Goal: Information Seeking & Learning: Learn about a topic

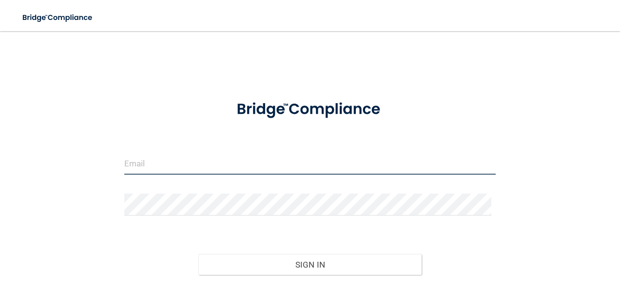
click at [227, 157] on input "email" at bounding box center [310, 164] width 372 height 22
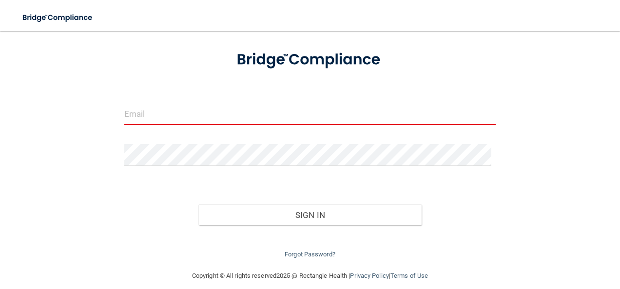
scroll to position [50, 0]
click at [387, 120] on input "email" at bounding box center [310, 114] width 372 height 22
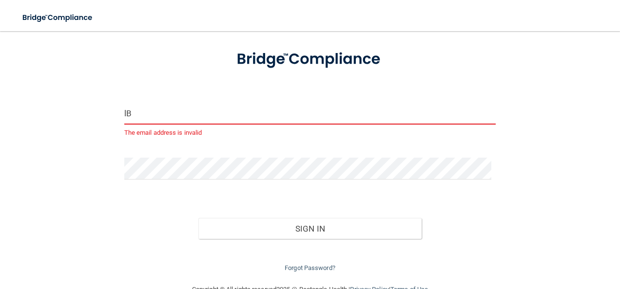
type input "l"
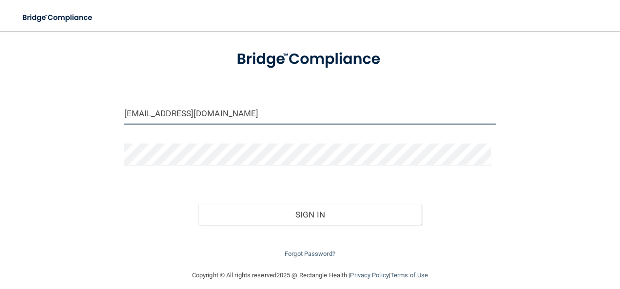
type input "labratrejo@live.com"
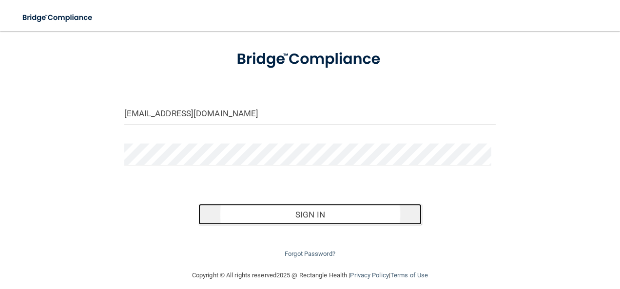
click at [263, 208] on button "Sign In" at bounding box center [309, 214] width 223 height 21
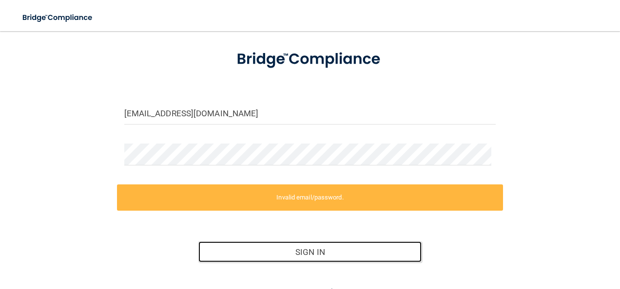
scroll to position [96, 0]
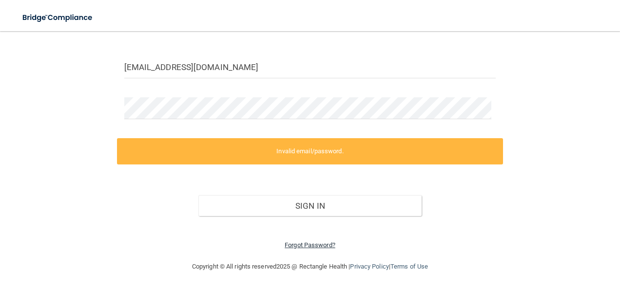
click at [325, 245] on link "Forgot Password?" at bounding box center [309, 245] width 51 height 7
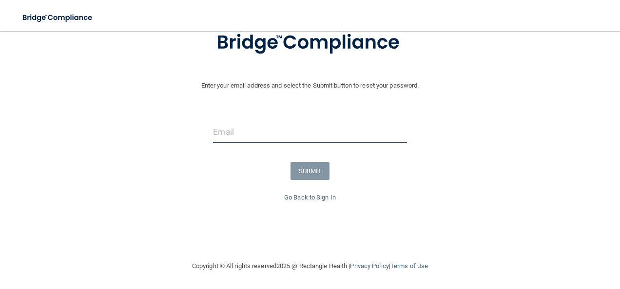
click at [321, 132] on input "email" at bounding box center [309, 132] width 193 height 22
type input "labratrejo@live.com"
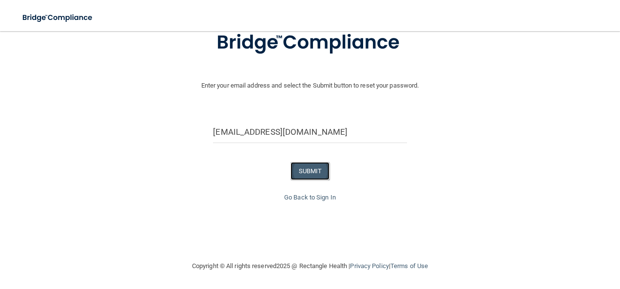
click at [300, 170] on button "SUBMIT" at bounding box center [309, 171] width 39 height 18
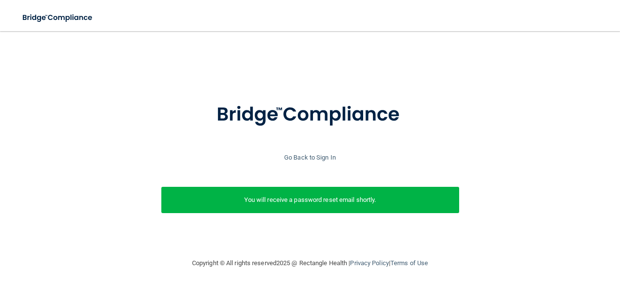
scroll to position [5, 0]
click at [293, 194] on p "You will receive a password reset email shortly." at bounding box center [310, 200] width 283 height 12
click at [289, 154] on link "Go Back to Sign In" at bounding box center [310, 157] width 52 height 7
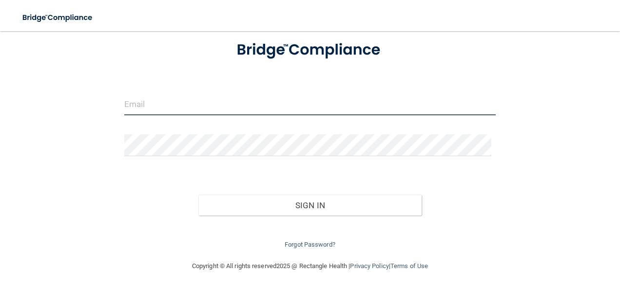
click at [232, 101] on input "email" at bounding box center [310, 105] width 372 height 22
type input "labratrejo@live.com"
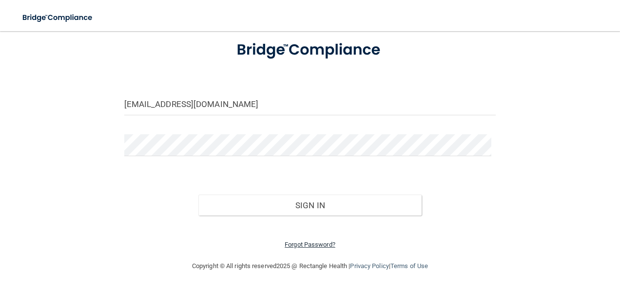
click at [289, 246] on link "Forgot Password?" at bounding box center [309, 244] width 51 height 7
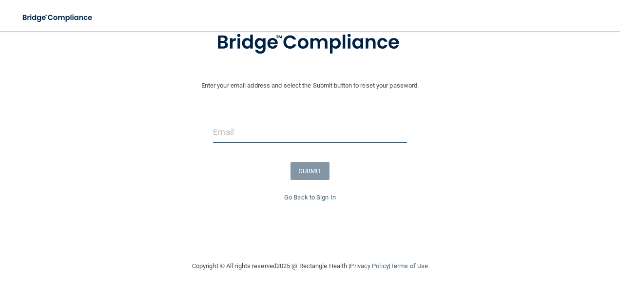
click at [227, 133] on input "email" at bounding box center [309, 132] width 193 height 22
type input "labratrejo@live.com"
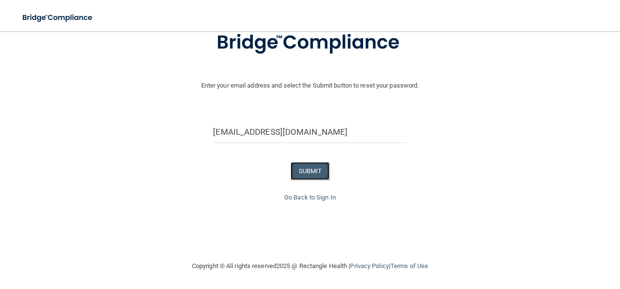
click at [309, 171] on button "SUBMIT" at bounding box center [309, 171] width 39 height 18
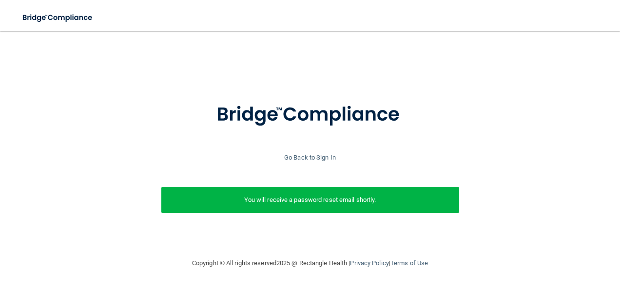
click at [358, 200] on p "You will receive a password reset email shortly." at bounding box center [310, 200] width 283 height 12
click at [312, 154] on link "Go Back to Sign In" at bounding box center [310, 157] width 52 height 7
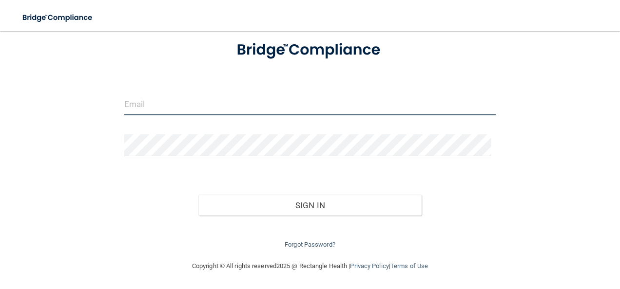
click at [235, 100] on input "email" at bounding box center [310, 105] width 372 height 22
type input "[EMAIL_ADDRESS][DOMAIN_NAME]"
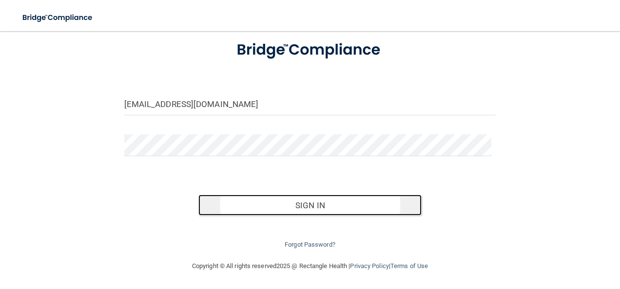
click at [321, 203] on button "Sign In" at bounding box center [309, 205] width 223 height 21
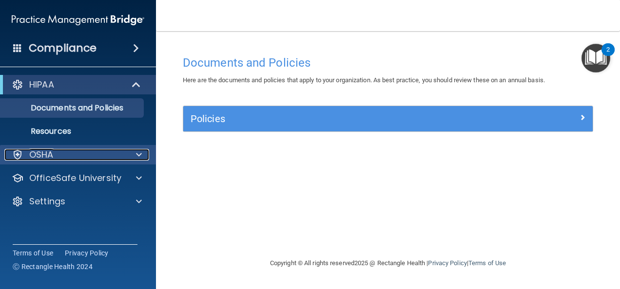
click at [84, 150] on div "OSHA" at bounding box center [64, 155] width 121 height 12
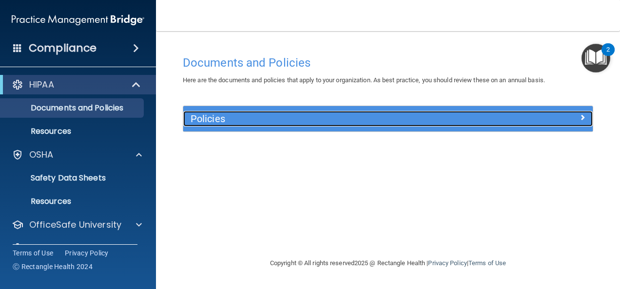
click at [521, 124] on div "Policies" at bounding box center [387, 119] width 409 height 16
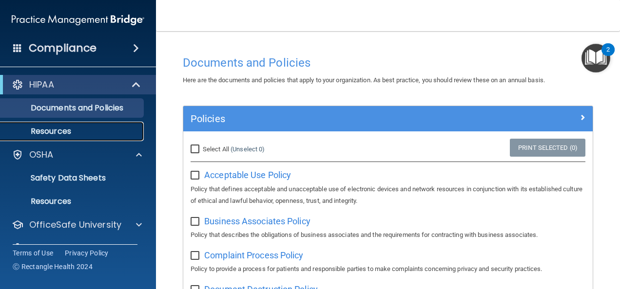
click at [80, 130] on p "Resources" at bounding box center [72, 132] width 133 height 10
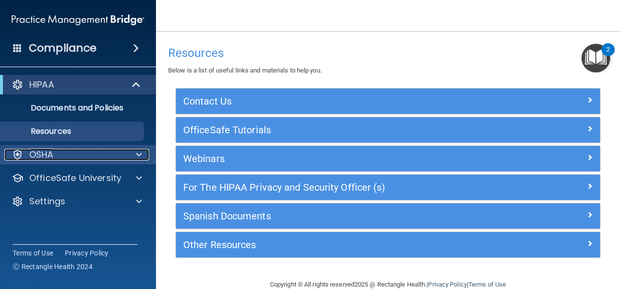
click at [78, 157] on div "OSHA" at bounding box center [64, 155] width 121 height 12
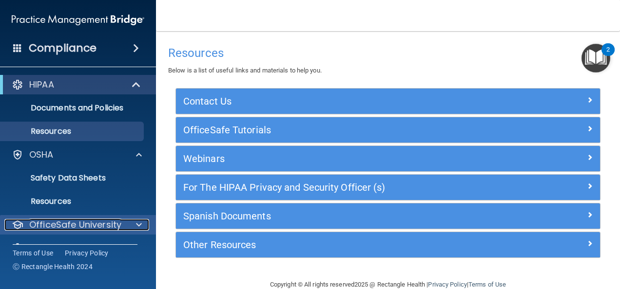
click at [131, 221] on div at bounding box center [137, 225] width 24 height 12
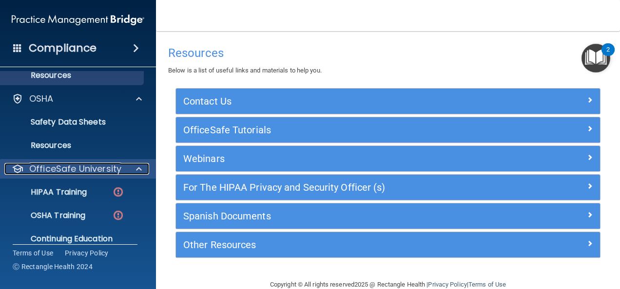
scroll to position [91, 0]
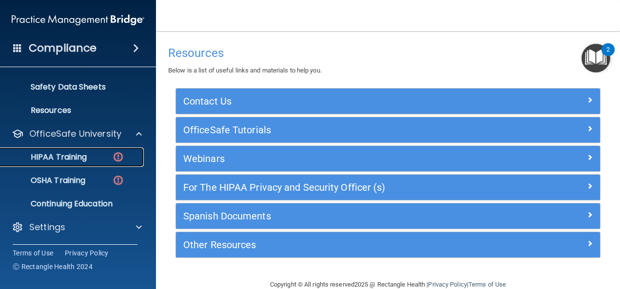
click at [68, 164] on link "HIPAA Training" at bounding box center [66, 157] width 153 height 19
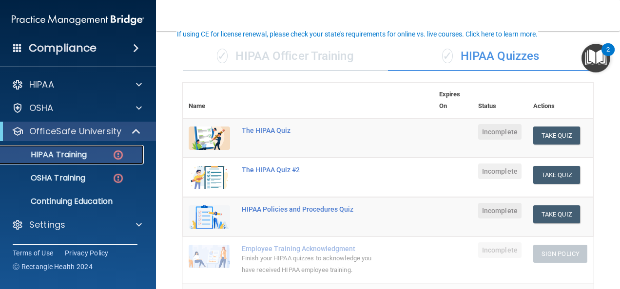
scroll to position [57, 0]
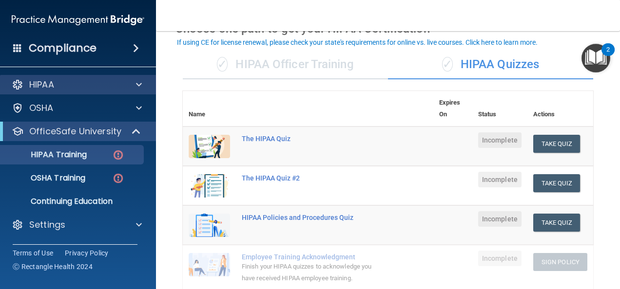
click at [98, 92] on div "HIPAA" at bounding box center [78, 84] width 156 height 19
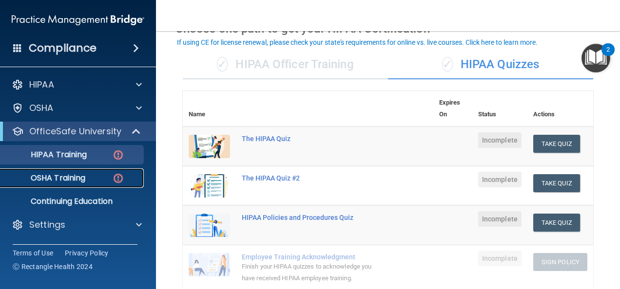
click at [96, 181] on div "OSHA Training" at bounding box center [72, 178] width 133 height 10
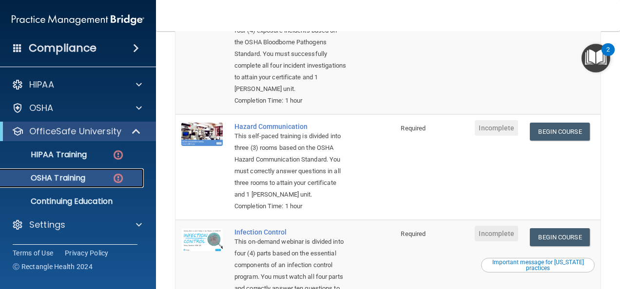
scroll to position [141, 0]
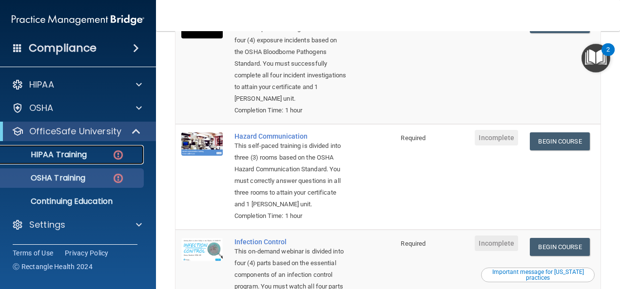
click at [95, 155] on div "HIPAA Training" at bounding box center [72, 155] width 133 height 10
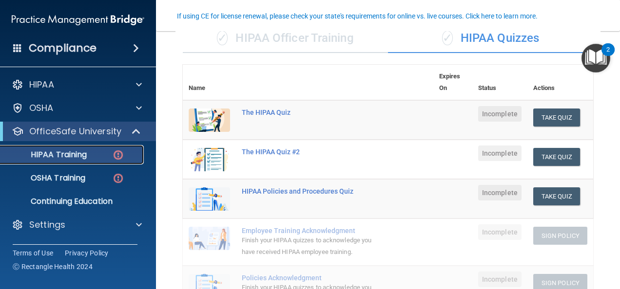
scroll to position [81, 0]
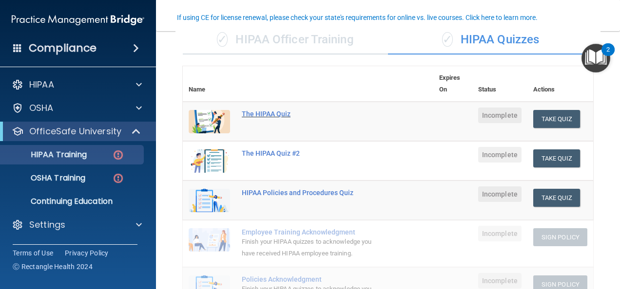
click at [256, 111] on div "The HIPAA Quiz" at bounding box center [313, 114] width 143 height 8
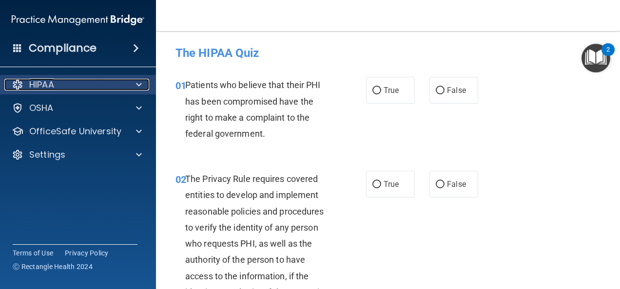
click at [86, 83] on div "HIPAA" at bounding box center [64, 85] width 121 height 12
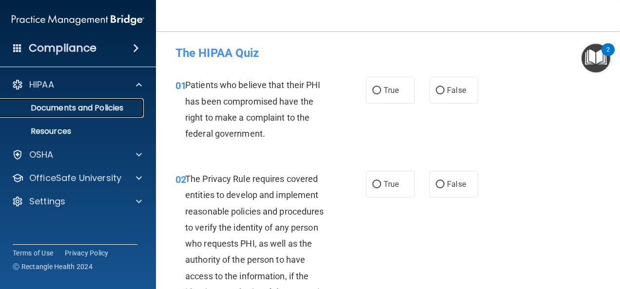
click at [74, 105] on p "Documents and Policies" at bounding box center [72, 108] width 133 height 10
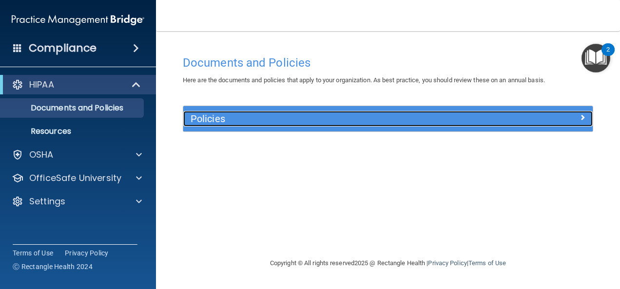
click at [248, 119] on h5 "Policies" at bounding box center [336, 118] width 292 height 11
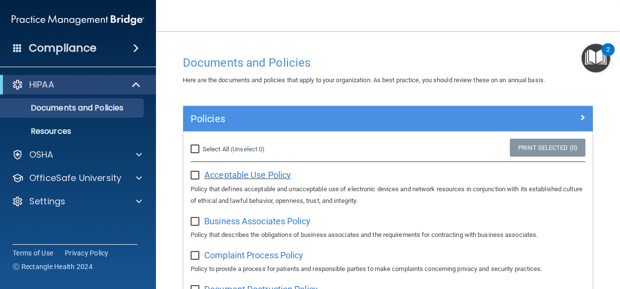
click at [211, 170] on span "Acceptable Use Policy" at bounding box center [247, 175] width 87 height 10
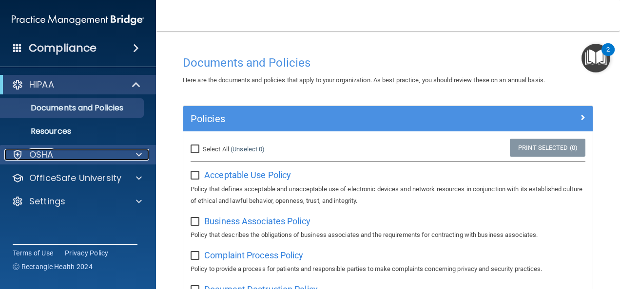
click at [45, 157] on p "OSHA" at bounding box center [41, 155] width 24 height 12
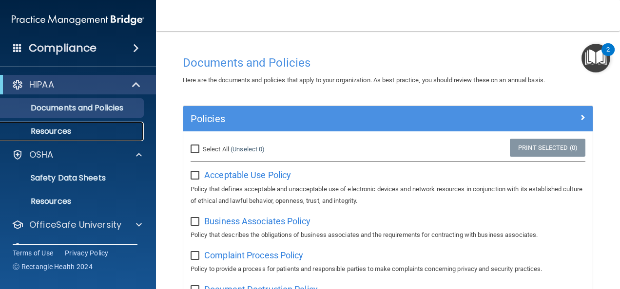
click at [41, 137] on link "Resources" at bounding box center [66, 131] width 153 height 19
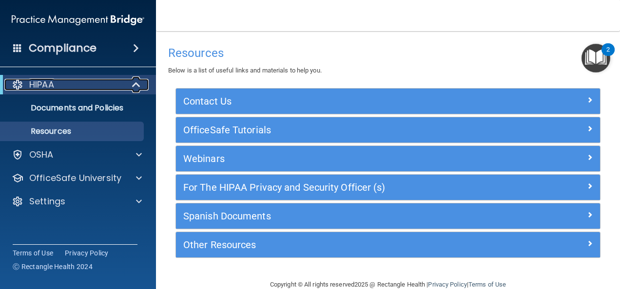
click at [74, 84] on div "HIPAA" at bounding box center [64, 85] width 120 height 12
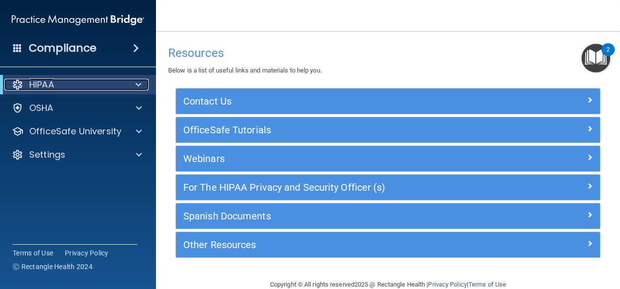
click at [42, 88] on p "HIPAA" at bounding box center [41, 85] width 25 height 12
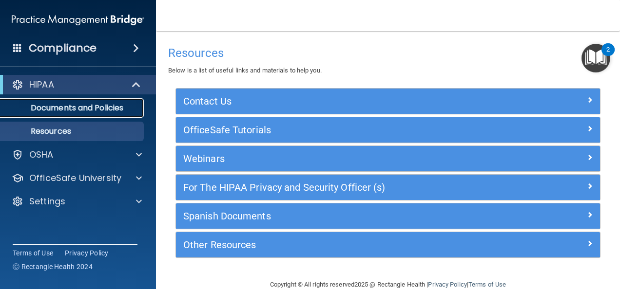
click at [44, 114] on link "Documents and Policies" at bounding box center [66, 107] width 153 height 19
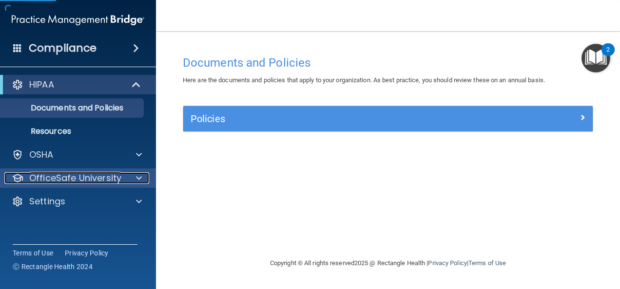
click at [48, 183] on p "OfficeSafe University" at bounding box center [75, 178] width 92 height 12
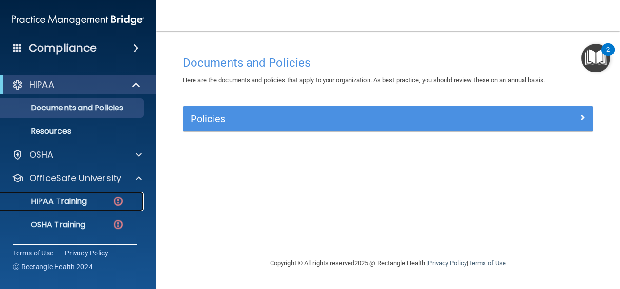
click at [91, 193] on link "HIPAA Training" at bounding box center [66, 201] width 153 height 19
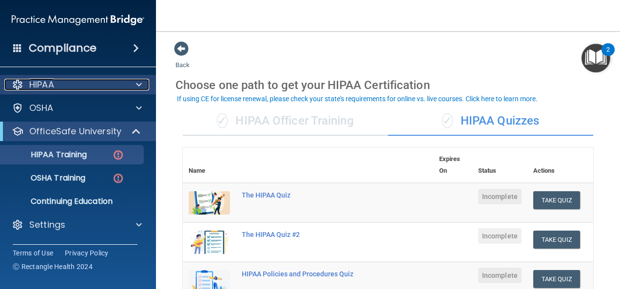
click at [54, 89] on p "HIPAA" at bounding box center [41, 85] width 25 height 12
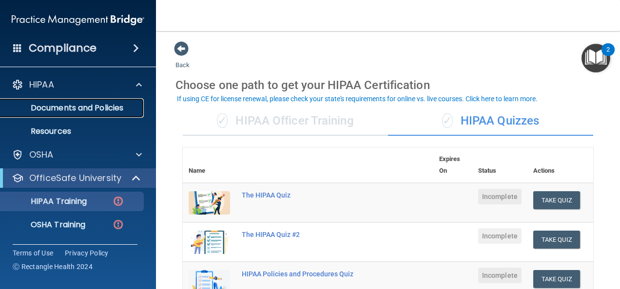
click at [66, 104] on p "Documents and Policies" at bounding box center [72, 108] width 133 height 10
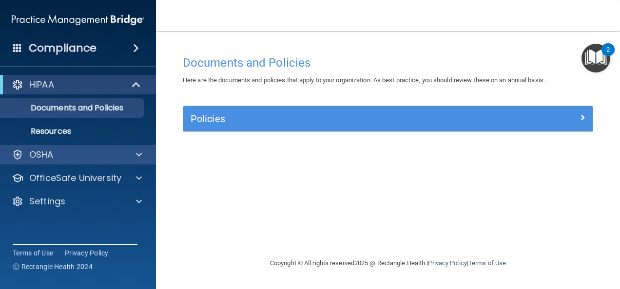
click at [69, 146] on div "OSHA" at bounding box center [78, 154] width 156 height 19
click at [144, 153] on div at bounding box center [137, 155] width 24 height 12
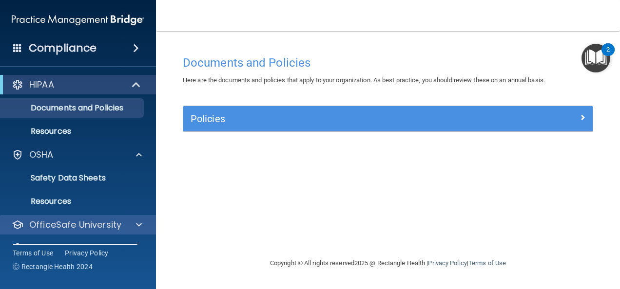
click at [73, 217] on div "OfficeSafe University" at bounding box center [78, 224] width 156 height 19
click at [140, 221] on span at bounding box center [139, 225] width 6 height 12
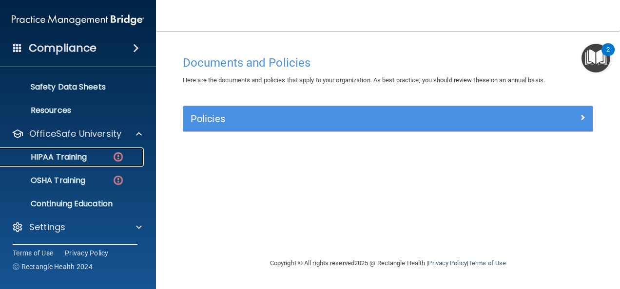
click at [49, 156] on p "HIPAA Training" at bounding box center [46, 157] width 80 height 10
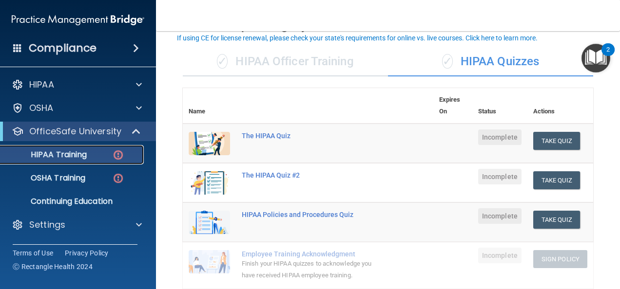
scroll to position [59, 0]
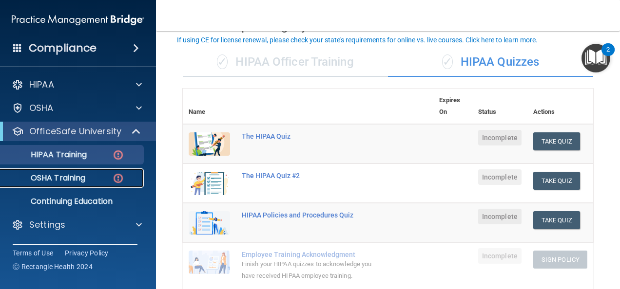
click at [65, 178] on p "OSHA Training" at bounding box center [45, 178] width 79 height 10
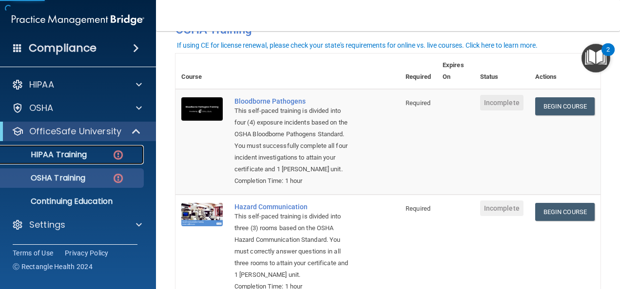
click at [45, 157] on p "HIPAA Training" at bounding box center [46, 155] width 80 height 10
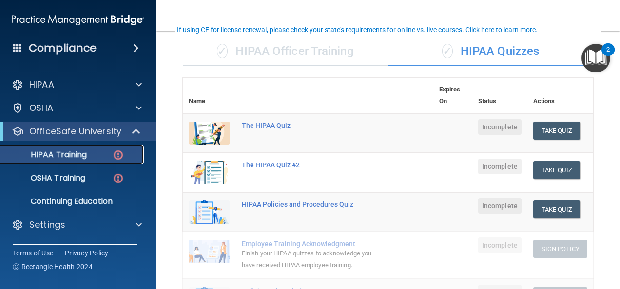
scroll to position [69, 0]
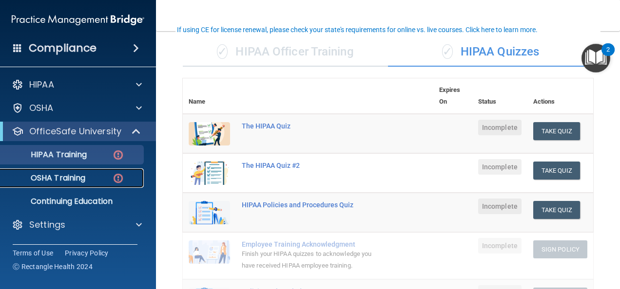
click at [51, 181] on p "OSHA Training" at bounding box center [45, 178] width 79 height 10
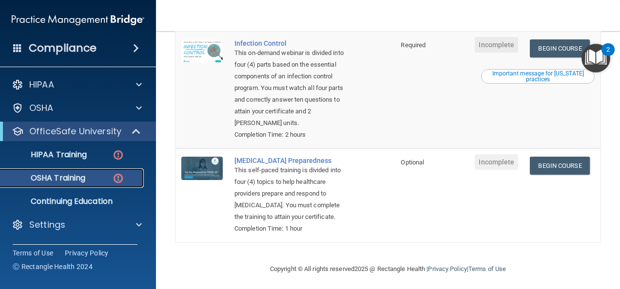
scroll to position [344, 0]
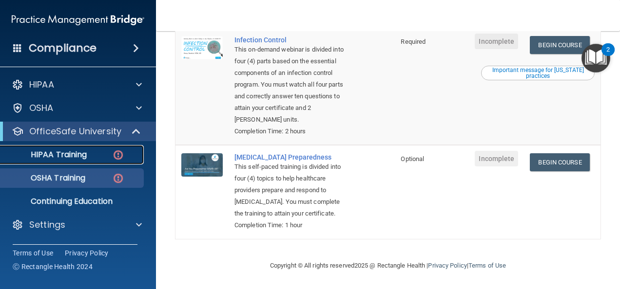
click at [64, 158] on p "HIPAA Training" at bounding box center [46, 155] width 80 height 10
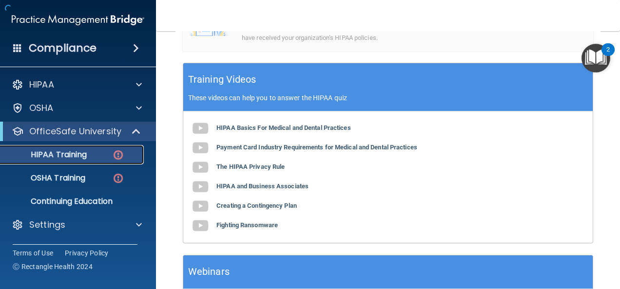
scroll to position [431, 0]
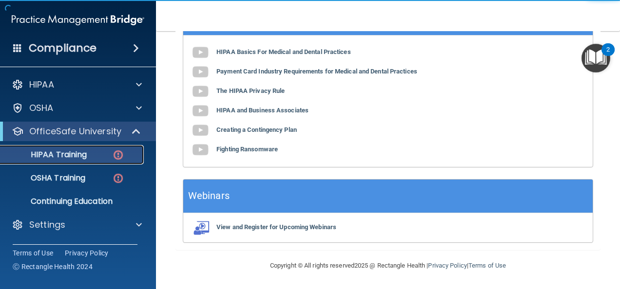
click at [100, 157] on div "HIPAA Training" at bounding box center [72, 155] width 133 height 10
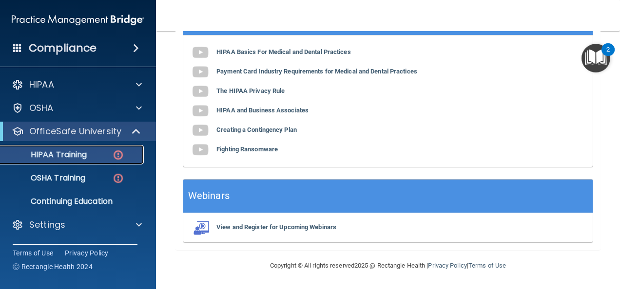
click at [94, 161] on link "HIPAA Training" at bounding box center [66, 154] width 153 height 19
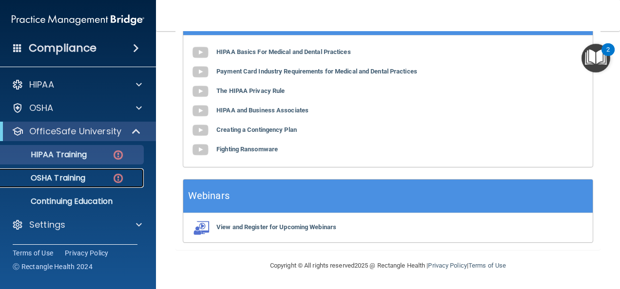
click at [77, 185] on link "OSHA Training" at bounding box center [66, 178] width 153 height 19
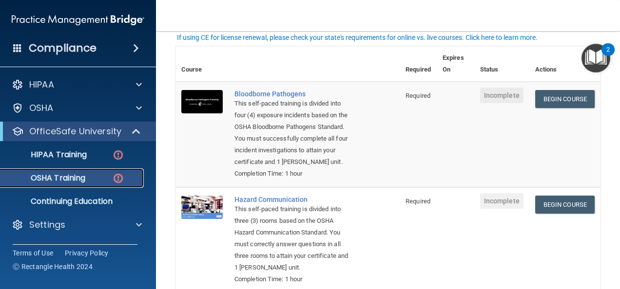
scroll to position [63, 0]
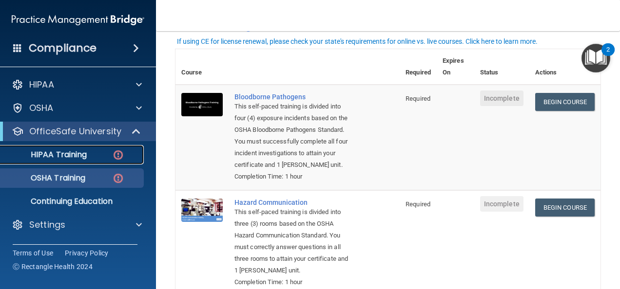
click at [43, 157] on p "HIPAA Training" at bounding box center [46, 155] width 80 height 10
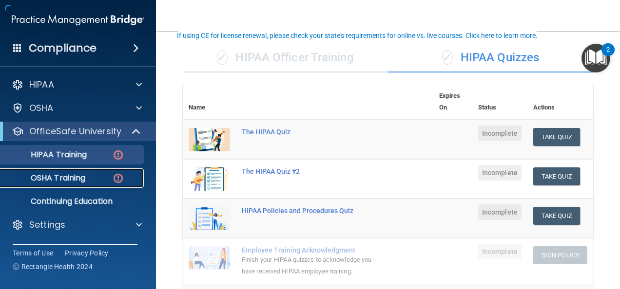
click at [49, 179] on p "OSHA Training" at bounding box center [45, 178] width 79 height 10
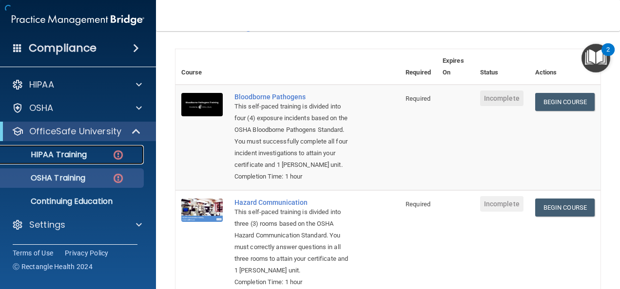
click at [60, 163] on link "HIPAA Training" at bounding box center [66, 154] width 153 height 19
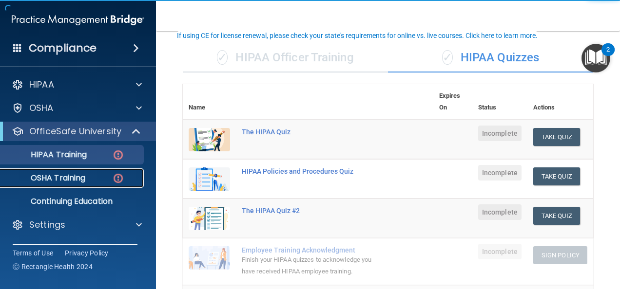
click at [83, 182] on p "OSHA Training" at bounding box center [45, 178] width 79 height 10
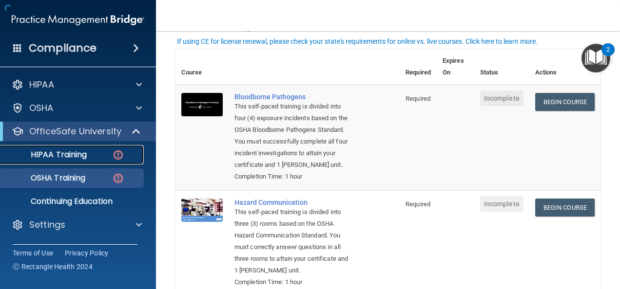
click at [85, 164] on link "HIPAA Training" at bounding box center [66, 154] width 153 height 19
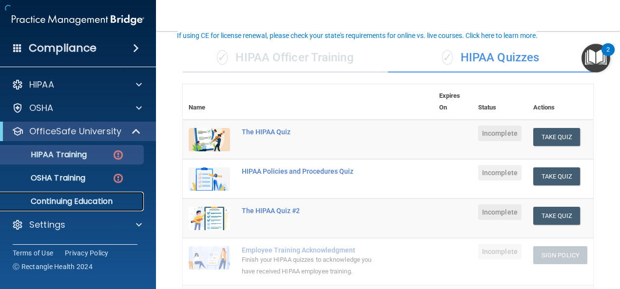
click at [50, 194] on link "Continuing Education" at bounding box center [66, 201] width 153 height 19
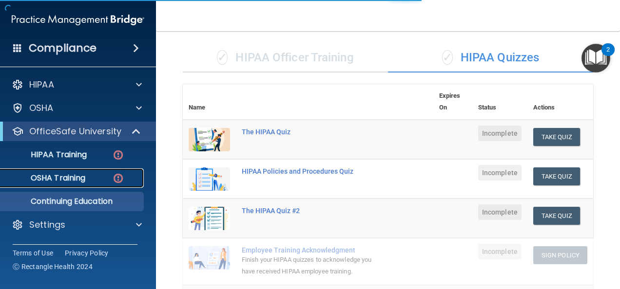
click at [52, 179] on p "OSHA Training" at bounding box center [45, 178] width 79 height 10
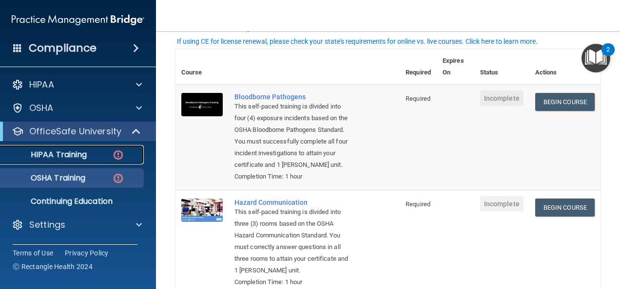
click at [49, 152] on p "HIPAA Training" at bounding box center [46, 155] width 80 height 10
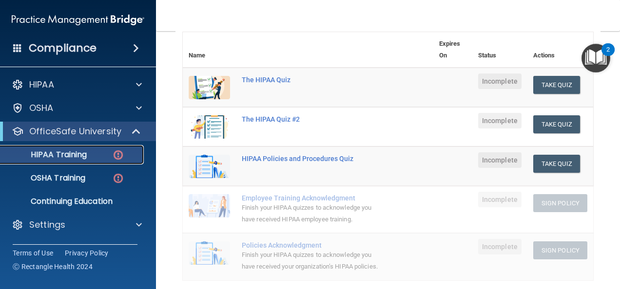
scroll to position [113, 0]
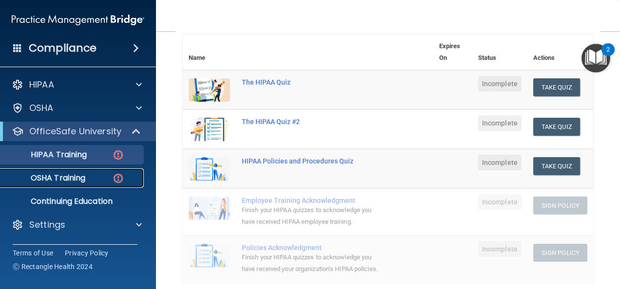
click at [66, 171] on link "OSHA Training" at bounding box center [66, 178] width 153 height 19
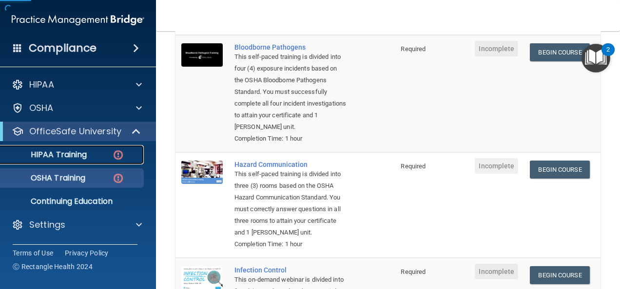
click at [61, 157] on p "HIPAA Training" at bounding box center [46, 155] width 80 height 10
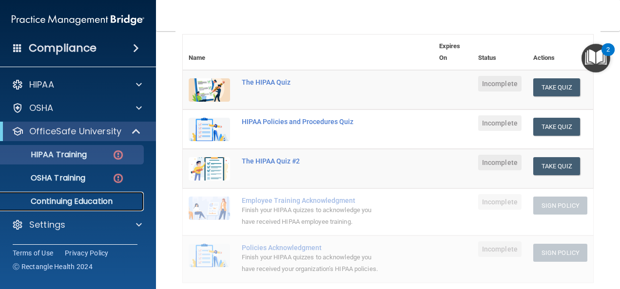
click at [56, 204] on p "Continuing Education" at bounding box center [72, 202] width 133 height 10
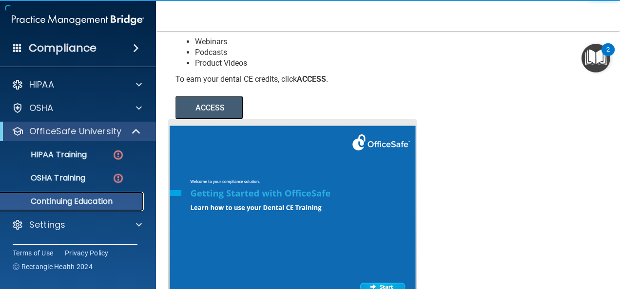
scroll to position [206, 0]
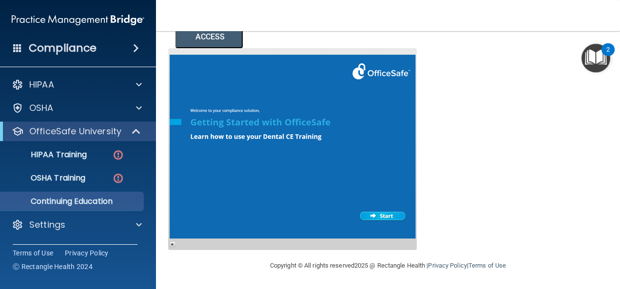
click at [214, 168] on div at bounding box center [292, 149] width 248 height 202
click at [47, 152] on p "HIPAA Training" at bounding box center [46, 155] width 80 height 10
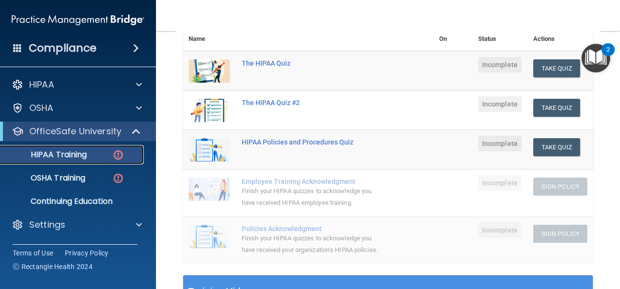
scroll to position [132, 0]
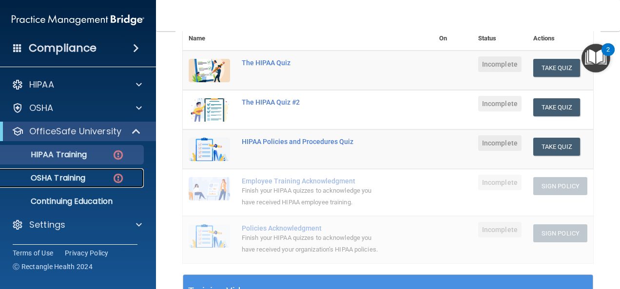
click at [48, 176] on p "OSHA Training" at bounding box center [45, 178] width 79 height 10
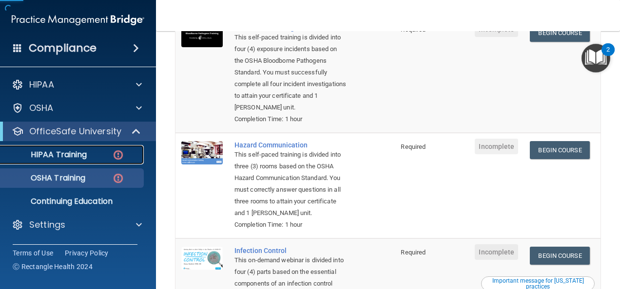
click at [40, 158] on p "HIPAA Training" at bounding box center [46, 155] width 80 height 10
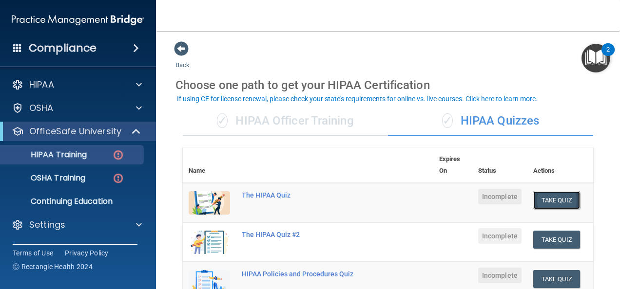
click at [533, 192] on button "Take Quiz" at bounding box center [556, 200] width 47 height 18
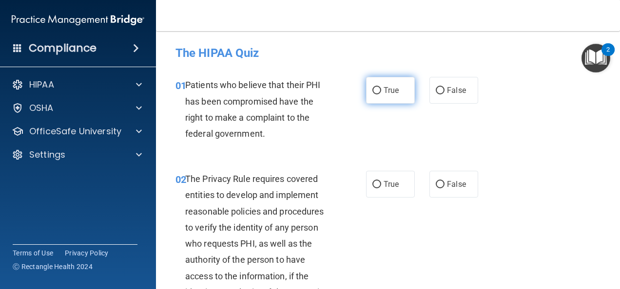
click at [377, 88] on label "True" at bounding box center [390, 90] width 49 height 27
click at [377, 88] on input "True" at bounding box center [376, 90] width 9 height 7
radio input "true"
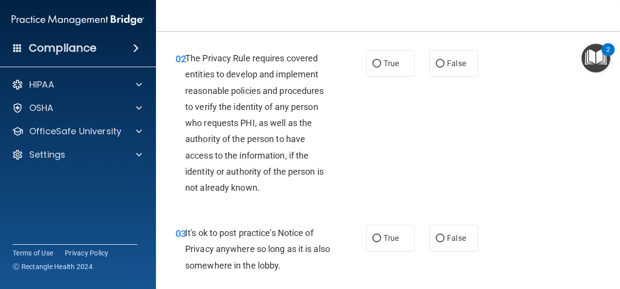
scroll to position [122, 0]
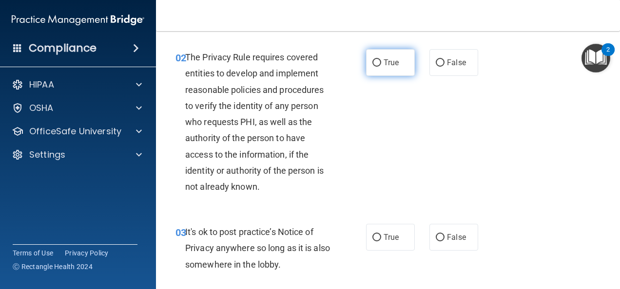
click at [392, 63] on span "True" at bounding box center [390, 62] width 15 height 9
click at [381, 63] on input "True" at bounding box center [376, 62] width 9 height 7
radio input "true"
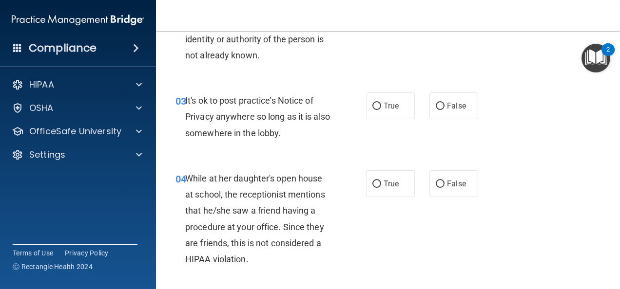
scroll to position [265, 0]
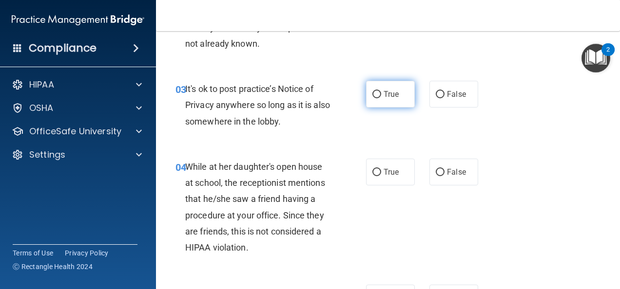
click at [377, 87] on label "True" at bounding box center [390, 94] width 49 height 27
click at [377, 91] on input "True" at bounding box center [376, 94] width 9 height 7
radio input "true"
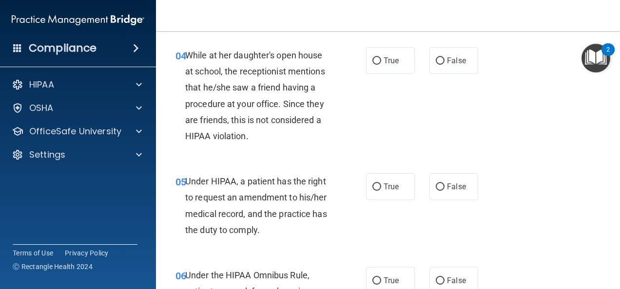
scroll to position [377, 0]
click at [440, 64] on label "False" at bounding box center [453, 60] width 49 height 27
click at [440, 64] on input "False" at bounding box center [439, 60] width 9 height 7
radio input "true"
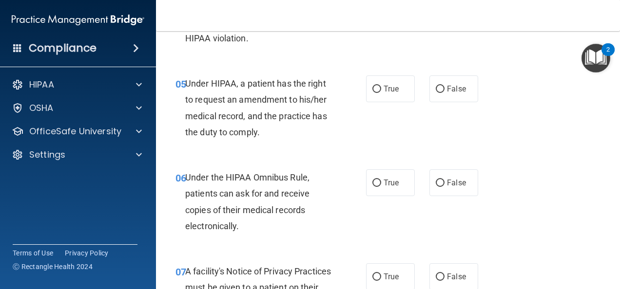
scroll to position [494, 0]
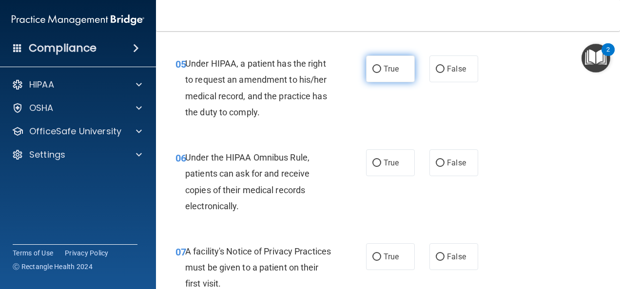
click at [383, 69] on span "True" at bounding box center [390, 68] width 15 height 9
click at [380, 69] on input "True" at bounding box center [376, 69] width 9 height 7
radio input "true"
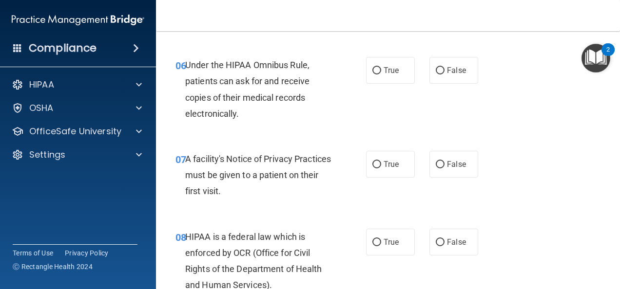
scroll to position [592, 0]
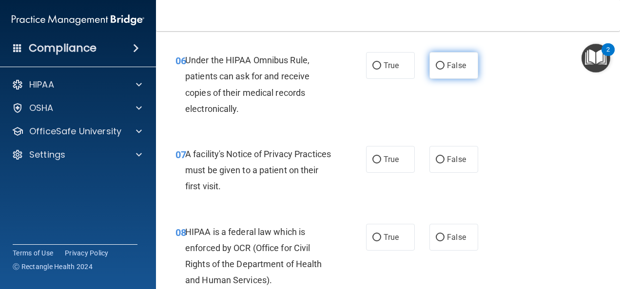
click at [466, 57] on label "False" at bounding box center [453, 65] width 49 height 27
click at [444, 62] on input "False" at bounding box center [439, 65] width 9 height 7
radio input "true"
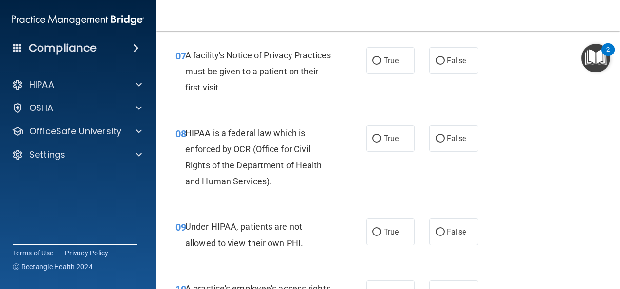
scroll to position [691, 0]
click at [375, 63] on input "True" at bounding box center [376, 60] width 9 height 7
radio input "true"
click at [373, 135] on input "True" at bounding box center [376, 138] width 9 height 7
radio input "true"
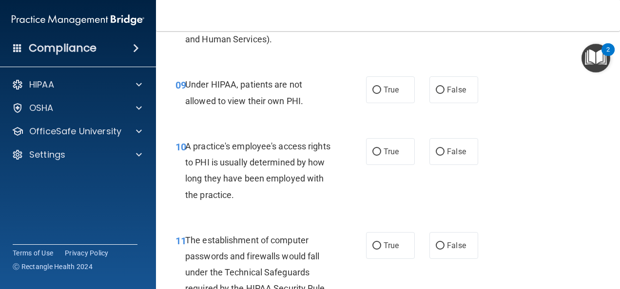
scroll to position [836, 0]
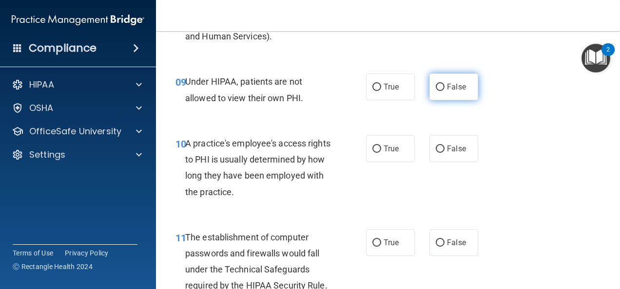
click at [433, 80] on label "False" at bounding box center [453, 87] width 49 height 27
click at [435, 84] on input "False" at bounding box center [439, 87] width 9 height 7
radio input "true"
click at [467, 84] on label "False" at bounding box center [453, 87] width 49 height 27
click at [444, 84] on input "False" at bounding box center [439, 87] width 9 height 7
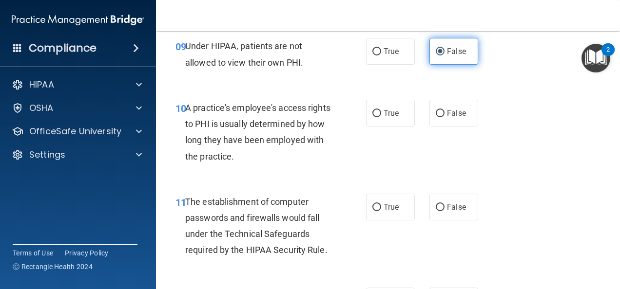
scroll to position [896, 0]
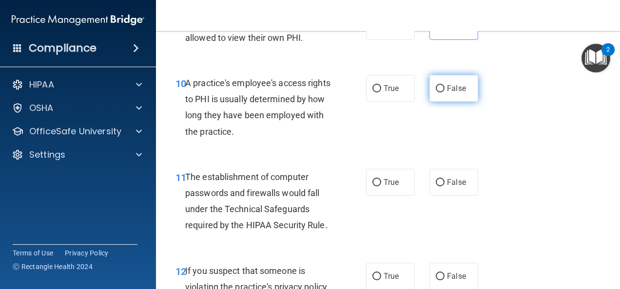
click at [454, 100] on label "False" at bounding box center [453, 88] width 49 height 27
click at [444, 93] on input "False" at bounding box center [439, 88] width 9 height 7
radio input "true"
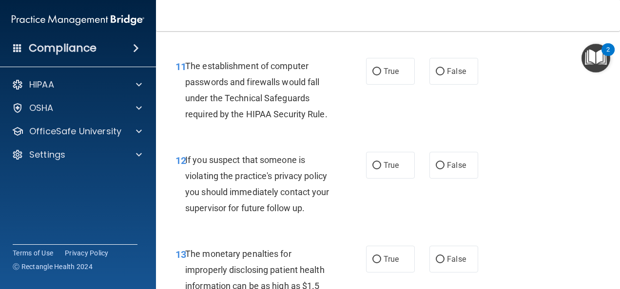
scroll to position [1009, 0]
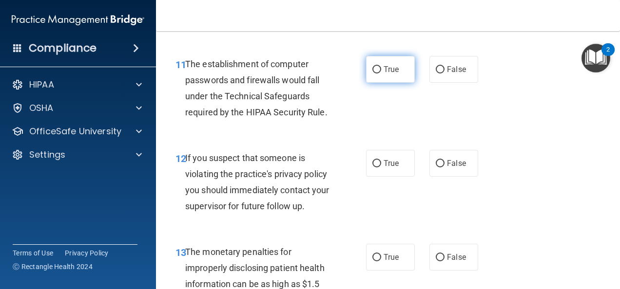
click at [399, 75] on label "True" at bounding box center [390, 69] width 49 height 27
click at [381, 74] on input "True" at bounding box center [376, 69] width 9 height 7
radio input "true"
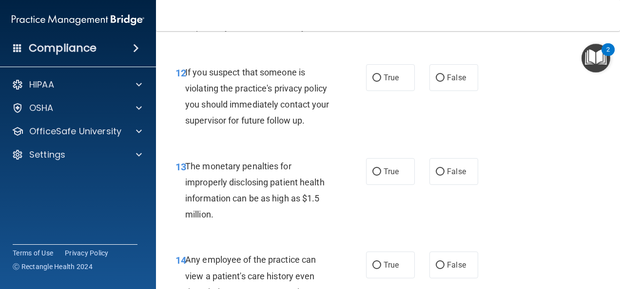
scroll to position [1098, 0]
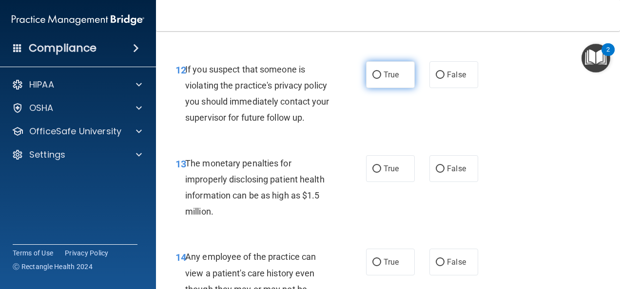
click at [391, 79] on label "True" at bounding box center [390, 74] width 49 height 27
click at [381, 79] on input "True" at bounding box center [376, 75] width 9 height 7
radio input "true"
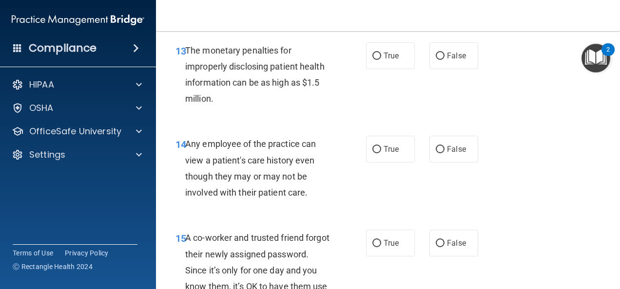
scroll to position [1213, 0]
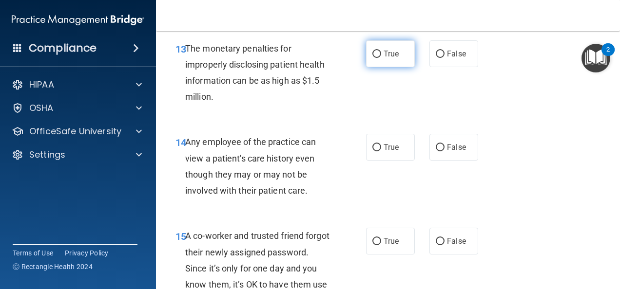
click at [390, 41] on label "True" at bounding box center [390, 53] width 49 height 27
click at [381, 51] on input "True" at bounding box center [376, 54] width 9 height 7
radio input "true"
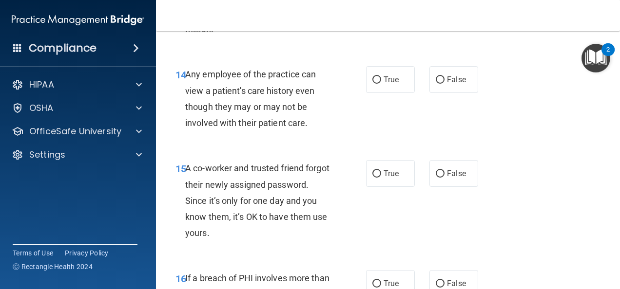
scroll to position [1291, 0]
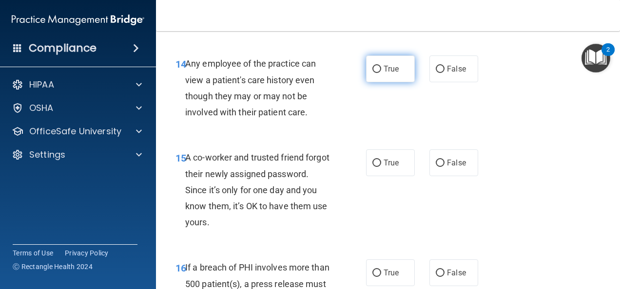
click at [383, 68] on span "True" at bounding box center [390, 68] width 15 height 9
click at [381, 68] on input "True" at bounding box center [376, 69] width 9 height 7
radio input "true"
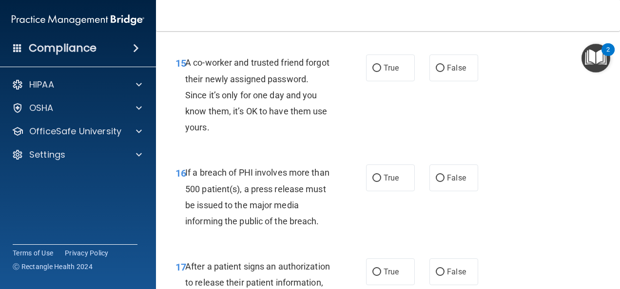
scroll to position [1394, 0]
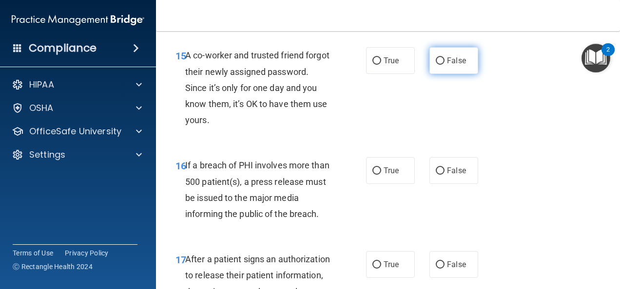
click at [437, 62] on input "False" at bounding box center [439, 60] width 9 height 7
radio input "true"
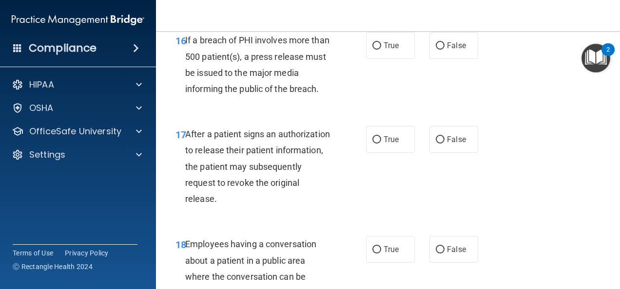
scroll to position [1518, 0]
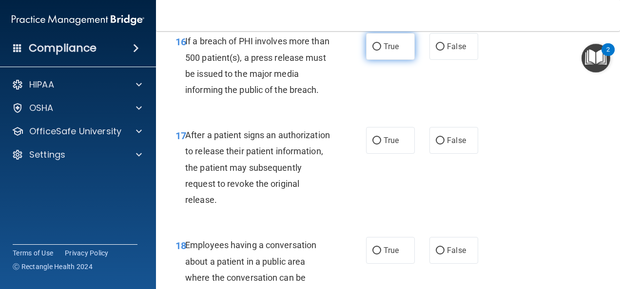
click at [391, 48] on span "True" at bounding box center [390, 46] width 15 height 9
click at [381, 48] on input "True" at bounding box center [376, 46] width 9 height 7
radio input "true"
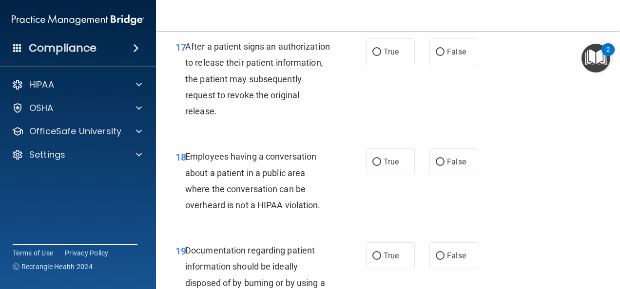
scroll to position [1606, 0]
click at [386, 56] on span "True" at bounding box center [390, 51] width 15 height 9
click at [381, 56] on input "True" at bounding box center [376, 52] width 9 height 7
radio input "true"
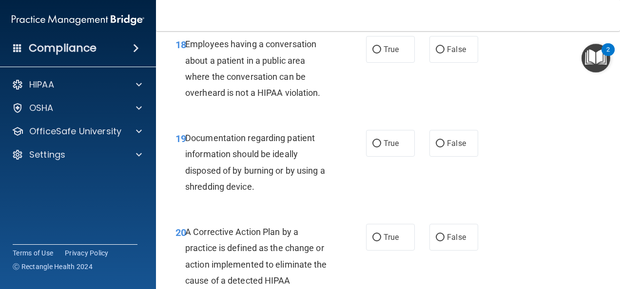
scroll to position [1719, 0]
click at [454, 55] on label "False" at bounding box center [453, 49] width 49 height 27
click at [444, 53] on input "False" at bounding box center [439, 49] width 9 height 7
radio input "true"
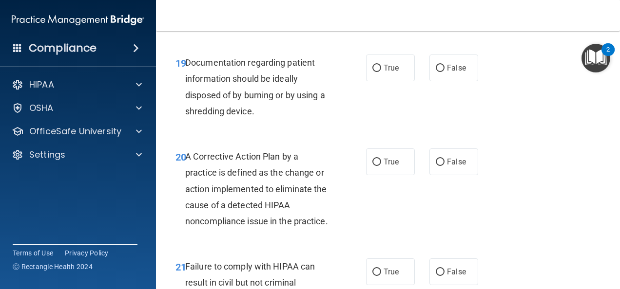
scroll to position [1798, 0]
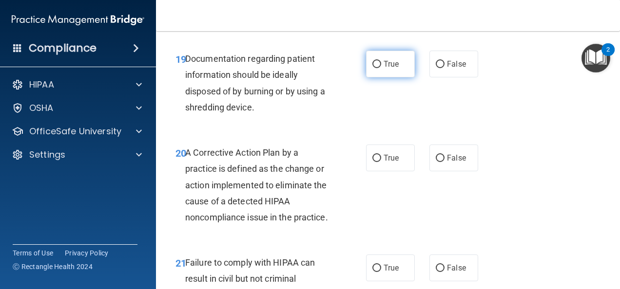
click at [392, 67] on span "True" at bounding box center [390, 63] width 15 height 9
click at [381, 67] on input "True" at bounding box center [376, 64] width 9 height 7
radio input "true"
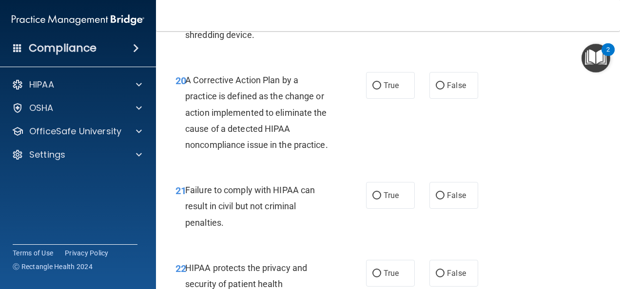
scroll to position [1872, 0]
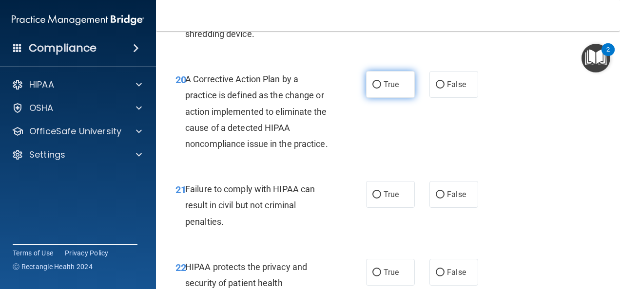
click at [376, 84] on input "True" at bounding box center [376, 84] width 9 height 7
radio input "true"
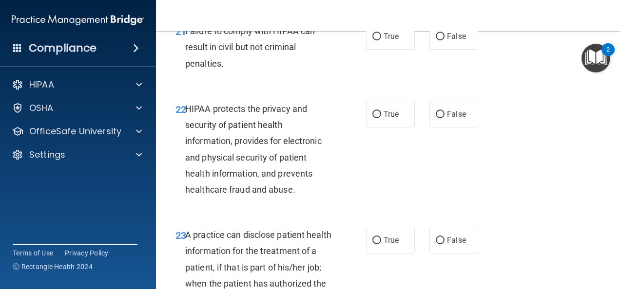
scroll to position [2031, 0]
click at [452, 40] on span "False" at bounding box center [456, 35] width 19 height 9
click at [444, 40] on input "False" at bounding box center [439, 36] width 9 height 7
radio input "true"
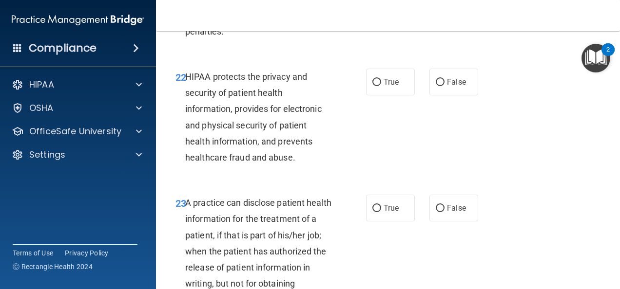
scroll to position [2086, 0]
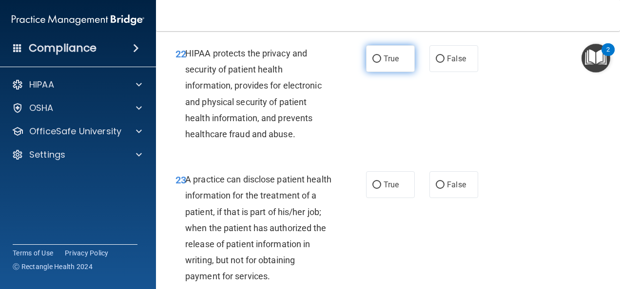
click at [376, 63] on input "True" at bounding box center [376, 59] width 9 height 7
radio input "true"
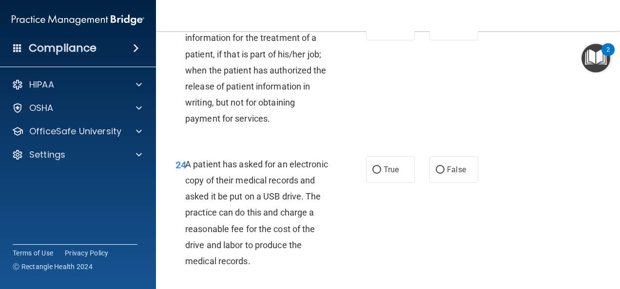
scroll to position [2244, 0]
click at [396, 40] on label "True" at bounding box center [390, 26] width 49 height 27
click at [381, 31] on input "True" at bounding box center [376, 26] width 9 height 7
radio input "true"
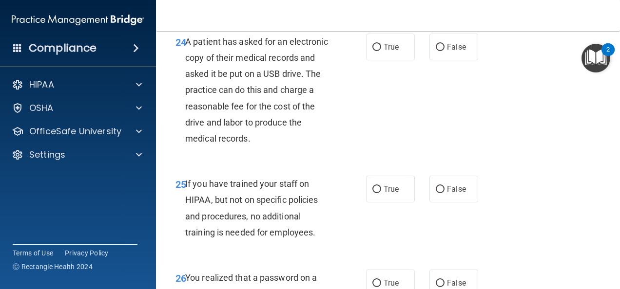
scroll to position [2370, 0]
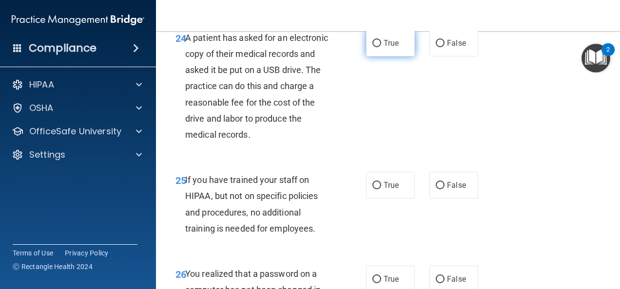
click at [386, 57] on label "True" at bounding box center [390, 43] width 49 height 27
click at [381, 47] on input "True" at bounding box center [376, 43] width 9 height 7
radio input "true"
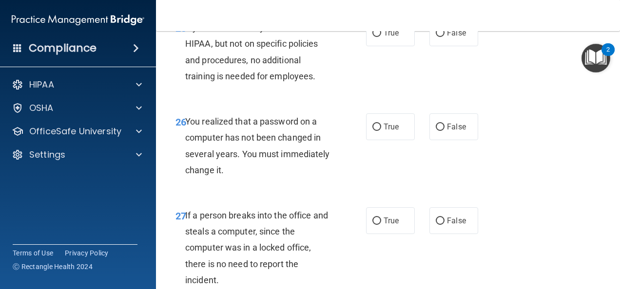
scroll to position [2524, 0]
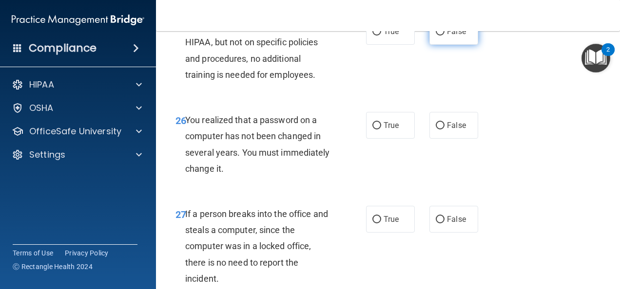
click at [455, 45] on label "False" at bounding box center [453, 31] width 49 height 27
click at [444, 36] on input "False" at bounding box center [439, 31] width 9 height 7
radio input "true"
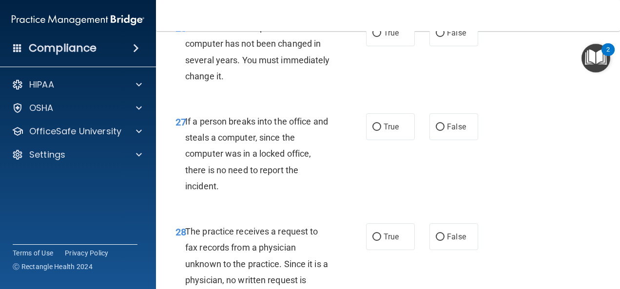
scroll to position [2616, 0]
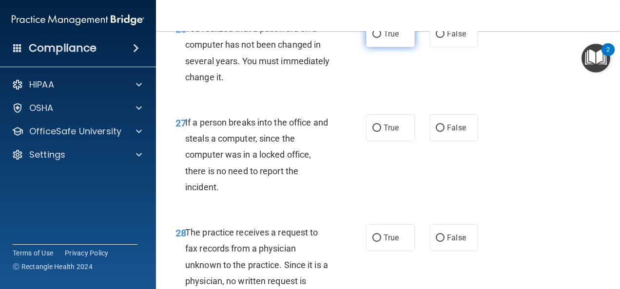
click at [382, 47] on label "True" at bounding box center [390, 33] width 49 height 27
click at [381, 38] on input "True" at bounding box center [376, 34] width 9 height 7
radio input "true"
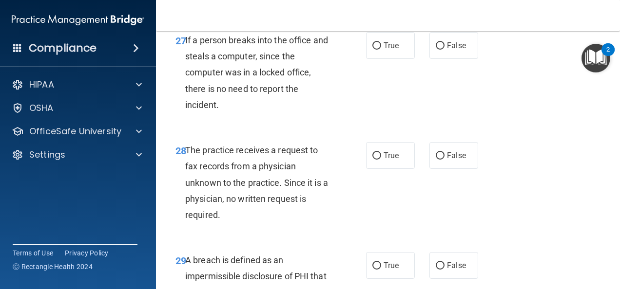
scroll to position [2701, 0]
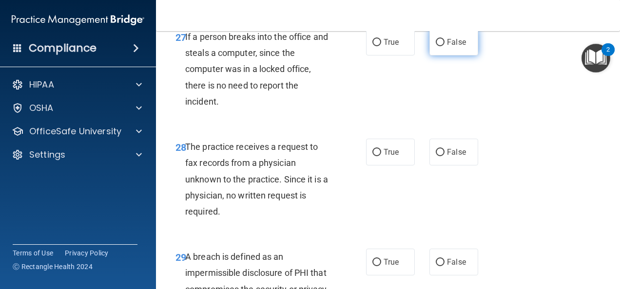
click at [437, 46] on input "False" at bounding box center [439, 42] width 9 height 7
radio input "true"
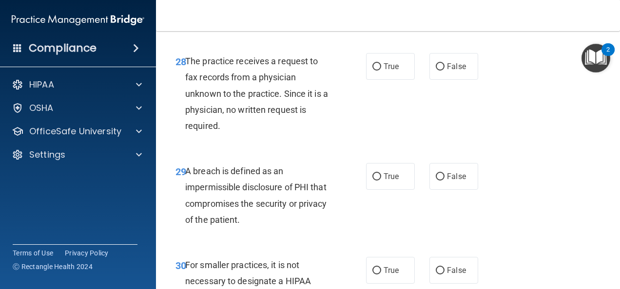
scroll to position [2787, 0]
click at [438, 71] on input "False" at bounding box center [439, 66] width 9 height 7
radio input "true"
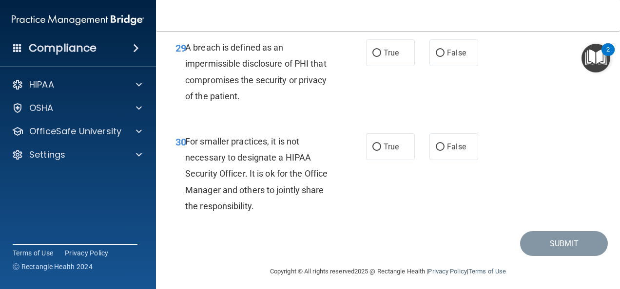
scroll to position [2914, 0]
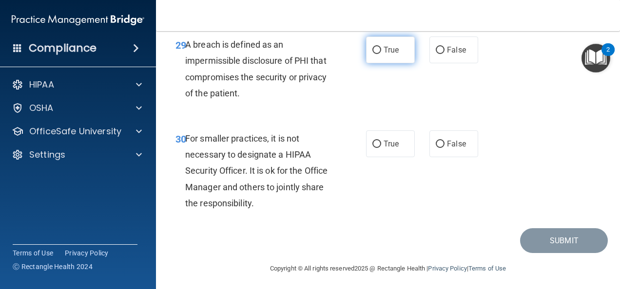
click at [376, 54] on input "True" at bounding box center [376, 50] width 9 height 7
radio input "true"
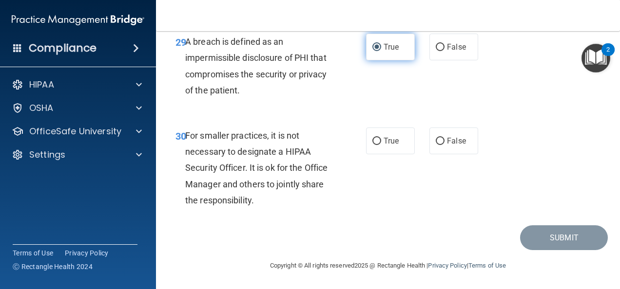
scroll to position [2932, 0]
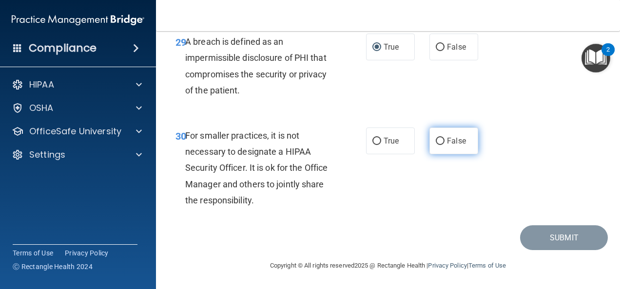
click at [461, 147] on label "False" at bounding box center [453, 141] width 49 height 27
click at [444, 145] on input "False" at bounding box center [439, 141] width 9 height 7
radio input "true"
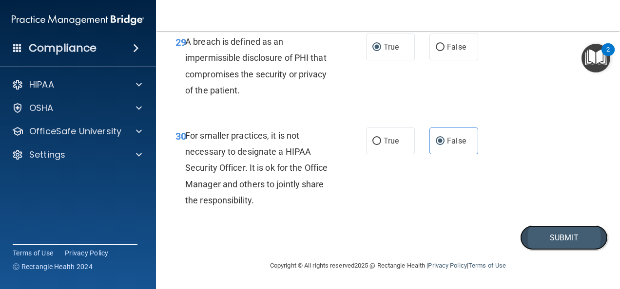
click at [551, 246] on button "Submit" at bounding box center [564, 238] width 88 height 25
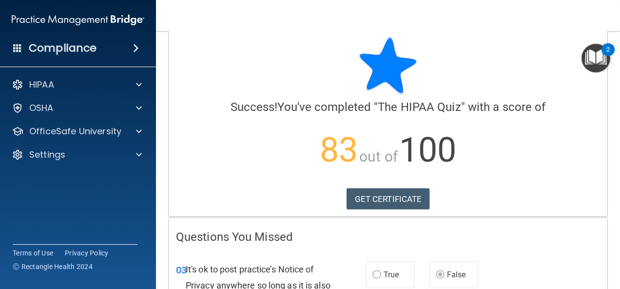
scroll to position [12, 0]
click at [417, 203] on link "GET CERTIFICATE" at bounding box center [387, 199] width 83 height 21
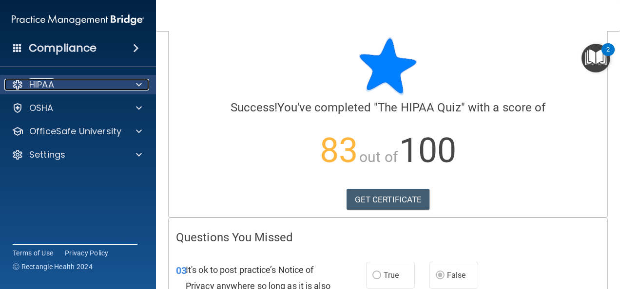
click at [127, 81] on div at bounding box center [137, 85] width 24 height 12
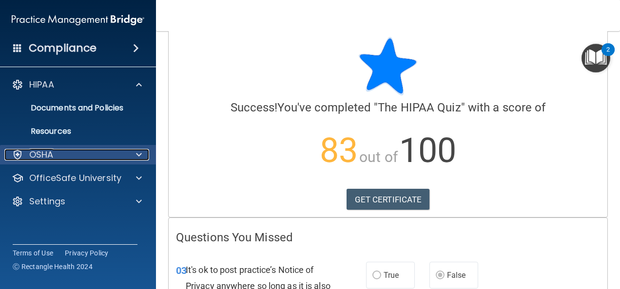
click at [96, 155] on div "OSHA" at bounding box center [64, 155] width 121 height 12
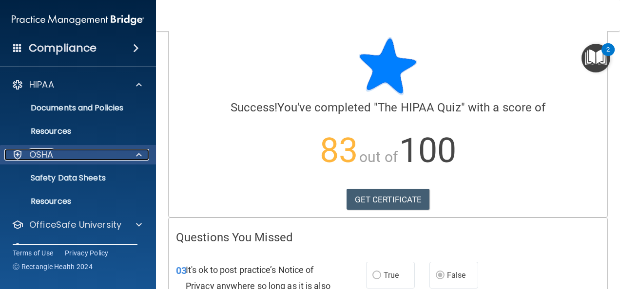
scroll to position [21, 0]
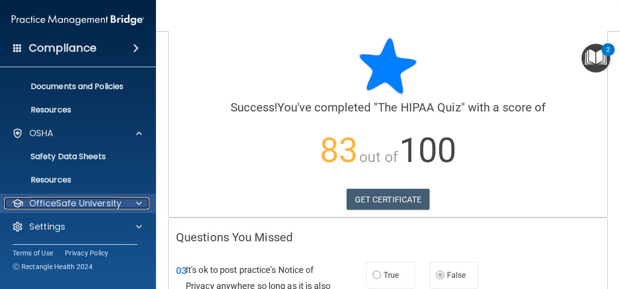
click at [114, 207] on p "OfficeSafe University" at bounding box center [75, 204] width 92 height 12
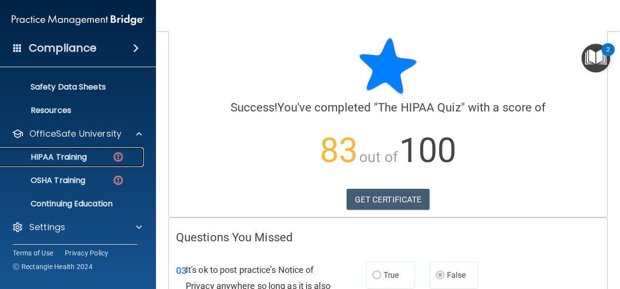
click at [108, 158] on div "HIPAA Training" at bounding box center [72, 157] width 133 height 10
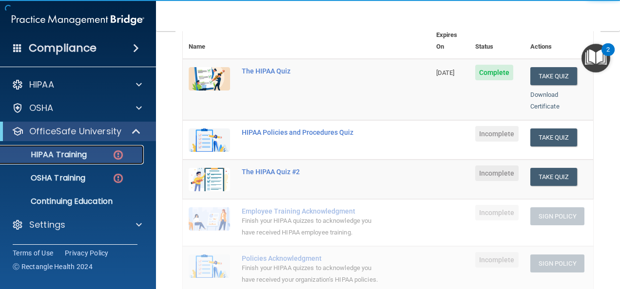
scroll to position [125, 0]
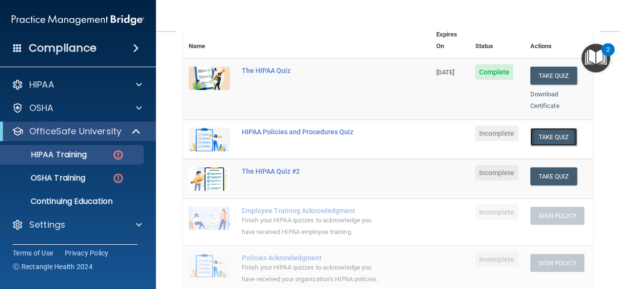
click at [548, 132] on button "Take Quiz" at bounding box center [553, 137] width 47 height 18
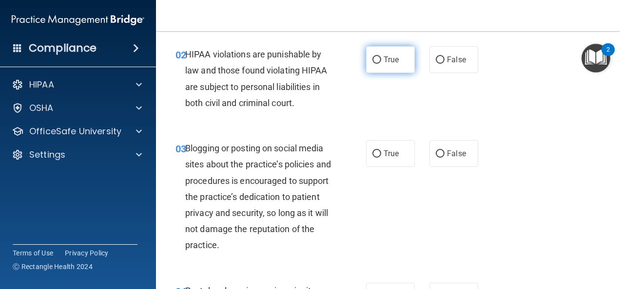
click at [397, 70] on label "True" at bounding box center [390, 59] width 49 height 27
click at [381, 64] on input "True" at bounding box center [376, 60] width 9 height 7
radio input "true"
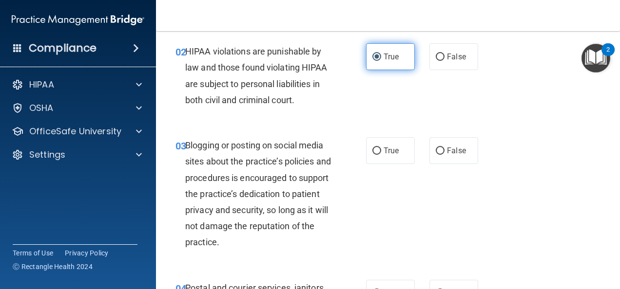
scroll to position [114, 0]
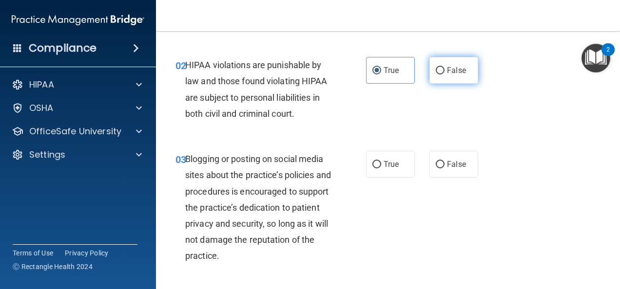
click at [448, 81] on label "False" at bounding box center [453, 70] width 49 height 27
click at [444, 75] on input "False" at bounding box center [439, 70] width 9 height 7
radio input "true"
radio input "false"
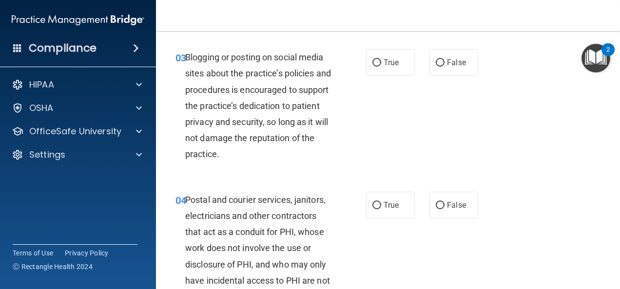
scroll to position [213, 0]
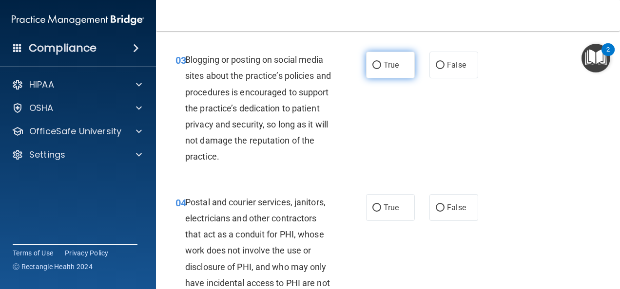
click at [389, 74] on label "True" at bounding box center [390, 65] width 49 height 27
click at [381, 69] on input "True" at bounding box center [376, 65] width 9 height 7
radio input "true"
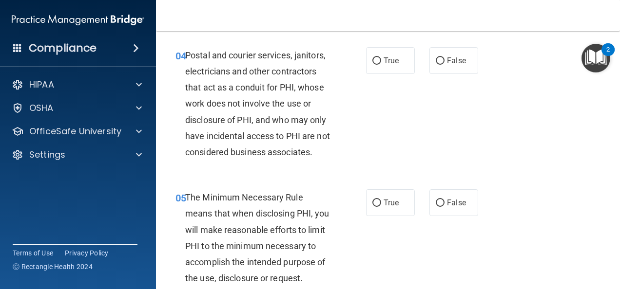
scroll to position [360, 0]
click at [439, 62] on input "False" at bounding box center [439, 60] width 9 height 7
radio input "true"
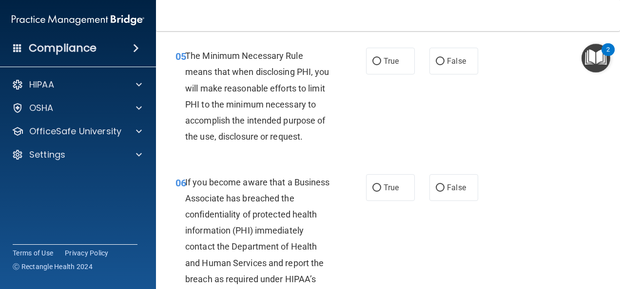
scroll to position [503, 0]
click at [385, 74] on label "True" at bounding box center [390, 60] width 49 height 27
click at [381, 65] on input "True" at bounding box center [376, 60] width 9 height 7
radio input "true"
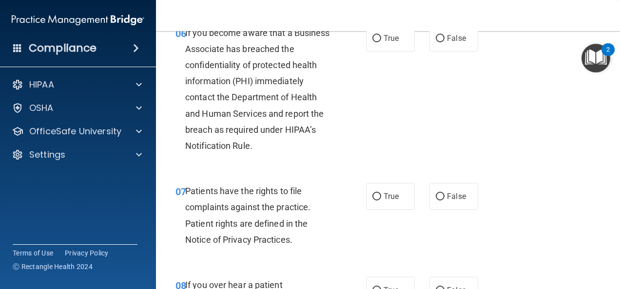
scroll to position [652, 0]
click at [404, 51] on label "True" at bounding box center [390, 37] width 49 height 27
click at [381, 42] on input "True" at bounding box center [376, 38] width 9 height 7
radio input "true"
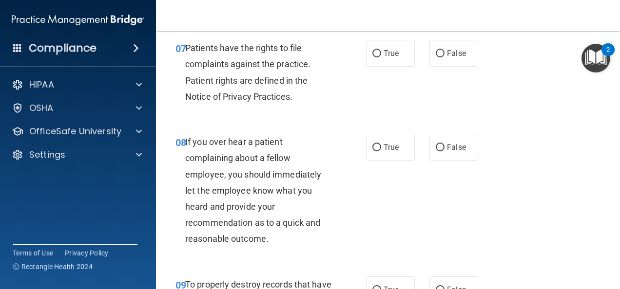
scroll to position [820, 0]
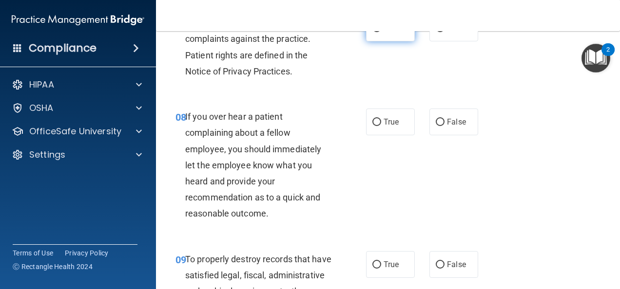
click at [385, 41] on label "True" at bounding box center [390, 28] width 49 height 27
click at [381, 32] on input "True" at bounding box center [376, 28] width 9 height 7
radio input "true"
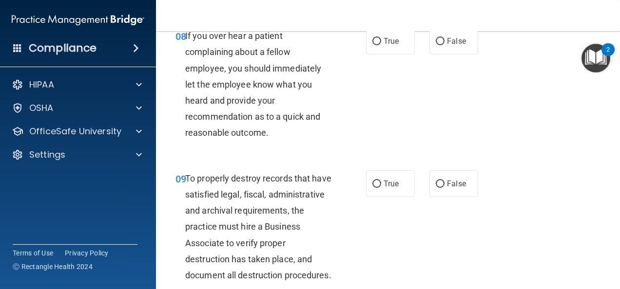
scroll to position [909, 0]
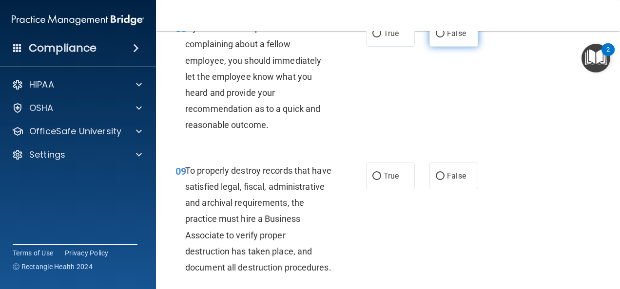
click at [450, 47] on label "False" at bounding box center [453, 33] width 49 height 27
click at [444, 38] on input "False" at bounding box center [439, 33] width 9 height 7
radio input "true"
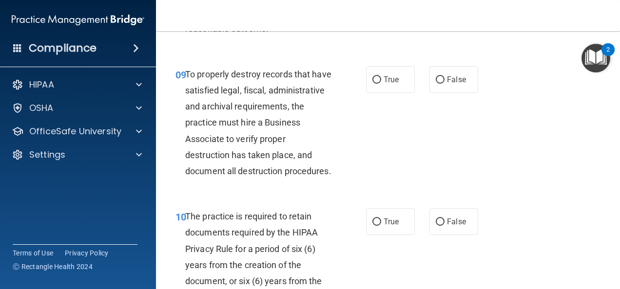
scroll to position [1003, 0]
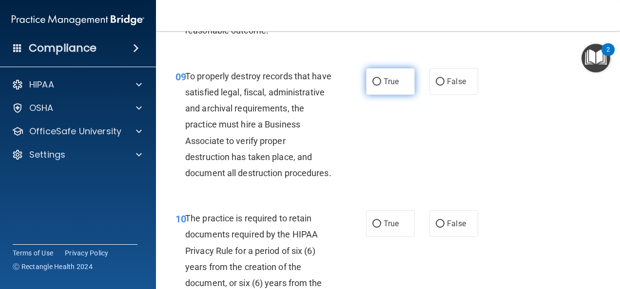
click at [389, 95] on label "True" at bounding box center [390, 81] width 49 height 27
click at [381, 86] on input "True" at bounding box center [376, 81] width 9 height 7
radio input "true"
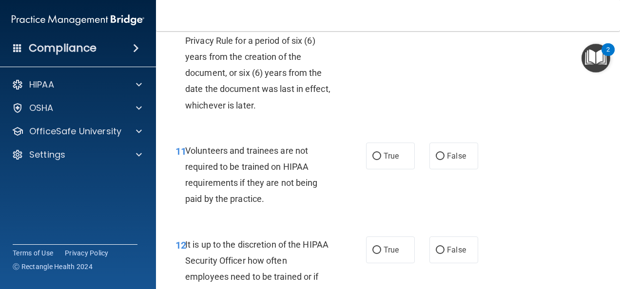
scroll to position [1214, 0]
click at [383, 26] on label "True" at bounding box center [390, 13] width 49 height 27
click at [381, 17] on input "True" at bounding box center [376, 13] width 9 height 7
radio input "true"
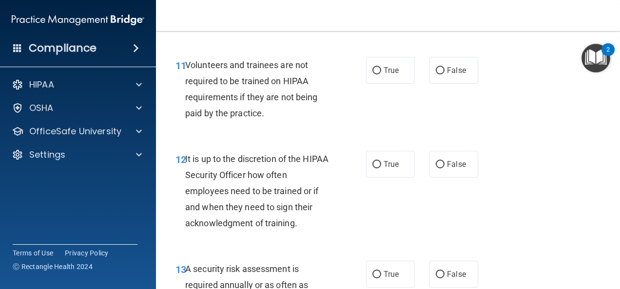
scroll to position [1308, 0]
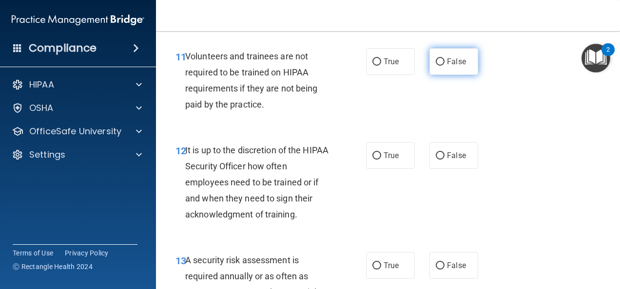
click at [447, 66] on span "False" at bounding box center [456, 61] width 19 height 9
click at [444, 66] on input "False" at bounding box center [439, 61] width 9 height 7
radio input "true"
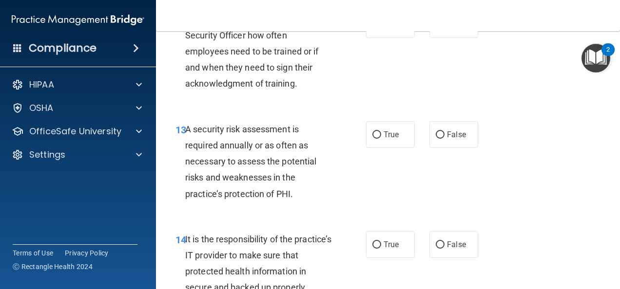
scroll to position [1442, 0]
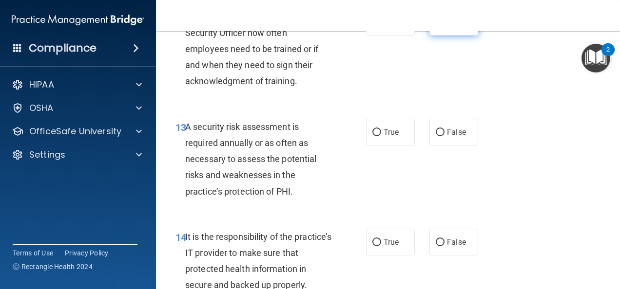
click at [439, 26] on input "False" at bounding box center [439, 22] width 9 height 7
radio input "true"
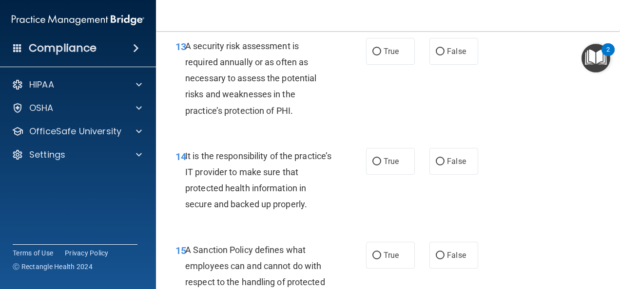
scroll to position [1528, 0]
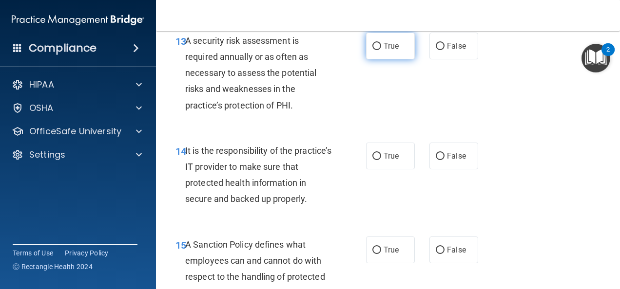
click at [391, 59] on label "True" at bounding box center [390, 46] width 49 height 27
click at [381, 50] on input "True" at bounding box center [376, 46] width 9 height 7
radio input "true"
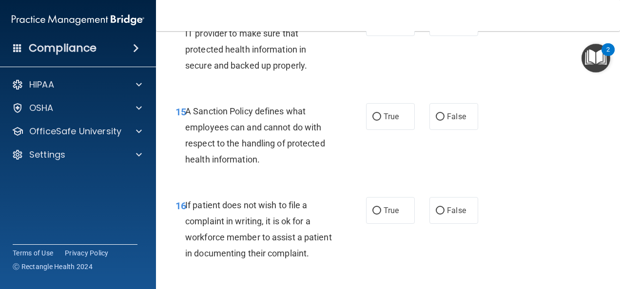
scroll to position [1663, 0]
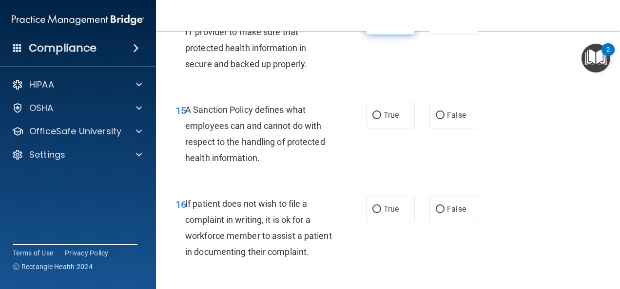
click at [397, 35] on label "True" at bounding box center [390, 21] width 49 height 27
click at [381, 25] on input "True" at bounding box center [376, 21] width 9 height 7
radio input "true"
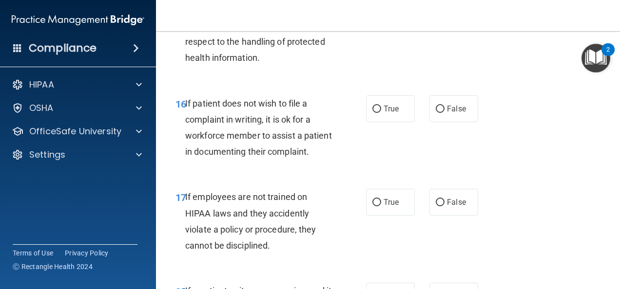
scroll to position [1764, 0]
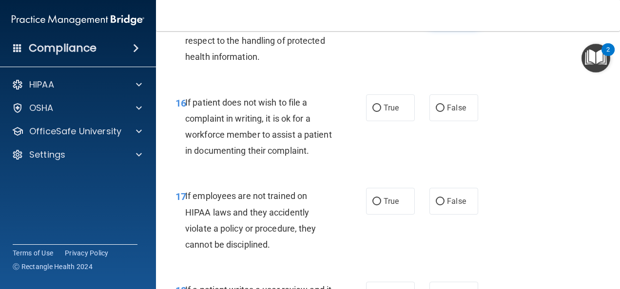
click at [449, 19] on span "False" at bounding box center [456, 13] width 19 height 9
click at [444, 18] on input "False" at bounding box center [439, 14] width 9 height 7
radio input "true"
click at [392, 27] on label "True" at bounding box center [390, 13] width 49 height 27
click at [381, 18] on input "True" at bounding box center [376, 14] width 9 height 7
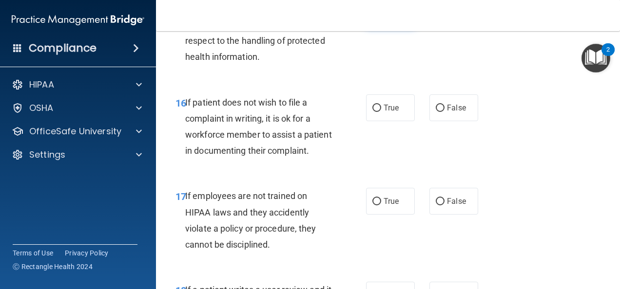
radio input "true"
radio input "false"
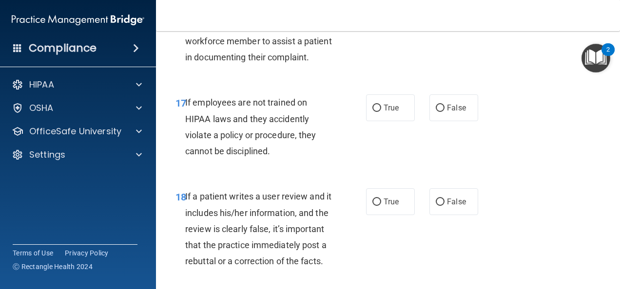
scroll to position [1858, 0]
click at [465, 28] on label "False" at bounding box center [453, 14] width 49 height 27
click at [444, 19] on input "False" at bounding box center [439, 14] width 9 height 7
radio input "true"
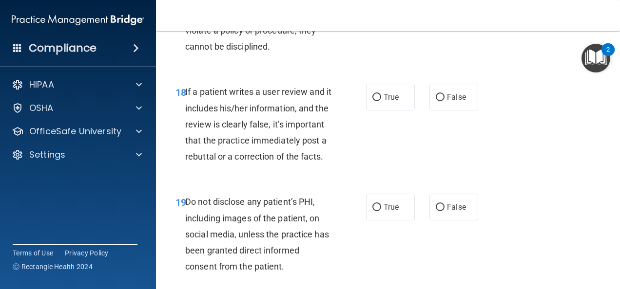
scroll to position [1963, 0]
click at [446, 16] on label "False" at bounding box center [453, 2] width 49 height 27
click at [444, 7] on input "False" at bounding box center [439, 3] width 9 height 7
radio input "true"
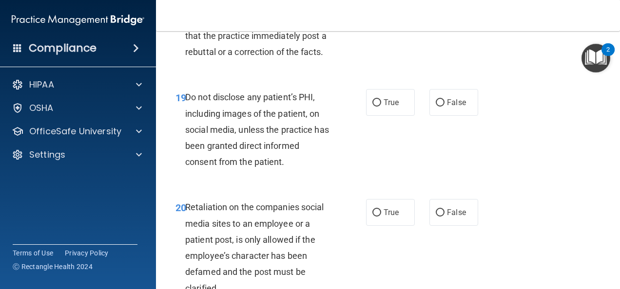
scroll to position [2069, 0]
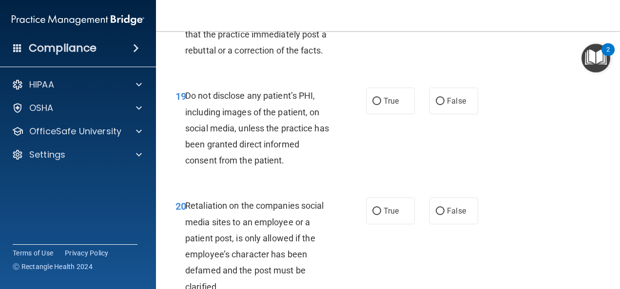
radio input "true"
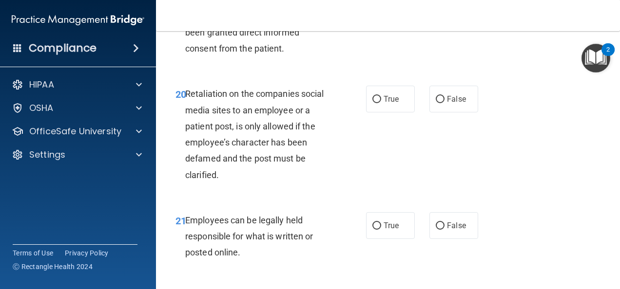
scroll to position [2180, 0]
radio input "true"
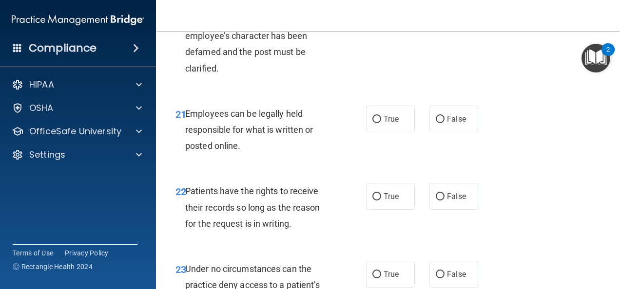
scroll to position [2307, 0]
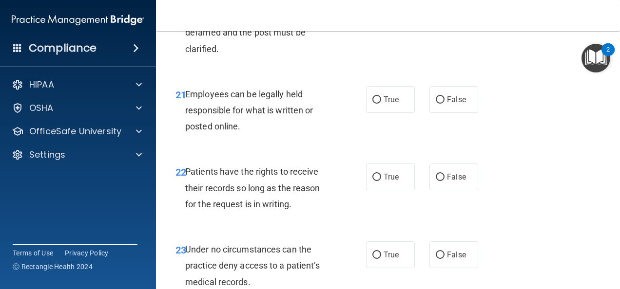
radio input "true"
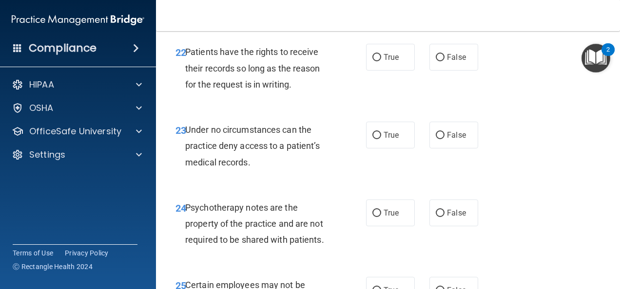
scroll to position [2427, 0]
radio input "true"
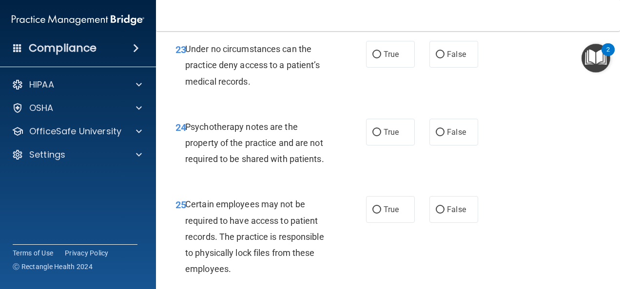
scroll to position [2508, 0]
radio input "true"
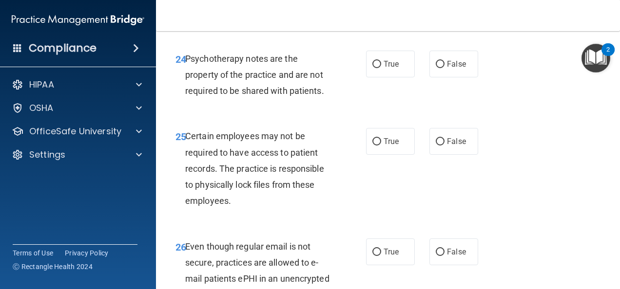
scroll to position [2577, 0]
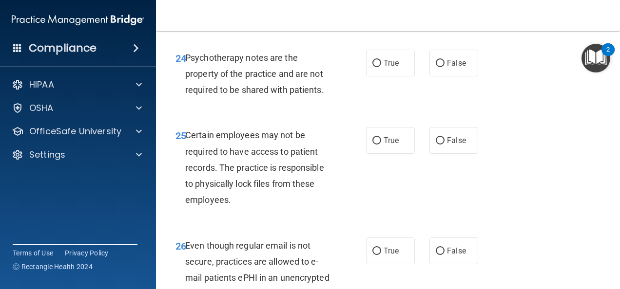
radio input "true"
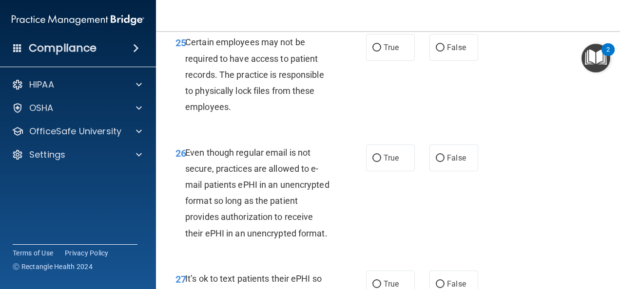
scroll to position [2671, 0]
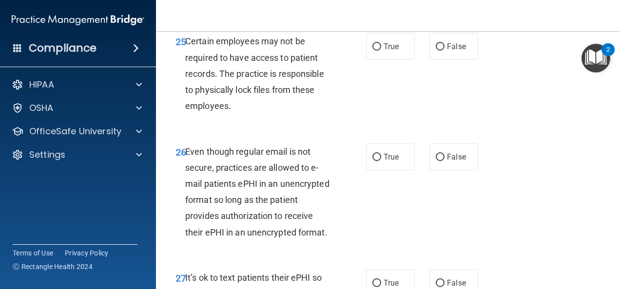
radio input "true"
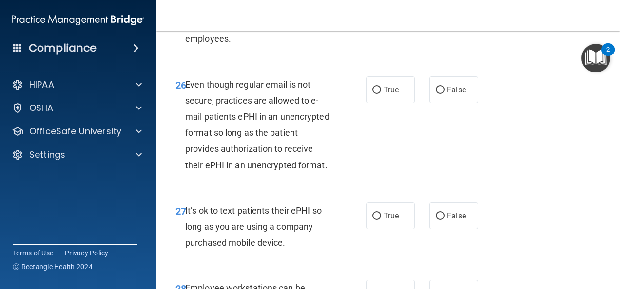
scroll to position [2738, 0]
radio input "true"
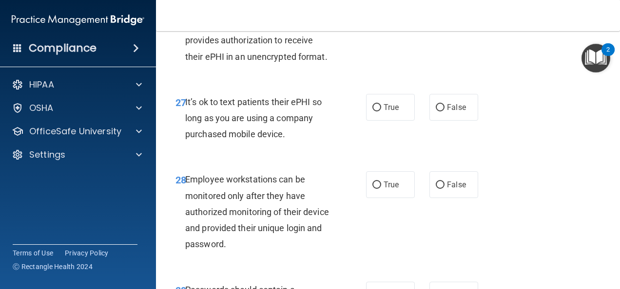
scroll to position [2849, 0]
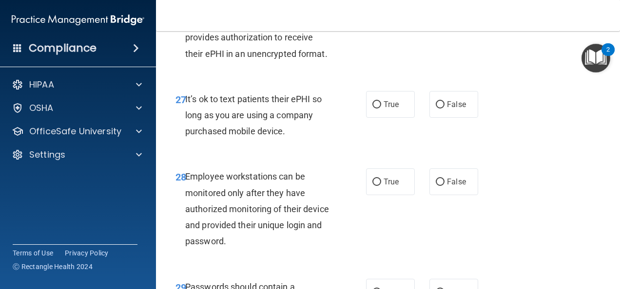
radio input "true"
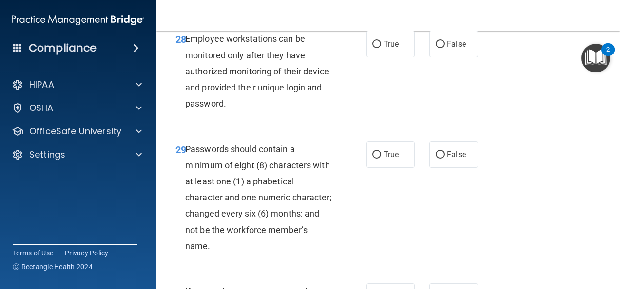
scroll to position [2988, 0]
radio input "true"
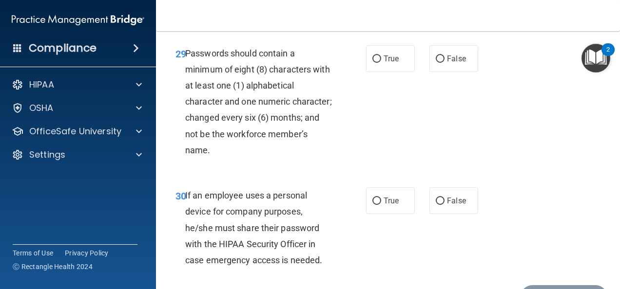
scroll to position [3084, 0]
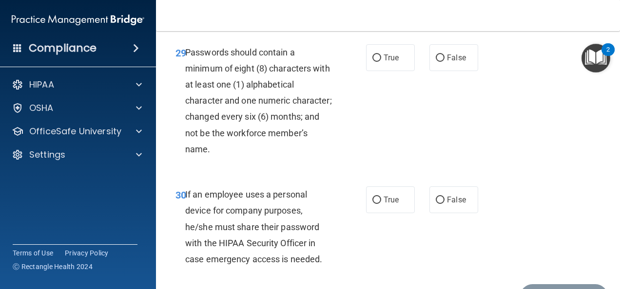
radio input "true"
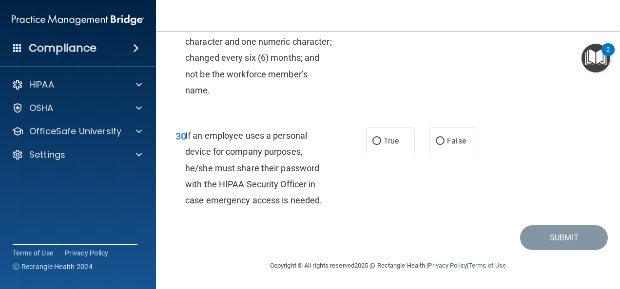
scroll to position [3158, 0]
radio input "true"
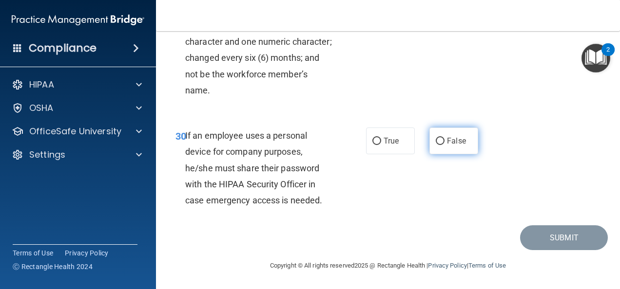
click at [437, 141] on input "False" at bounding box center [439, 141] width 9 height 7
radio input "true"
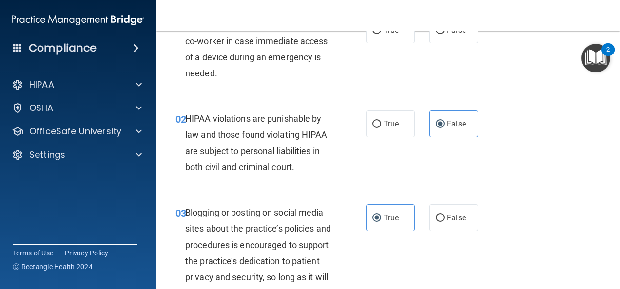
scroll to position [0, 0]
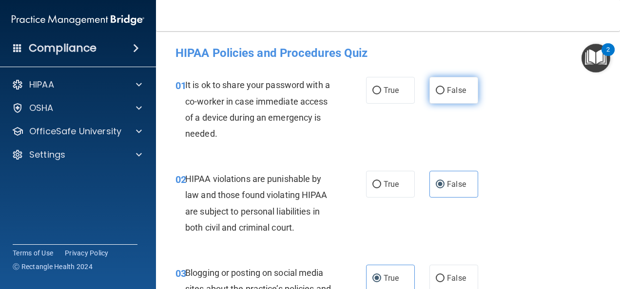
click at [463, 102] on label "False" at bounding box center [453, 90] width 49 height 27
click at [444, 94] on input "False" at bounding box center [439, 90] width 9 height 7
radio input "true"
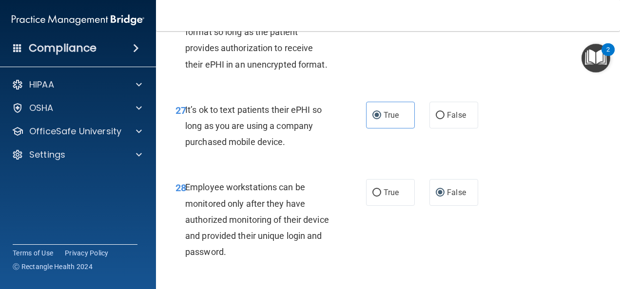
scroll to position [3240, 0]
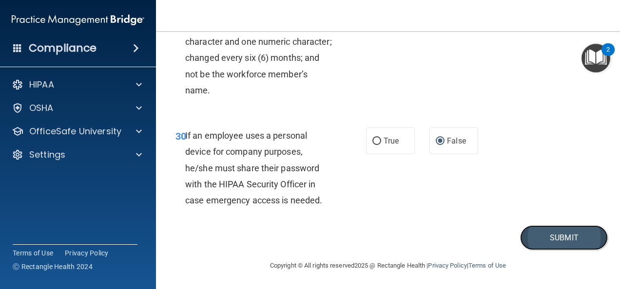
click at [545, 245] on button "Submit" at bounding box center [564, 238] width 88 height 25
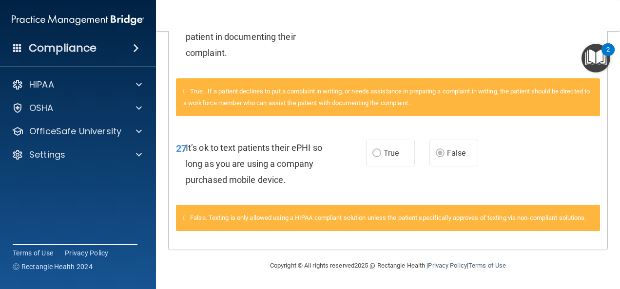
scroll to position [1518, 0]
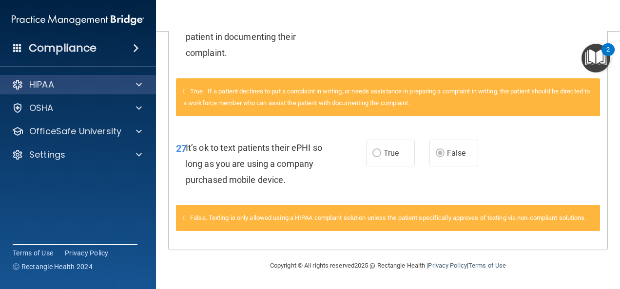
click at [133, 94] on div "HIPAA" at bounding box center [78, 84] width 156 height 19
click at [138, 87] on span at bounding box center [139, 85] width 6 height 12
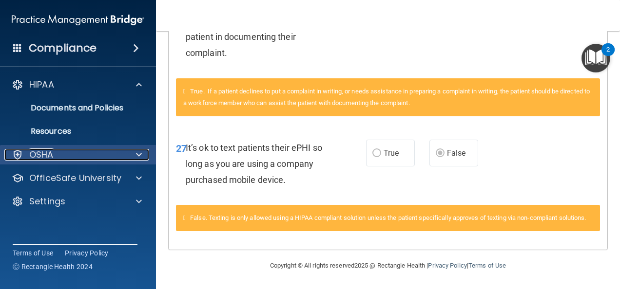
click at [69, 159] on div "OSHA" at bounding box center [64, 155] width 121 height 12
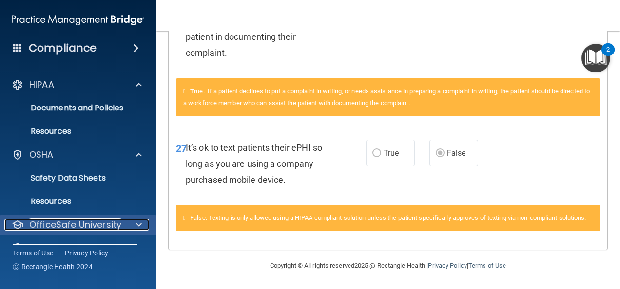
click at [87, 221] on p "OfficeSafe University" at bounding box center [75, 225] width 92 height 12
click at [128, 225] on div at bounding box center [137, 225] width 24 height 12
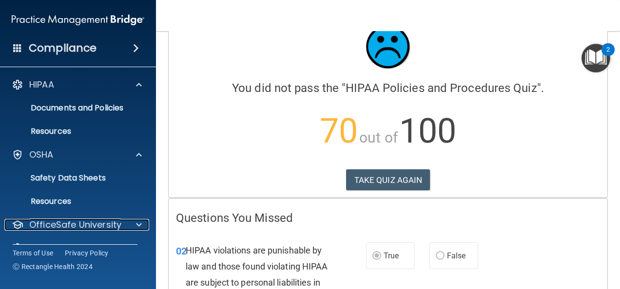
scroll to position [0, 0]
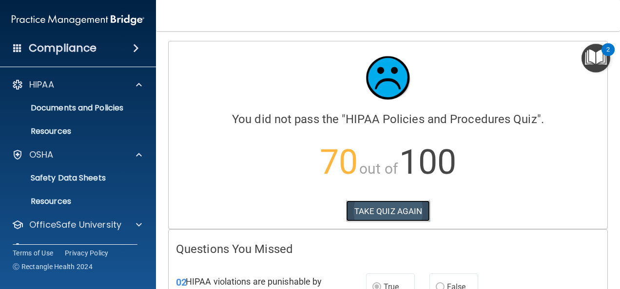
click at [404, 206] on button "TAKE QUIZ AGAIN" at bounding box center [388, 211] width 84 height 21
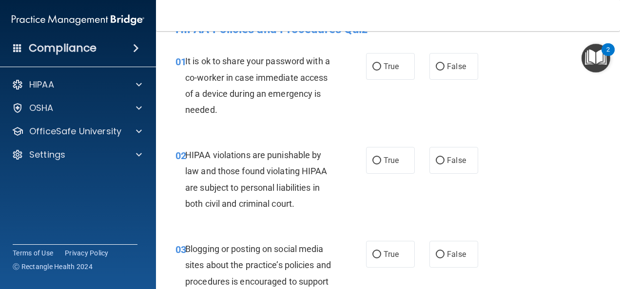
scroll to position [24, 0]
click at [436, 69] on input "False" at bounding box center [439, 66] width 9 height 7
radio input "true"
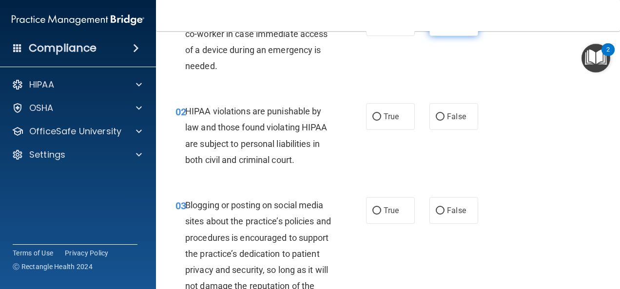
scroll to position [72, 0]
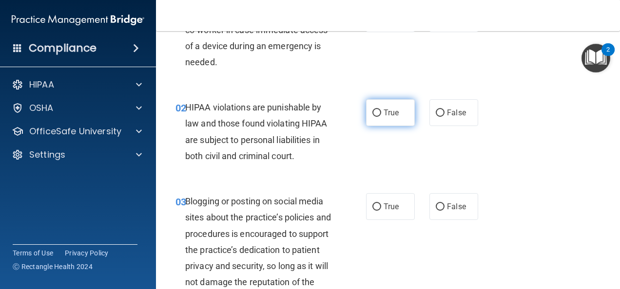
click at [374, 115] on input "True" at bounding box center [376, 113] width 9 height 7
radio input "true"
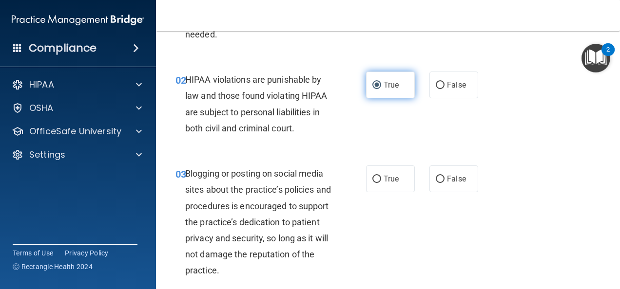
scroll to position [109, 0]
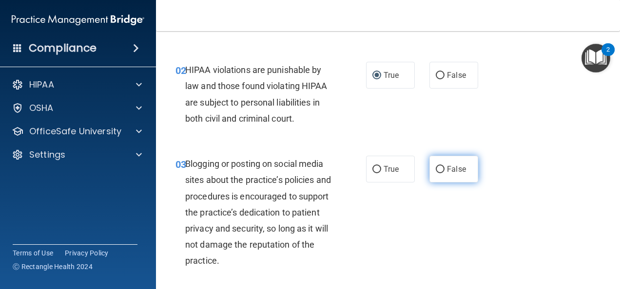
click at [441, 177] on label "False" at bounding box center [453, 169] width 49 height 27
click at [441, 173] on input "False" at bounding box center [439, 169] width 9 height 7
radio input "true"
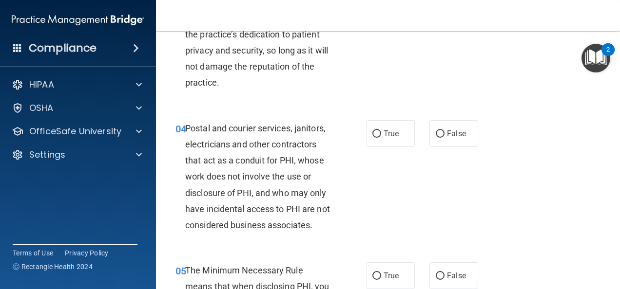
scroll to position [293, 0]
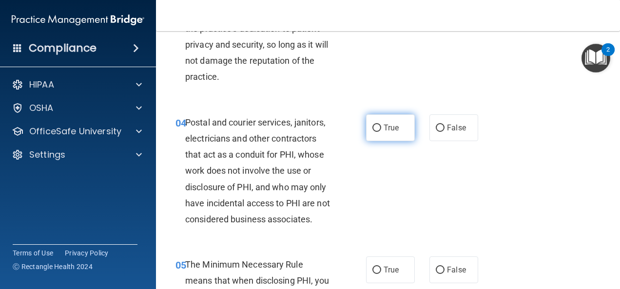
click at [388, 126] on span "True" at bounding box center [390, 127] width 15 height 9
click at [381, 126] on input "True" at bounding box center [376, 128] width 9 height 7
radio input "true"
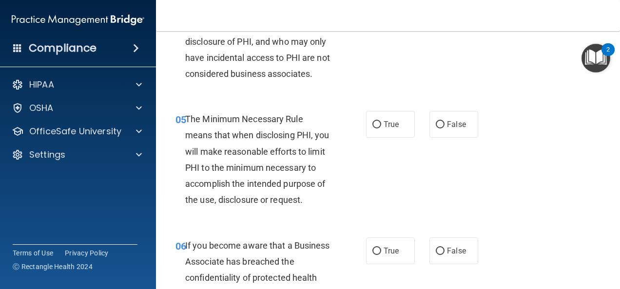
scroll to position [478, 0]
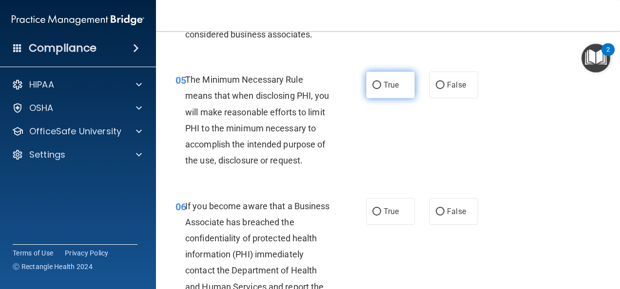
click at [385, 90] on span "True" at bounding box center [390, 84] width 15 height 9
click at [381, 89] on input "True" at bounding box center [376, 85] width 9 height 7
radio input "true"
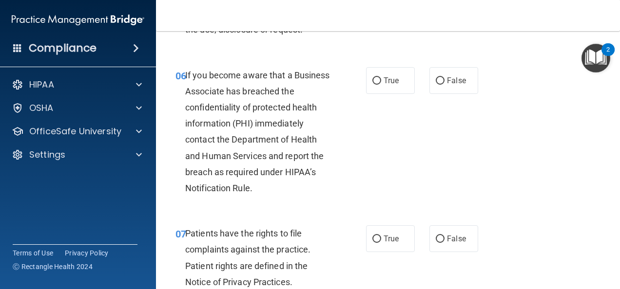
scroll to position [614, 0]
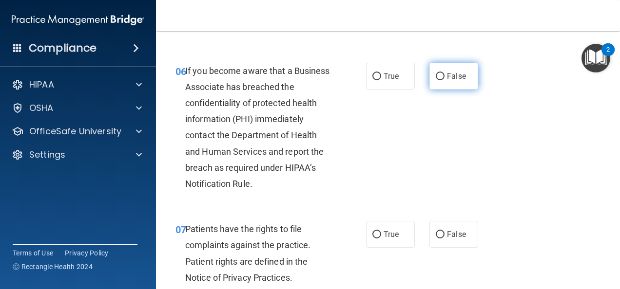
click at [450, 81] on span "False" at bounding box center [456, 76] width 19 height 9
click at [444, 80] on input "False" at bounding box center [439, 76] width 9 height 7
radio input "true"
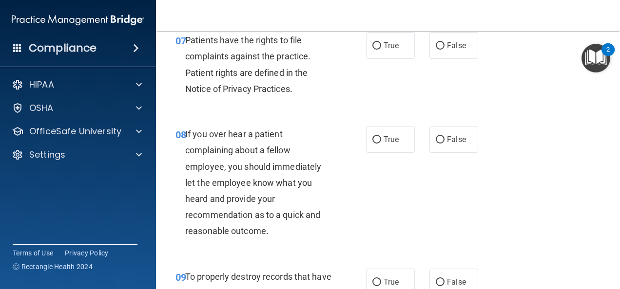
scroll to position [803, 0]
click at [391, 50] on span "True" at bounding box center [390, 44] width 15 height 9
click at [381, 49] on input "True" at bounding box center [376, 45] width 9 height 7
radio input "true"
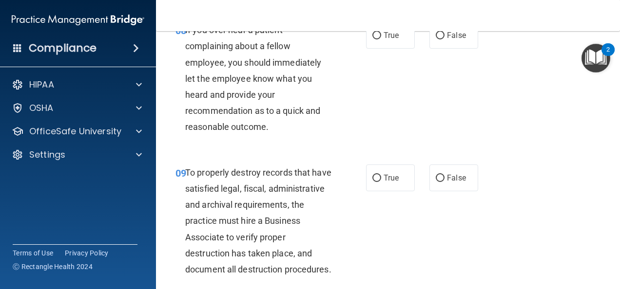
scroll to position [908, 0]
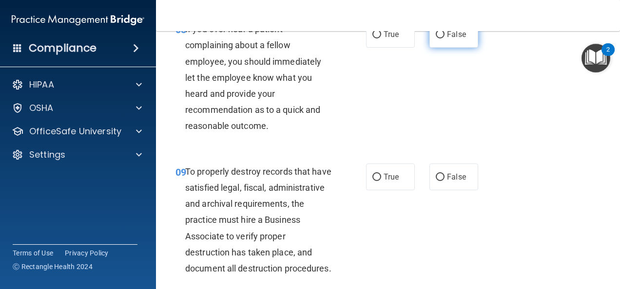
click at [455, 48] on label "False" at bounding box center [453, 34] width 49 height 27
click at [444, 38] on input "False" at bounding box center [439, 34] width 9 height 7
radio input "true"
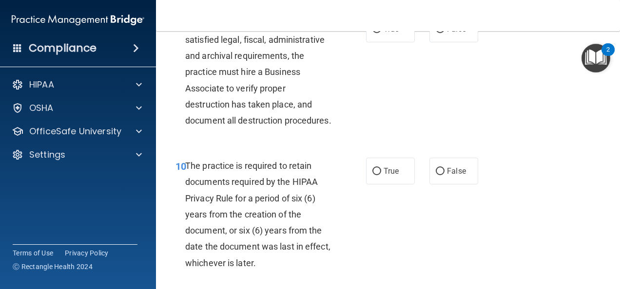
scroll to position [1056, 0]
click at [452, 42] on label "False" at bounding box center [453, 29] width 49 height 27
click at [444, 33] on input "False" at bounding box center [439, 29] width 9 height 7
radio input "true"
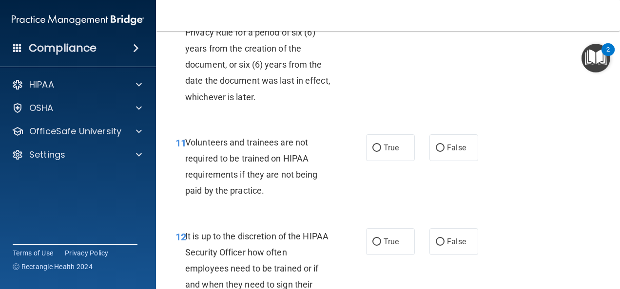
scroll to position [1223, 0]
click at [535, 216] on div "11 Volunteers and trainees are not required to be trained on HIPAA requirements…" at bounding box center [387, 169] width 439 height 94
click at [388, 9] on span "True" at bounding box center [390, 4] width 15 height 9
click at [381, 9] on input "True" at bounding box center [376, 4] width 9 height 7
radio input "true"
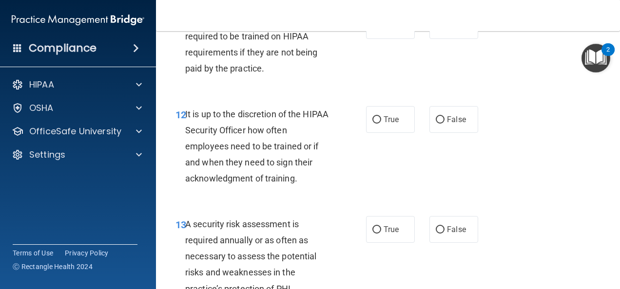
scroll to position [1357, 0]
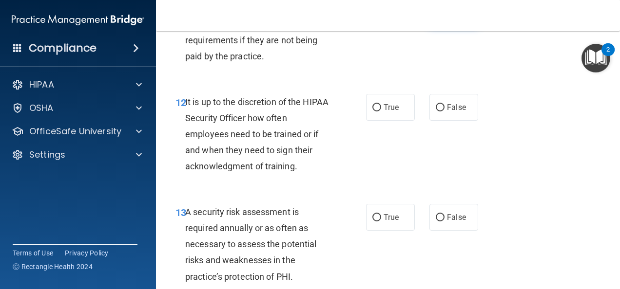
click at [458, 18] on span "False" at bounding box center [456, 13] width 19 height 9
click at [444, 18] on input "False" at bounding box center [439, 13] width 9 height 7
radio input "true"
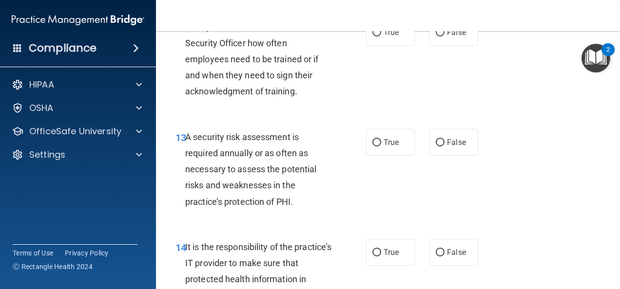
scroll to position [1438, 0]
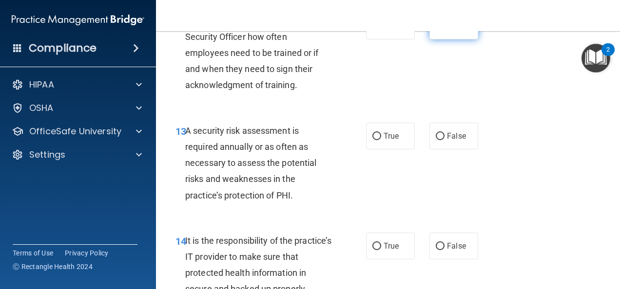
click at [463, 39] on label "False" at bounding box center [453, 26] width 49 height 27
click at [444, 30] on input "False" at bounding box center [439, 26] width 9 height 7
radio input "true"
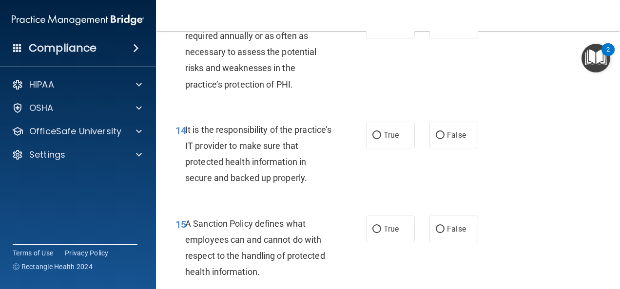
scroll to position [1557, 0]
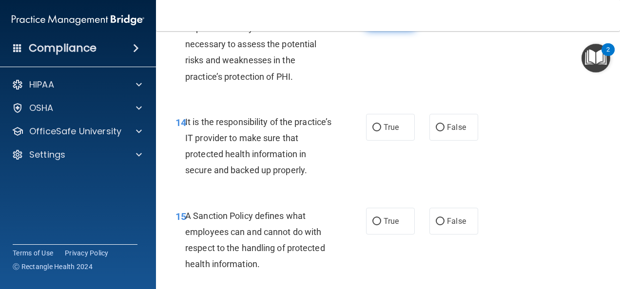
click at [399, 31] on label "True" at bounding box center [390, 17] width 49 height 27
click at [381, 21] on input "True" at bounding box center [376, 17] width 9 height 7
radio input "true"
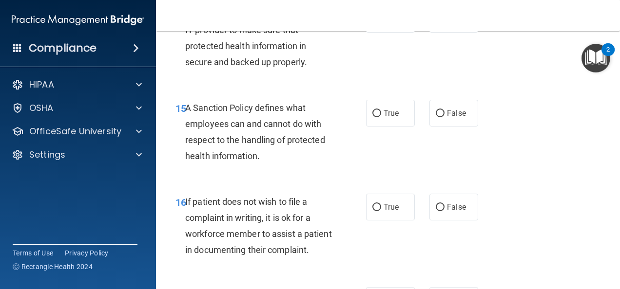
scroll to position [1668, 0]
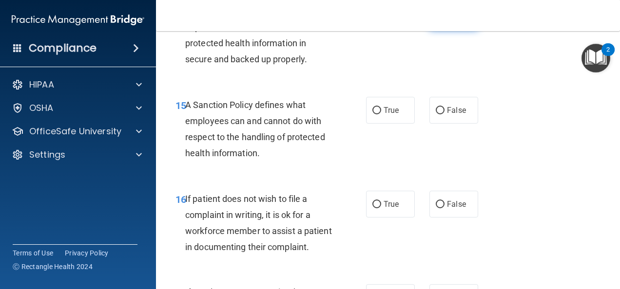
click at [451, 21] on span "False" at bounding box center [456, 16] width 19 height 9
click at [444, 20] on input "False" at bounding box center [439, 16] width 9 height 7
radio input "true"
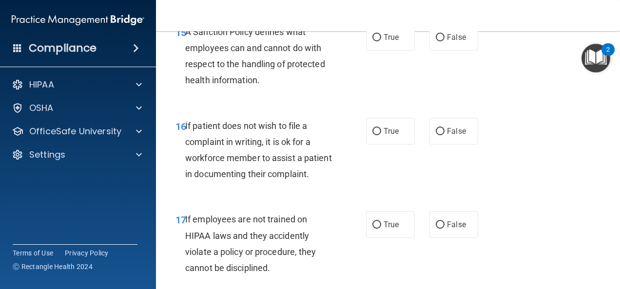
scroll to position [1744, 0]
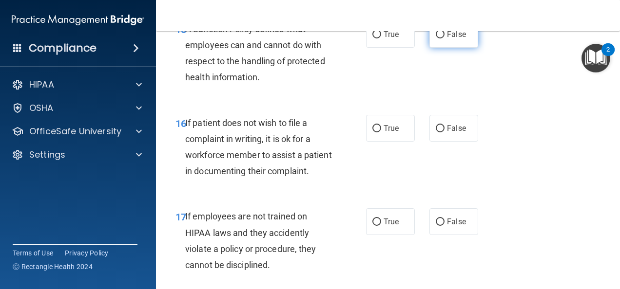
click at [456, 48] on label "False" at bounding box center [453, 34] width 49 height 27
click at [444, 38] on input "False" at bounding box center [439, 34] width 9 height 7
radio input "true"
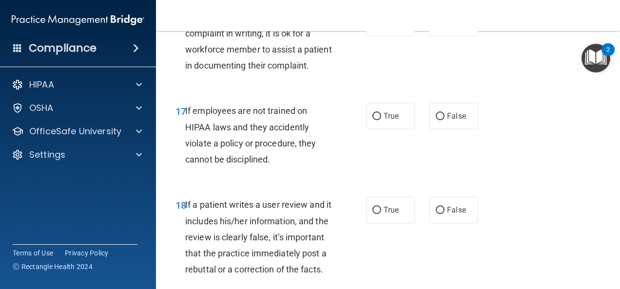
scroll to position [1850, 0]
click at [376, 26] on input "True" at bounding box center [376, 22] width 9 height 7
radio input "true"
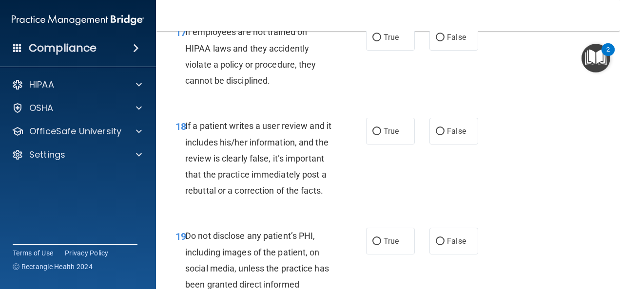
scroll to position [1963, 0]
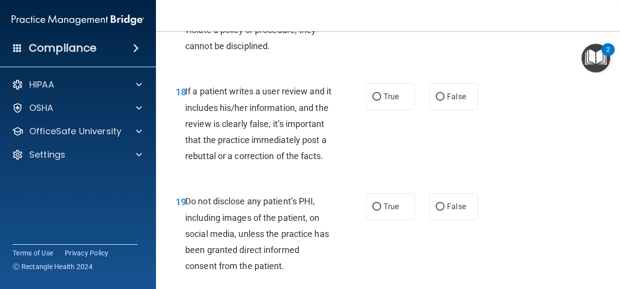
click at [451, 16] on label "False" at bounding box center [453, 2] width 49 height 27
click at [444, 7] on input "False" at bounding box center [439, 3] width 9 height 7
radio input "true"
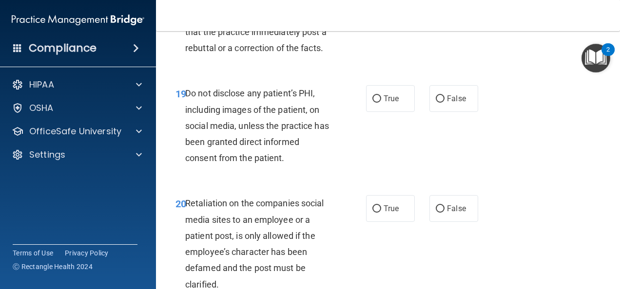
scroll to position [2073, 0]
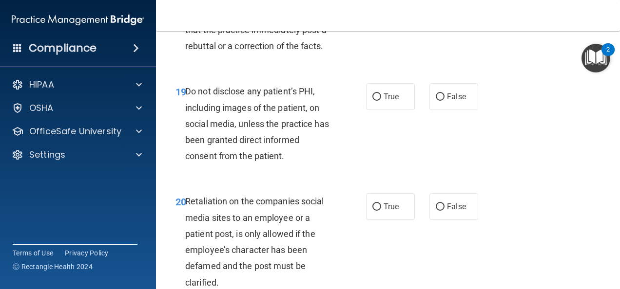
radio input "true"
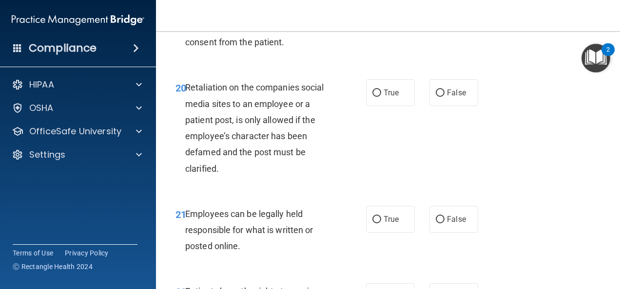
scroll to position [2192, 0]
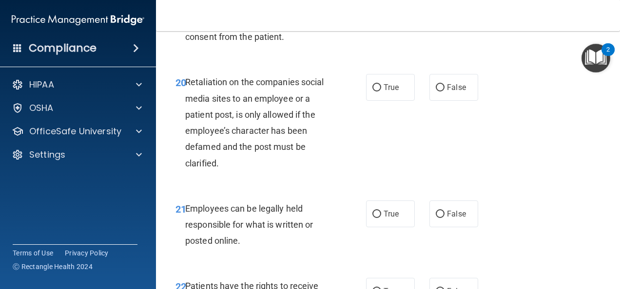
radio input "true"
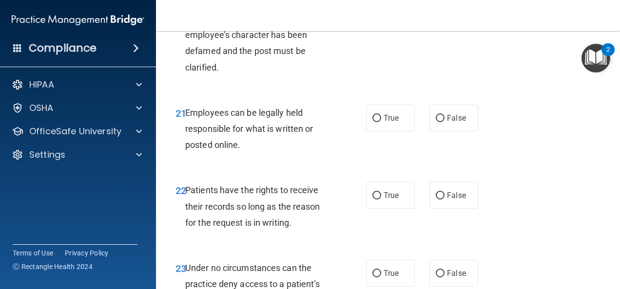
scroll to position [2289, 0]
radio input "true"
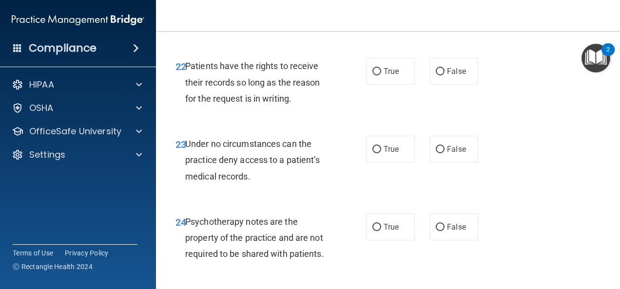
scroll to position [2414, 0]
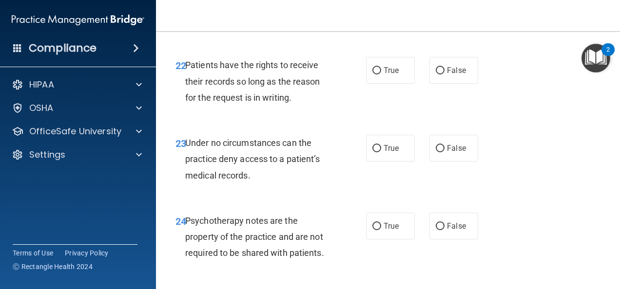
radio input "true"
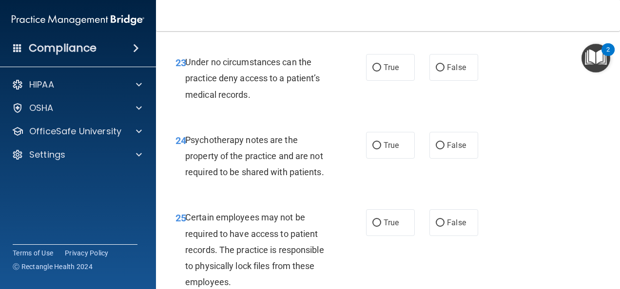
scroll to position [2500, 0]
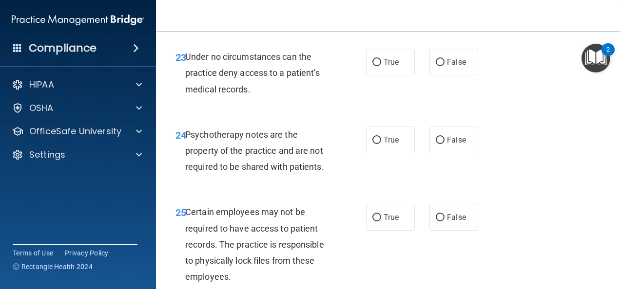
radio input "true"
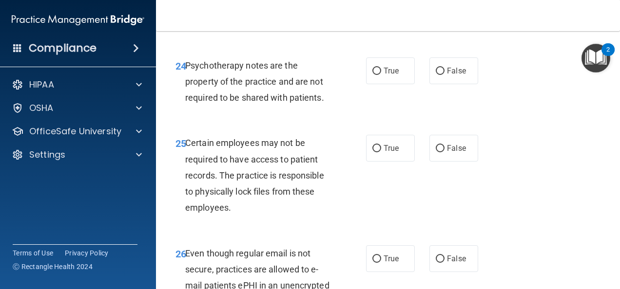
scroll to position [2581, 0]
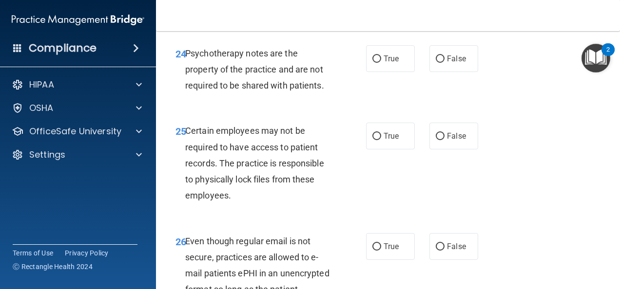
radio input "true"
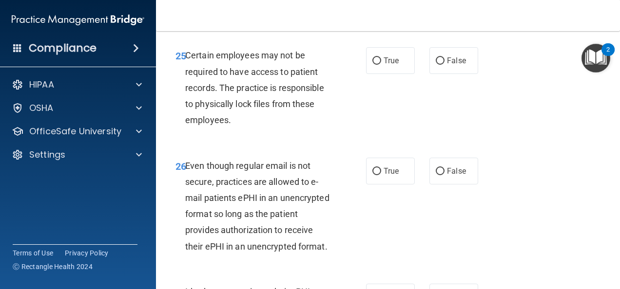
scroll to position [2664, 0]
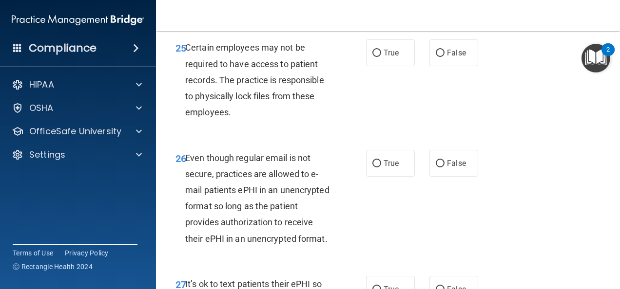
radio input "true"
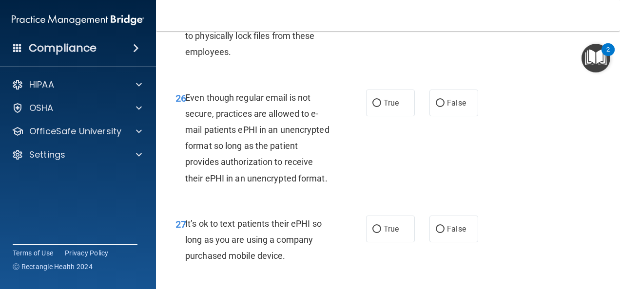
scroll to position [2727, 0]
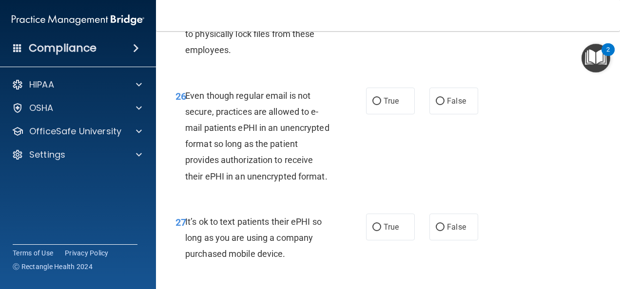
radio input "true"
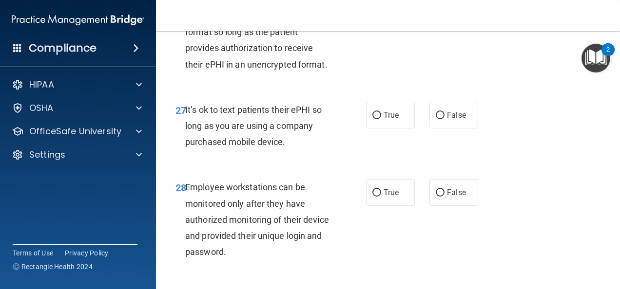
scroll to position [2840, 0]
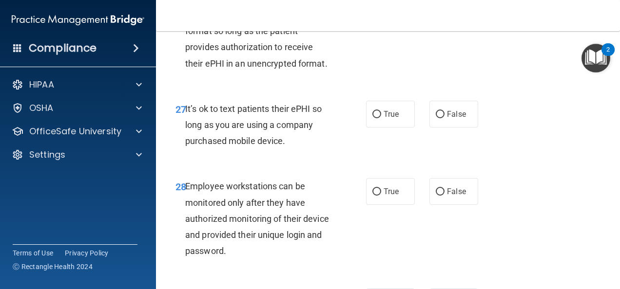
radio input "true"
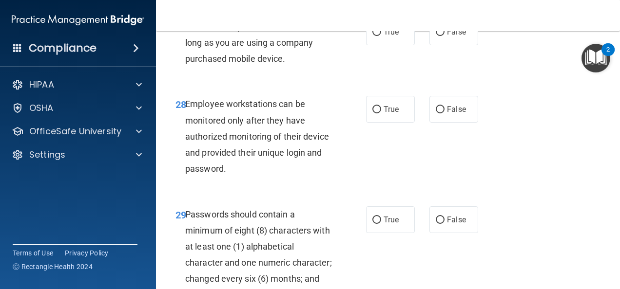
scroll to position [2928, 0]
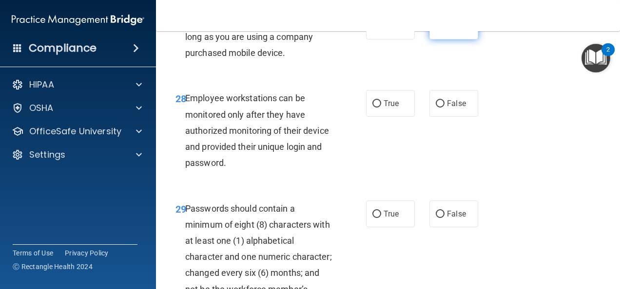
click at [452, 39] on label "False" at bounding box center [453, 26] width 49 height 27
click at [444, 30] on input "False" at bounding box center [439, 26] width 9 height 7
radio input "true"
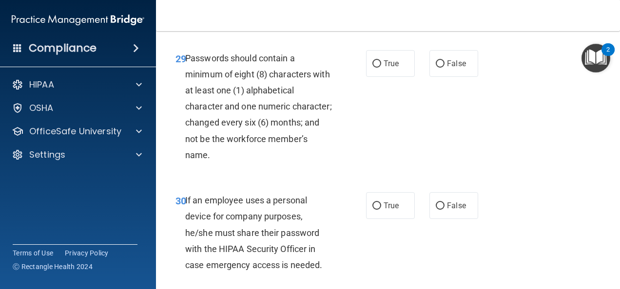
scroll to position [3078, 0]
radio input "true"
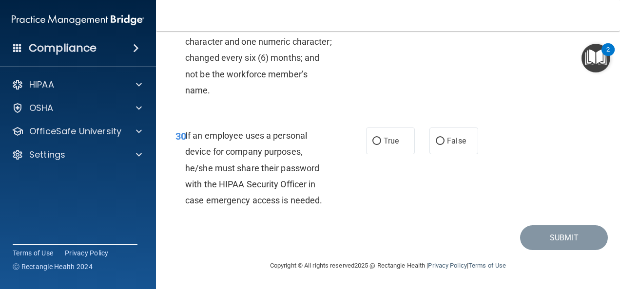
scroll to position [3167, 0]
radio input "true"
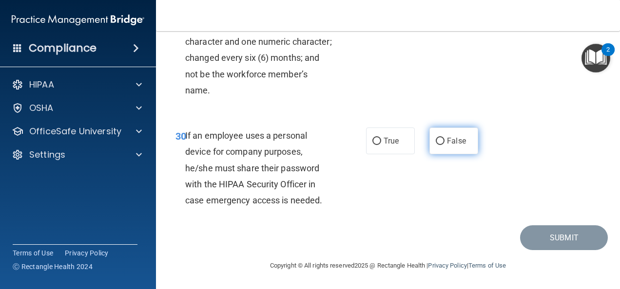
click at [451, 146] on label "False" at bounding box center [453, 141] width 49 height 27
click at [444, 145] on input "False" at bounding box center [439, 141] width 9 height 7
radio input "true"
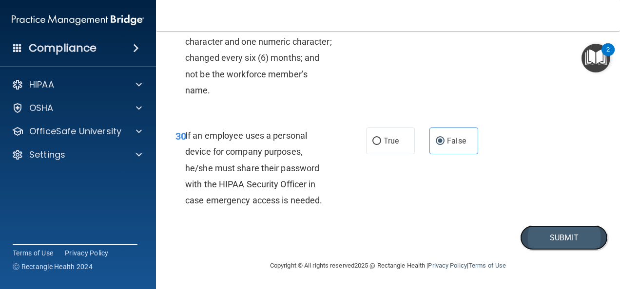
click at [543, 239] on button "Submit" at bounding box center [564, 238] width 88 height 25
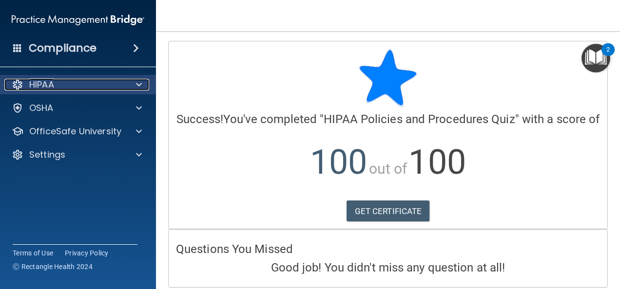
click at [132, 83] on div at bounding box center [137, 85] width 24 height 12
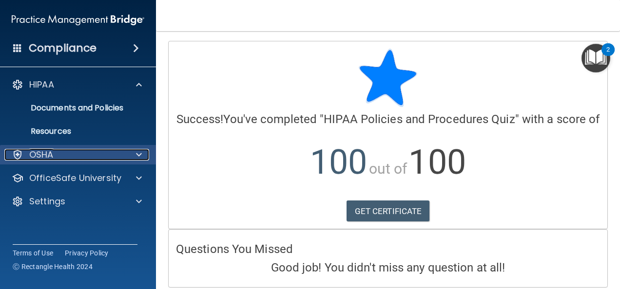
click at [138, 158] on span at bounding box center [139, 155] width 6 height 12
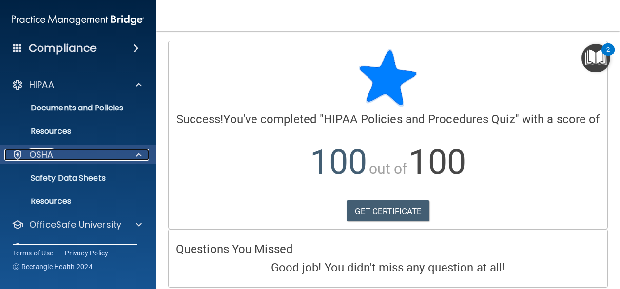
scroll to position [21, 0]
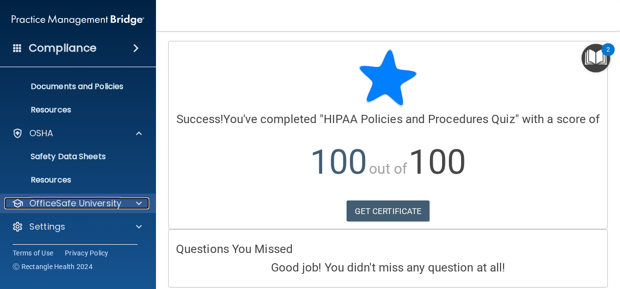
click at [130, 206] on div at bounding box center [137, 204] width 24 height 12
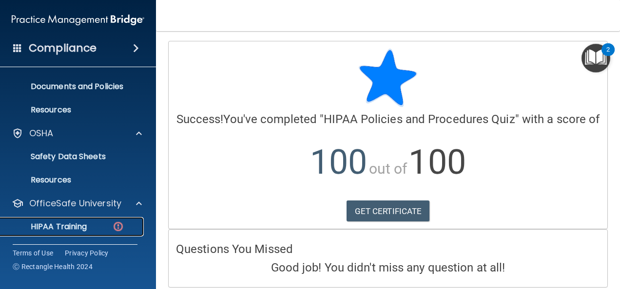
click at [88, 231] on div "HIPAA Training" at bounding box center [72, 227] width 133 height 10
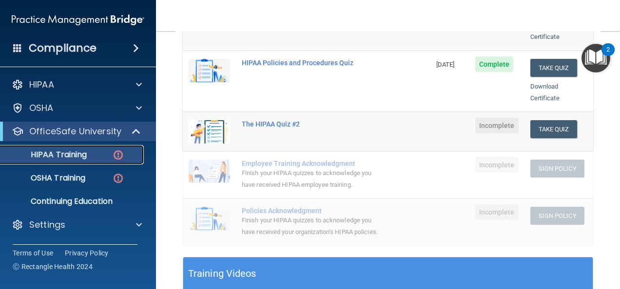
scroll to position [196, 0]
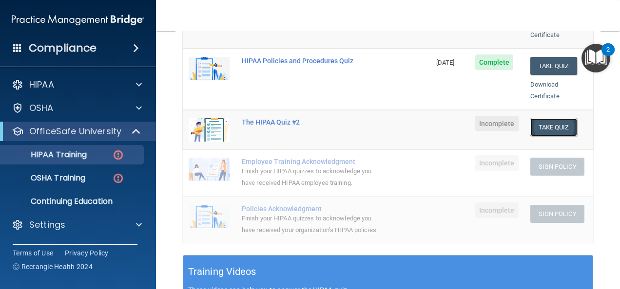
click at [545, 118] on button "Take Quiz" at bounding box center [553, 127] width 47 height 18
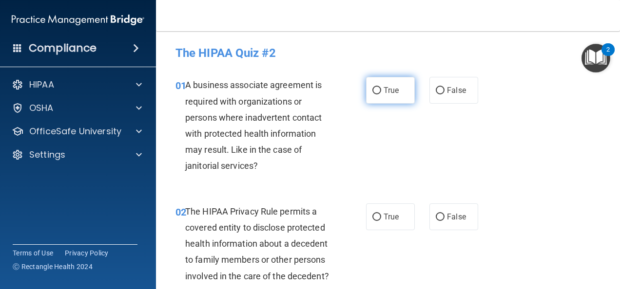
click at [367, 88] on label "True" at bounding box center [390, 90] width 49 height 27
click at [372, 88] on input "True" at bounding box center [376, 90] width 9 height 7
radio input "true"
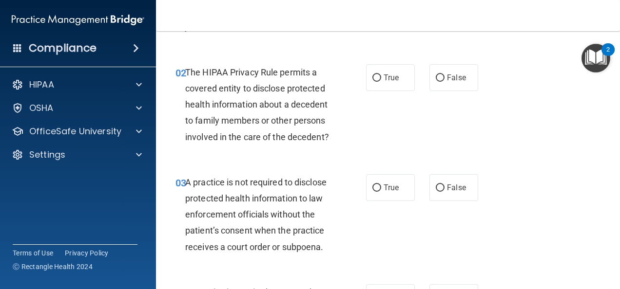
scroll to position [146, 0]
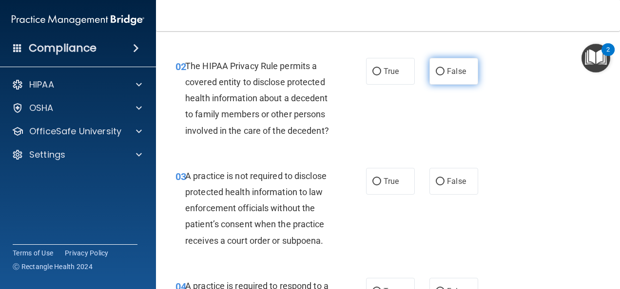
click at [435, 74] on input "False" at bounding box center [439, 71] width 9 height 7
radio input "true"
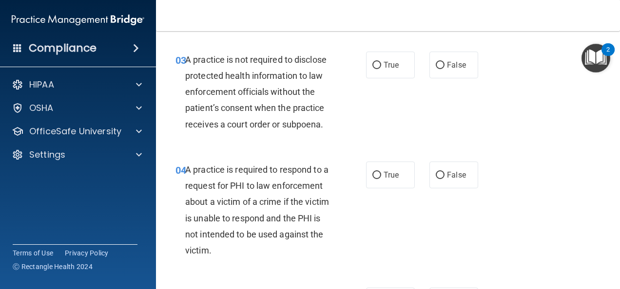
scroll to position [266, 0]
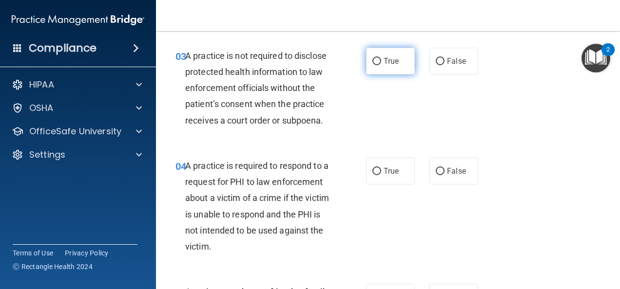
click at [391, 66] on span "True" at bounding box center [390, 61] width 15 height 9
click at [381, 65] on input "True" at bounding box center [376, 61] width 9 height 7
radio input "true"
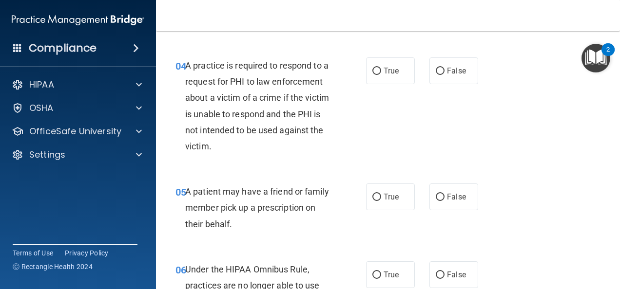
scroll to position [369, 0]
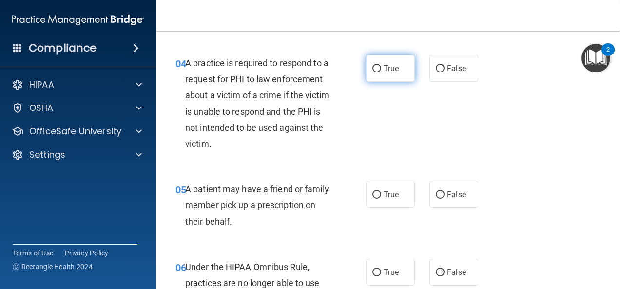
click at [375, 73] on input "True" at bounding box center [376, 68] width 9 height 7
radio input "true"
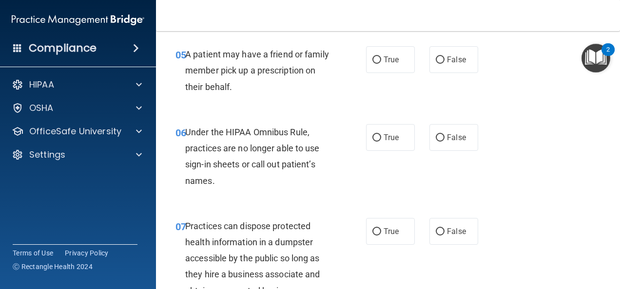
scroll to position [505, 0]
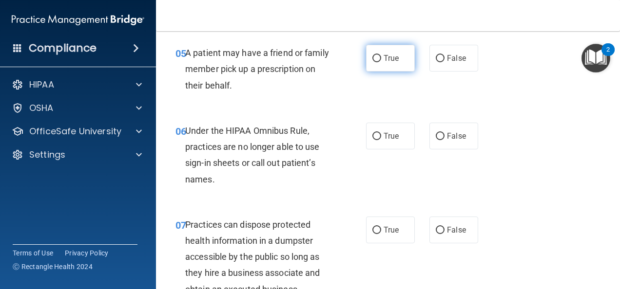
click at [390, 63] on span "True" at bounding box center [390, 58] width 15 height 9
click at [381, 62] on input "True" at bounding box center [376, 58] width 9 height 7
radio input "true"
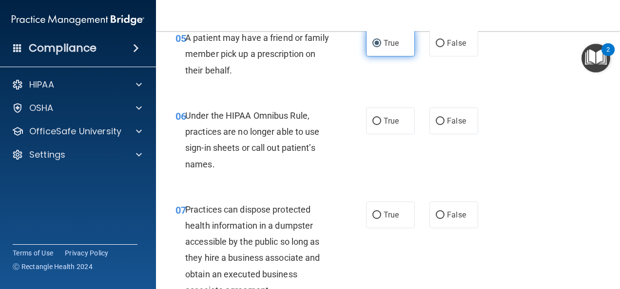
scroll to position [528, 0]
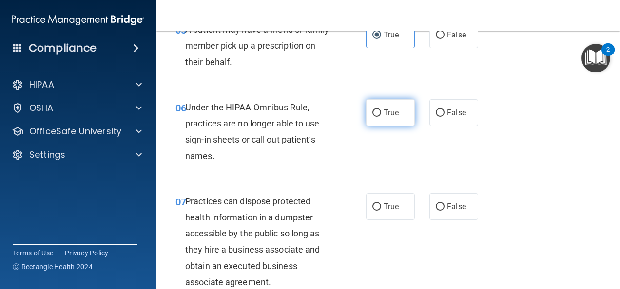
click at [399, 122] on label "True" at bounding box center [390, 112] width 49 height 27
click at [381, 117] on input "True" at bounding box center [376, 113] width 9 height 7
radio input "true"
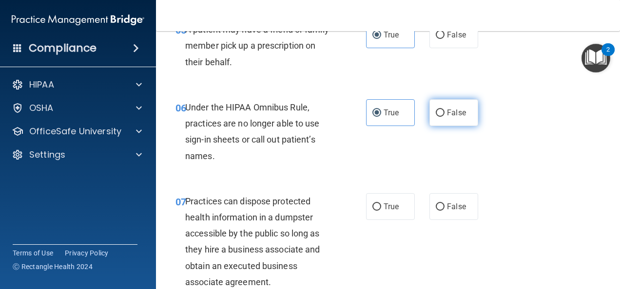
click at [447, 117] on span "False" at bounding box center [456, 112] width 19 height 9
click at [442, 117] on input "False" at bounding box center [439, 113] width 9 height 7
radio input "true"
radio input "false"
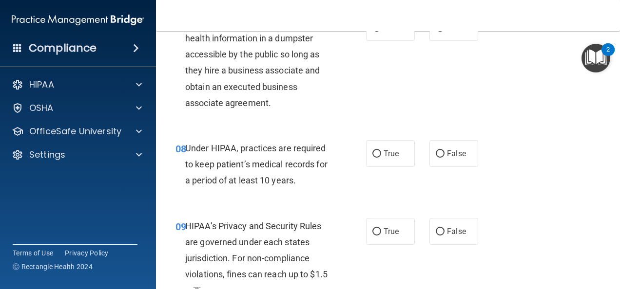
scroll to position [706, 0]
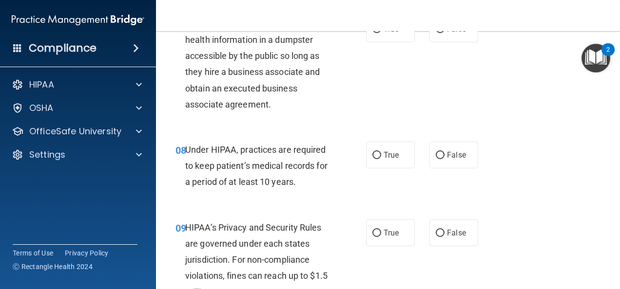
click at [442, 128] on div "07 Practices can dispose protected health information in a dumpster accessible …" at bounding box center [387, 66] width 439 height 126
click at [430, 42] on label "False" at bounding box center [453, 29] width 49 height 27
click at [435, 33] on input "False" at bounding box center [439, 29] width 9 height 7
radio input "true"
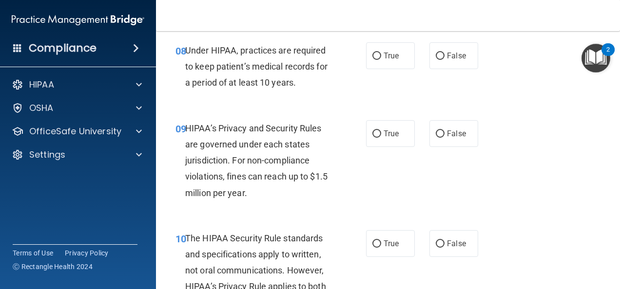
scroll to position [813, 0]
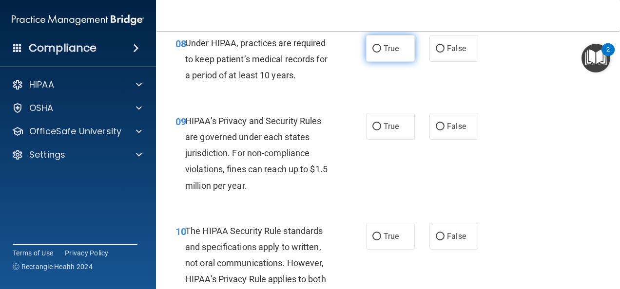
click at [383, 53] on span "True" at bounding box center [390, 48] width 15 height 9
click at [380, 53] on input "True" at bounding box center [376, 48] width 9 height 7
radio input "true"
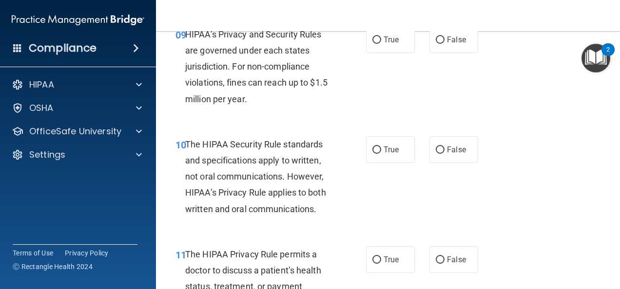
scroll to position [906, 0]
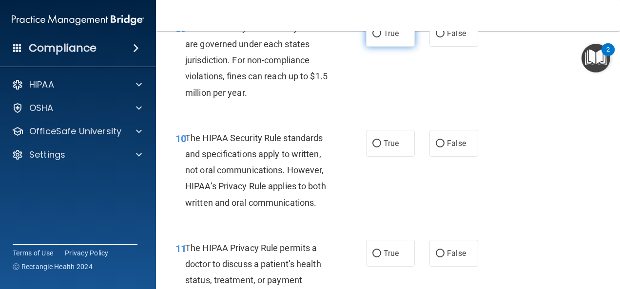
click at [373, 47] on label "True" at bounding box center [390, 33] width 49 height 27
click at [373, 38] on input "True" at bounding box center [376, 33] width 9 height 7
radio input "true"
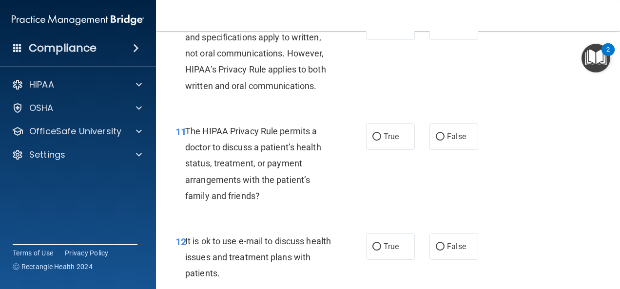
scroll to position [1023, 0]
click at [372, 39] on label "True" at bounding box center [390, 26] width 49 height 27
click at [372, 30] on input "True" at bounding box center [376, 26] width 9 height 7
radio input "true"
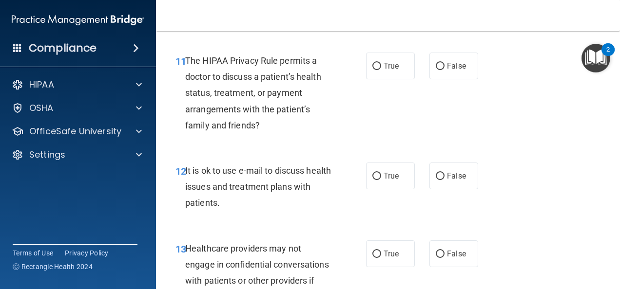
scroll to position [1095, 0]
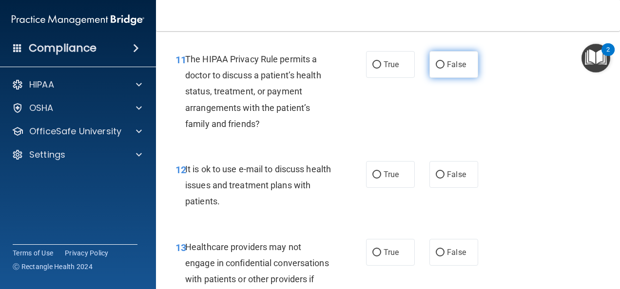
click at [460, 69] on span "False" at bounding box center [456, 64] width 19 height 9
click at [444, 69] on input "False" at bounding box center [439, 64] width 9 height 7
radio input "true"
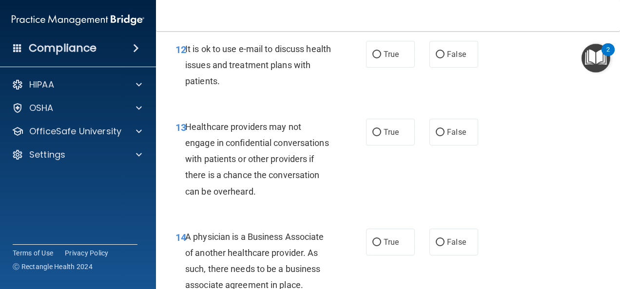
scroll to position [1216, 0]
click at [456, 67] on label "False" at bounding box center [453, 53] width 49 height 27
click at [444, 58] on input "False" at bounding box center [439, 54] width 9 height 7
radio input "true"
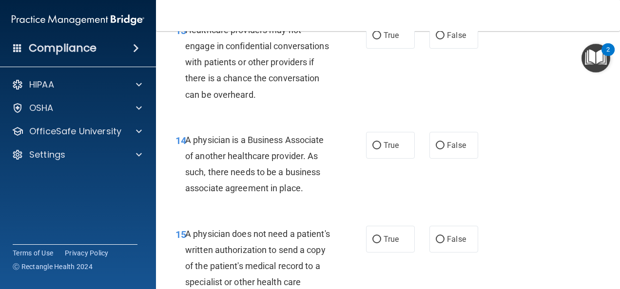
scroll to position [1313, 0]
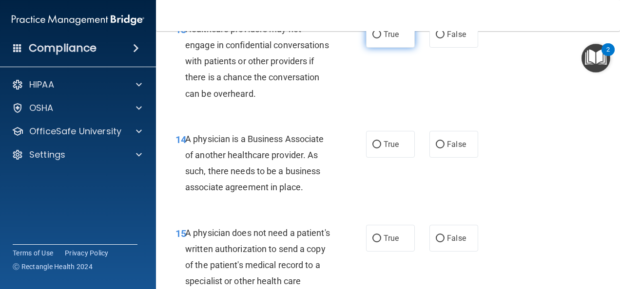
click at [386, 48] on label "True" at bounding box center [390, 34] width 49 height 27
click at [381, 38] on input "True" at bounding box center [376, 34] width 9 height 7
radio input "true"
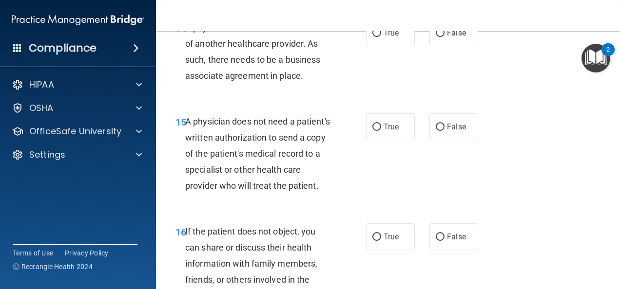
scroll to position [1426, 0]
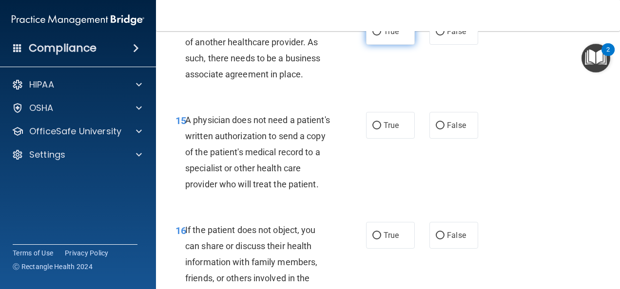
click at [383, 36] on span "True" at bounding box center [390, 31] width 15 height 9
click at [381, 36] on input "True" at bounding box center [376, 31] width 9 height 7
radio input "true"
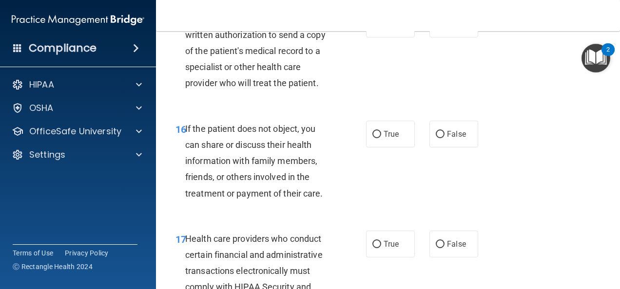
scroll to position [1527, 0]
click at [440, 38] on label "False" at bounding box center [453, 24] width 49 height 27
click at [440, 28] on input "False" at bounding box center [439, 24] width 9 height 7
radio input "true"
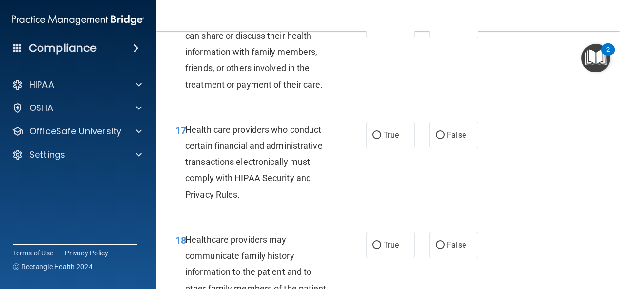
scroll to position [1638, 0]
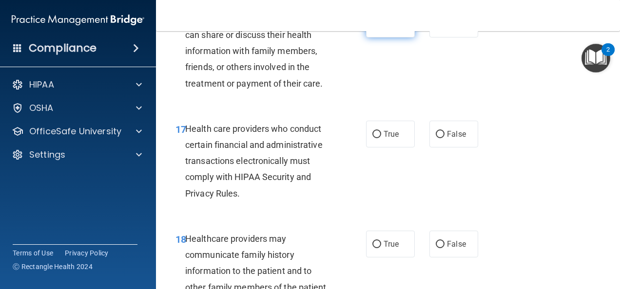
click at [402, 38] on label "True" at bounding box center [390, 24] width 49 height 27
click at [381, 28] on input "True" at bounding box center [376, 24] width 9 height 7
radio input "true"
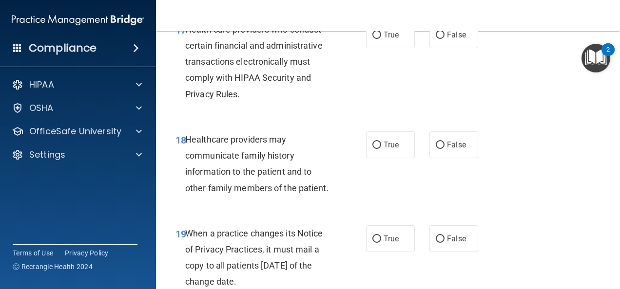
scroll to position [1737, 0]
click at [383, 39] on span "True" at bounding box center [390, 34] width 15 height 9
click at [381, 38] on input "True" at bounding box center [376, 34] width 9 height 7
radio input "true"
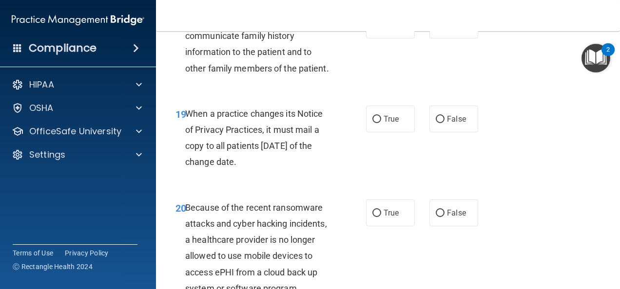
scroll to position [1859, 0]
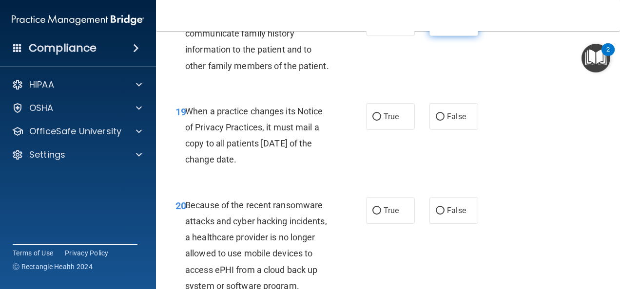
click at [442, 36] on label "False" at bounding box center [453, 22] width 49 height 27
click at [442, 27] on input "False" at bounding box center [439, 22] width 9 height 7
radio input "true"
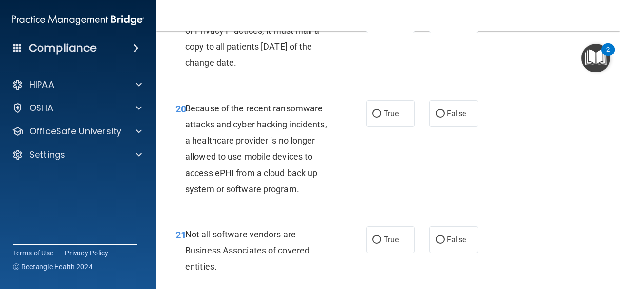
scroll to position [1961, 0]
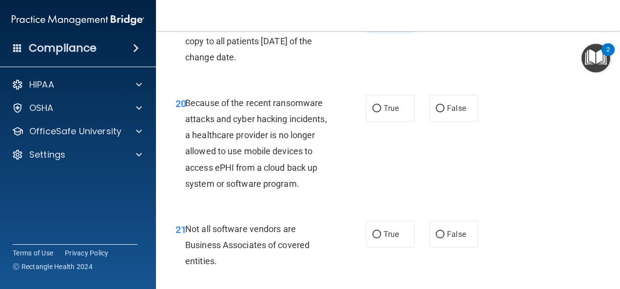
click at [390, 19] on span "True" at bounding box center [390, 14] width 15 height 9
click at [381, 19] on input "True" at bounding box center [376, 14] width 9 height 7
radio input "true"
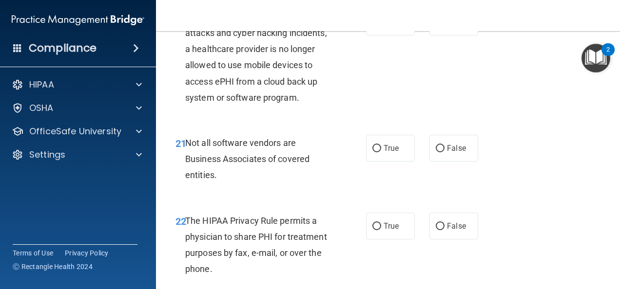
scroll to position [2049, 0]
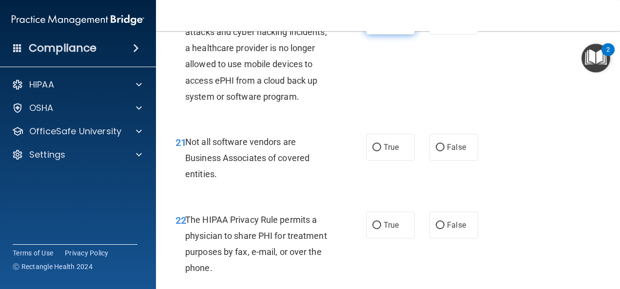
click at [390, 26] on span "True" at bounding box center [390, 21] width 15 height 9
click at [381, 25] on input "True" at bounding box center [376, 21] width 9 height 7
radio input "true"
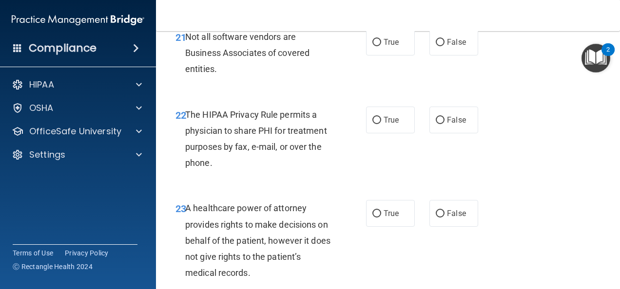
scroll to position [2157, 0]
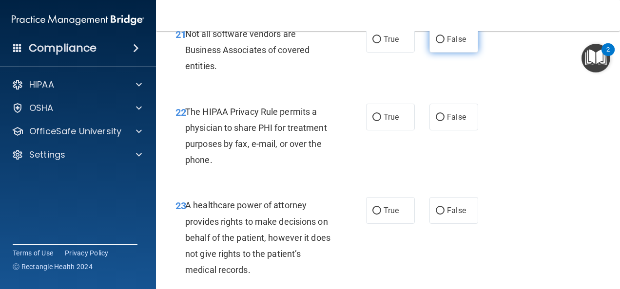
click at [440, 53] on label "False" at bounding box center [453, 39] width 49 height 27
click at [440, 43] on input "False" at bounding box center [439, 39] width 9 height 7
radio input "true"
click at [399, 53] on label "True" at bounding box center [390, 39] width 49 height 27
click at [381, 43] on input "True" at bounding box center [376, 39] width 9 height 7
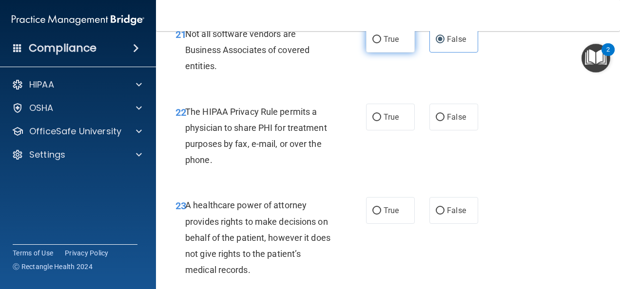
radio input "true"
radio input "false"
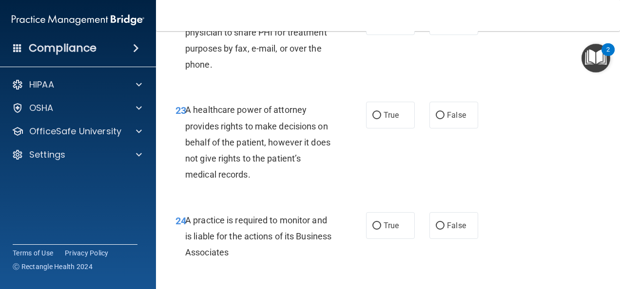
scroll to position [2252, 0]
click at [439, 35] on label "False" at bounding box center [453, 21] width 49 height 27
click at [439, 26] on input "False" at bounding box center [439, 22] width 9 height 7
radio input "true"
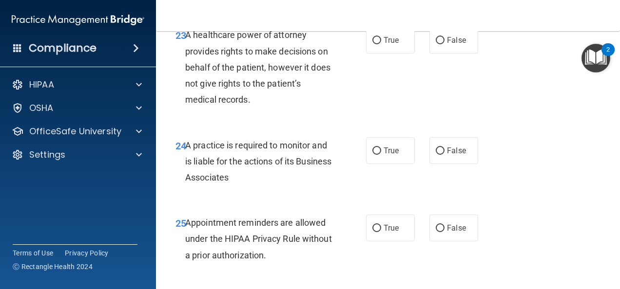
scroll to position [2348, 0]
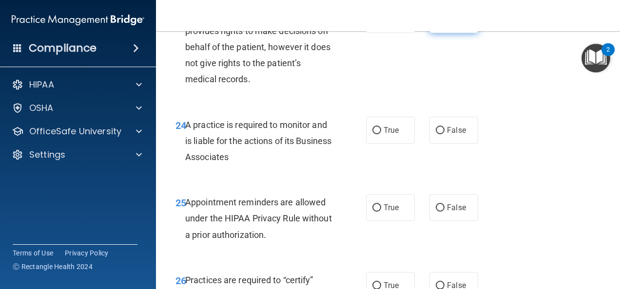
click at [452, 33] on label "False" at bounding box center [453, 19] width 49 height 27
click at [444, 24] on input "False" at bounding box center [439, 20] width 9 height 7
radio input "true"
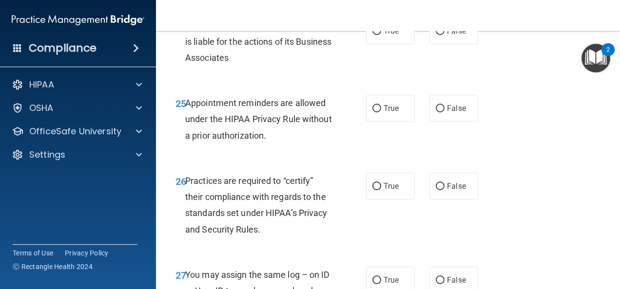
scroll to position [2463, 0]
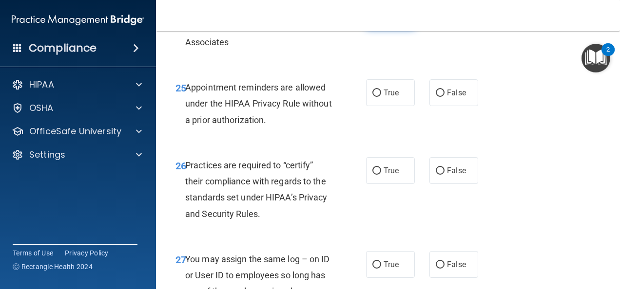
click at [384, 20] on span "True" at bounding box center [390, 15] width 15 height 9
click at [381, 19] on input "True" at bounding box center [376, 15] width 9 height 7
radio input "true"
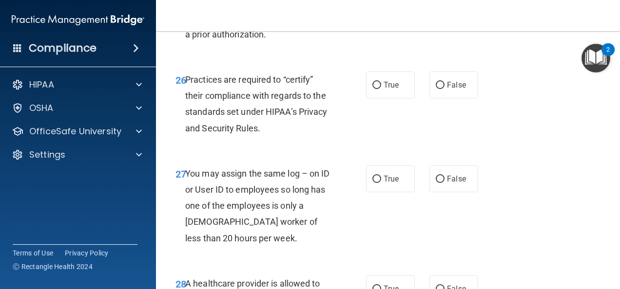
scroll to position [2551, 0]
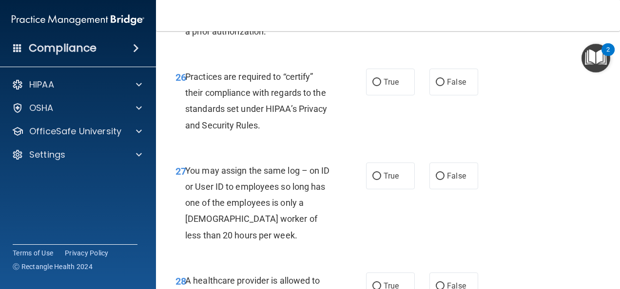
click at [435, 18] on label "False" at bounding box center [453, 4] width 49 height 27
click at [435, 8] on input "False" at bounding box center [439, 4] width 9 height 7
radio input "true"
click at [396, 95] on label "True" at bounding box center [390, 82] width 49 height 27
click at [381, 86] on input "True" at bounding box center [376, 82] width 9 height 7
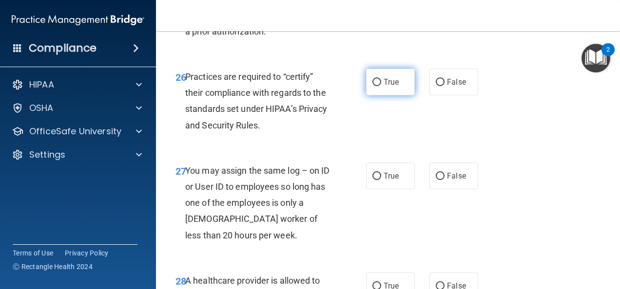
radio input "true"
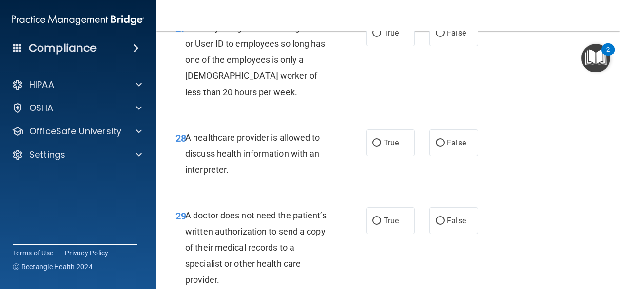
scroll to position [2695, 0]
click at [439, 46] on label "False" at bounding box center [453, 32] width 49 height 27
click at [439, 37] on input "False" at bounding box center [439, 32] width 9 height 7
radio input "true"
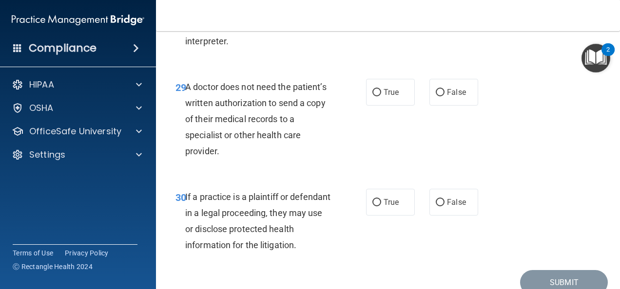
scroll to position [2825, 0]
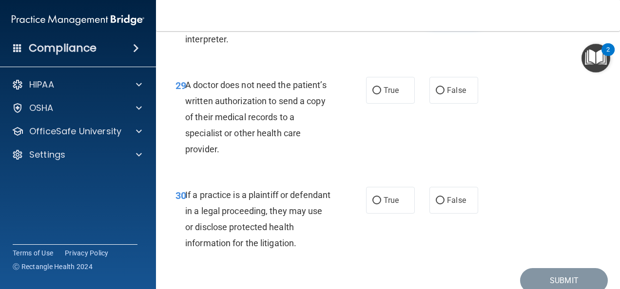
click at [448, 17] on span "False" at bounding box center [456, 12] width 19 height 9
click at [444, 17] on input "False" at bounding box center [439, 12] width 9 height 7
radio input "true"
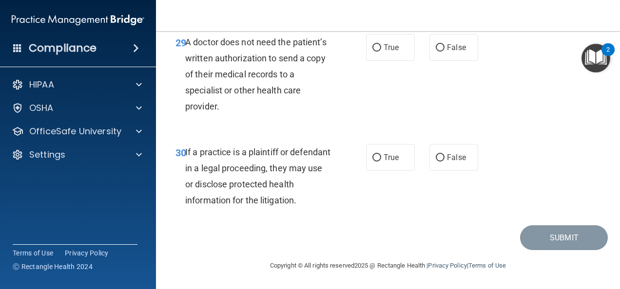
scroll to position [2916, 0]
click at [443, 52] on label "False" at bounding box center [453, 47] width 49 height 27
click at [443, 52] on input "False" at bounding box center [439, 47] width 9 height 7
radio input "true"
click at [380, 163] on label "True" at bounding box center [390, 157] width 49 height 27
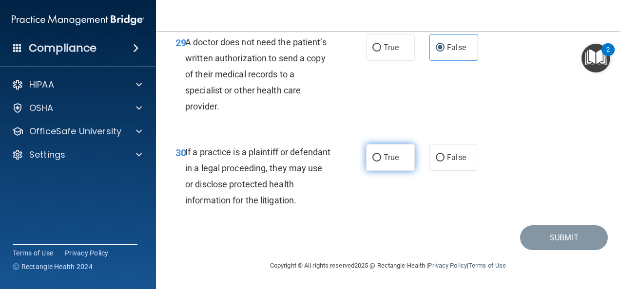
click at [380, 162] on input "True" at bounding box center [376, 157] width 9 height 7
radio input "true"
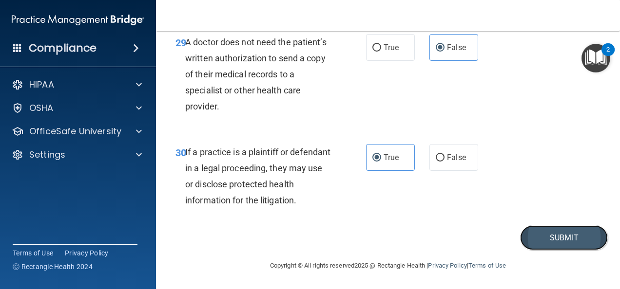
click at [542, 233] on button "Submit" at bounding box center [564, 238] width 88 height 25
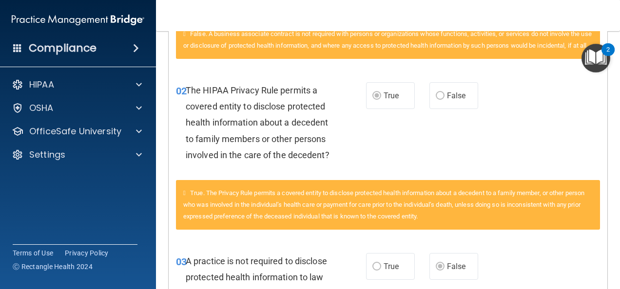
scroll to position [369, 0]
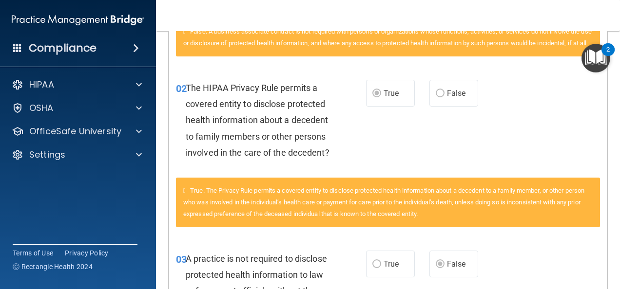
click at [308, 161] on div "The HIPAA Privacy Rule permits a covered entity to disclose protected health in…" at bounding box center [262, 120] width 153 height 81
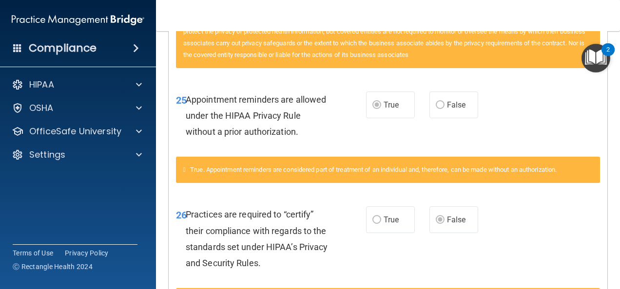
scroll to position [2459, 0]
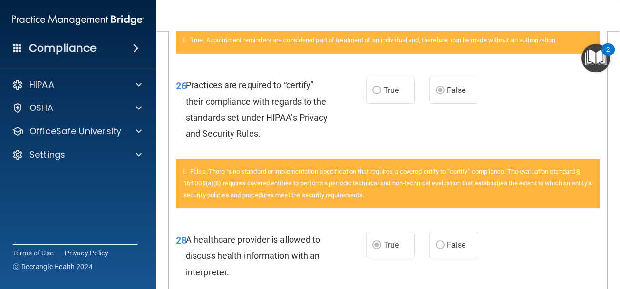
click at [185, 208] on div "False. There is no standard or implementation specification that requires a cov…" at bounding box center [388, 184] width 424 height 50
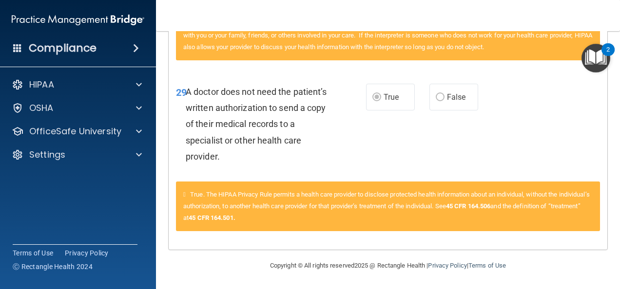
scroll to position [2939, 0]
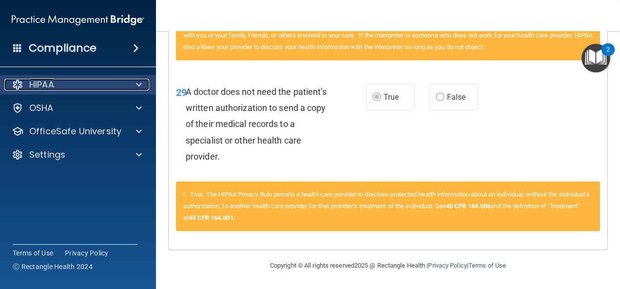
click at [142, 85] on div at bounding box center [137, 85] width 24 height 12
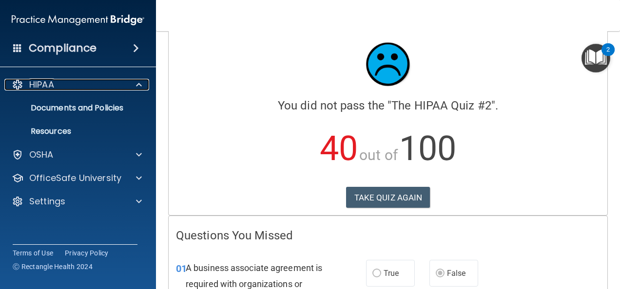
scroll to position [0, 0]
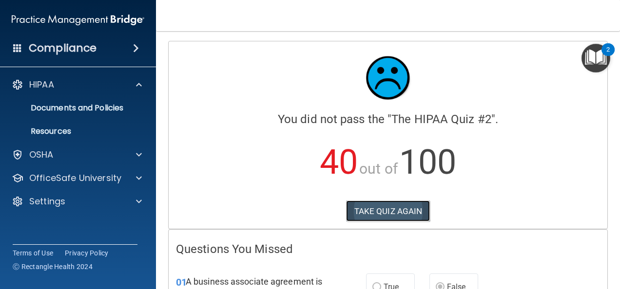
click at [367, 201] on button "TAKE QUIZ AGAIN" at bounding box center [388, 211] width 84 height 21
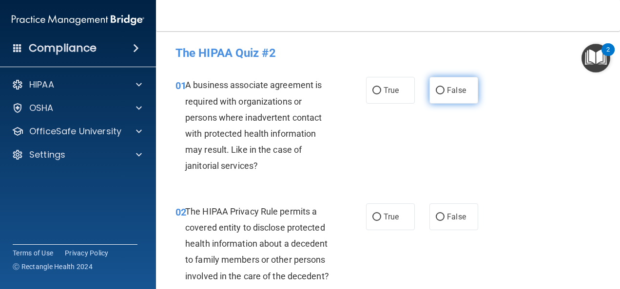
click at [468, 92] on label "False" at bounding box center [453, 90] width 49 height 27
click at [444, 92] on input "False" at bounding box center [439, 90] width 9 height 7
radio input "true"
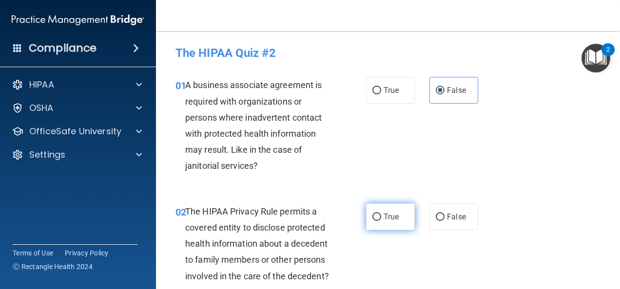
click at [385, 219] on span "True" at bounding box center [390, 216] width 15 height 9
click at [381, 219] on input "True" at bounding box center [376, 217] width 9 height 7
radio input "true"
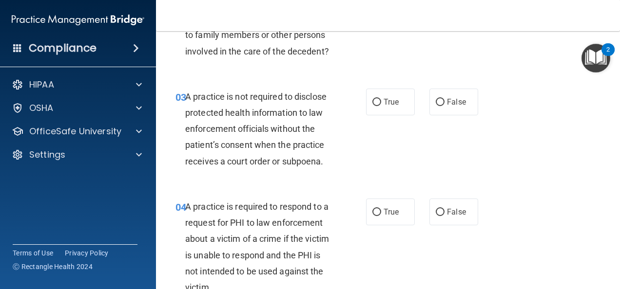
scroll to position [226, 0]
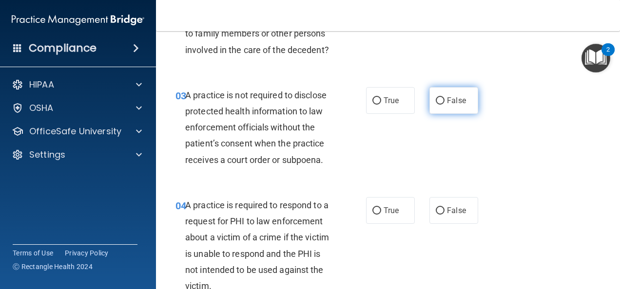
click at [437, 105] on input "False" at bounding box center [439, 100] width 9 height 7
radio input "true"
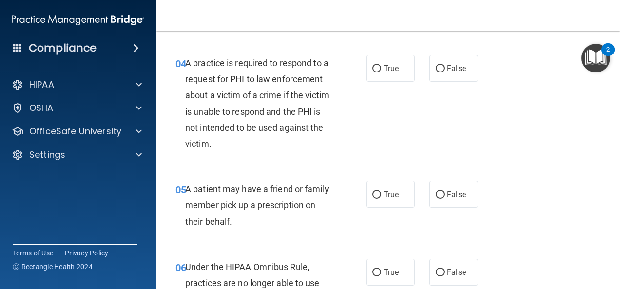
scroll to position [373, 0]
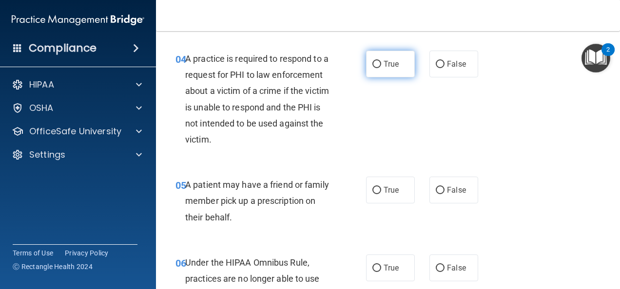
click at [394, 77] on label "True" at bounding box center [390, 64] width 49 height 27
click at [381, 68] on input "True" at bounding box center [376, 64] width 9 height 7
radio input "true"
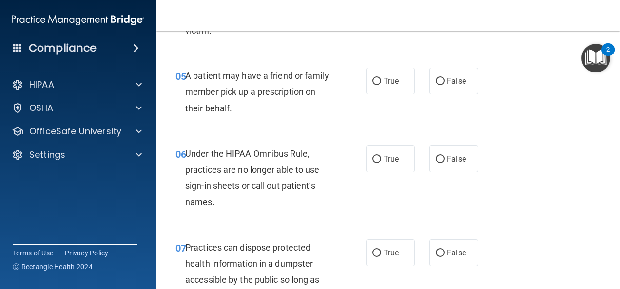
scroll to position [485, 0]
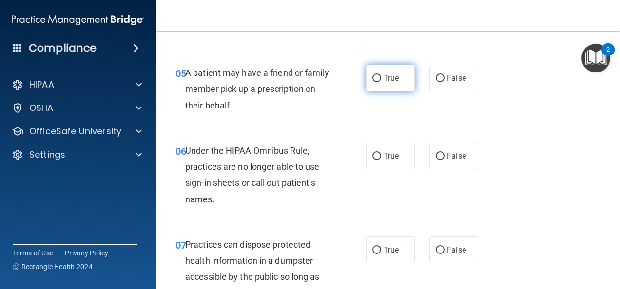
click at [375, 82] on input "True" at bounding box center [376, 78] width 9 height 7
radio input "true"
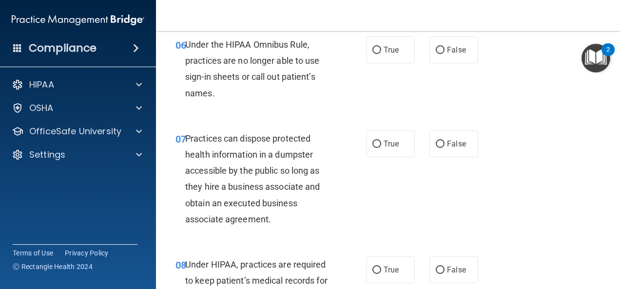
scroll to position [591, 0]
click at [436, 54] on input "False" at bounding box center [439, 50] width 9 height 7
radio input "true"
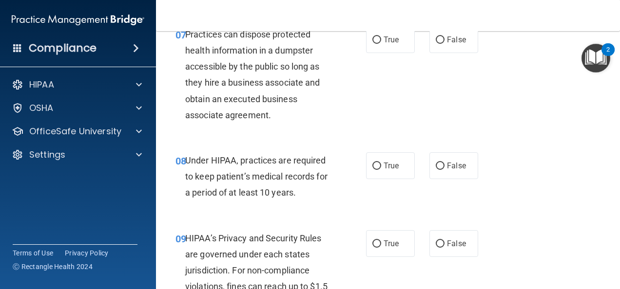
scroll to position [694, 0]
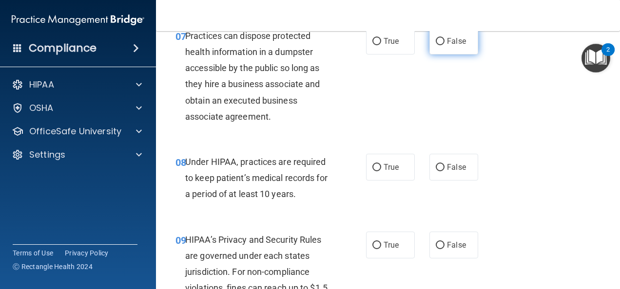
click at [435, 45] on input "False" at bounding box center [439, 41] width 9 height 7
radio input "true"
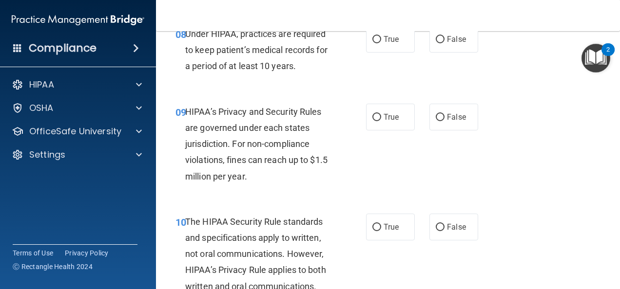
scroll to position [824, 0]
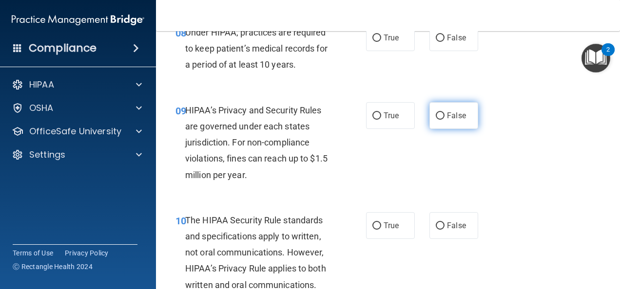
click at [447, 120] on span "False" at bounding box center [456, 115] width 19 height 9
click at [444, 120] on input "False" at bounding box center [439, 116] width 9 height 7
radio input "true"
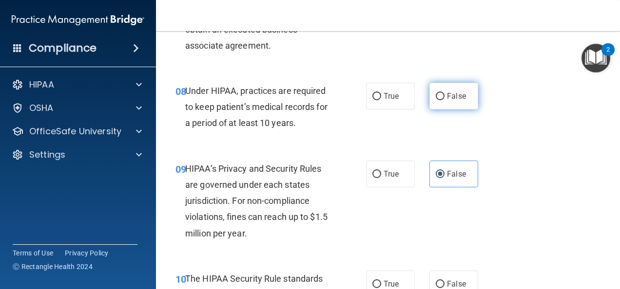
click at [447, 101] on span "False" at bounding box center [456, 96] width 19 height 9
click at [444, 100] on input "False" at bounding box center [439, 96] width 9 height 7
radio input "true"
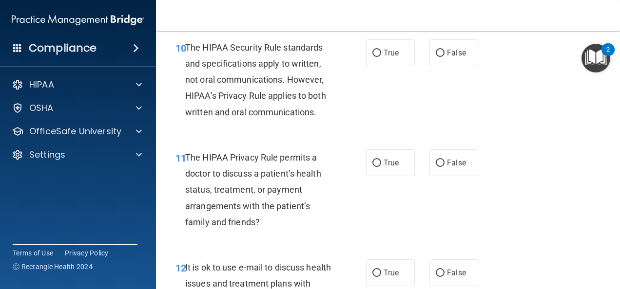
scroll to position [999, 0]
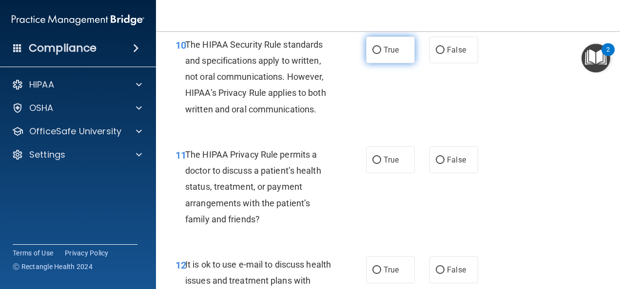
click at [390, 55] on span "True" at bounding box center [390, 49] width 15 height 9
click at [381, 54] on input "True" at bounding box center [376, 50] width 9 height 7
radio input "true"
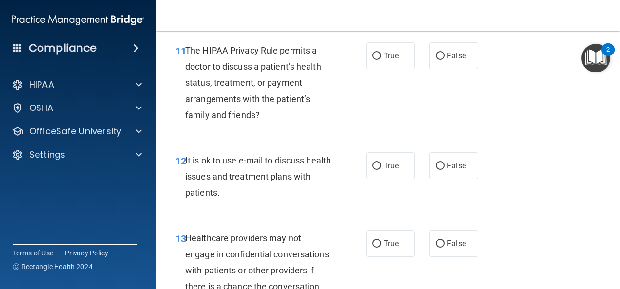
scroll to position [1106, 0]
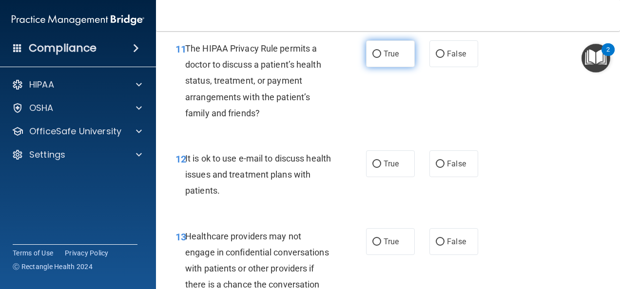
click at [391, 58] on span "True" at bounding box center [390, 53] width 15 height 9
click at [381, 58] on input "True" at bounding box center [376, 54] width 9 height 7
radio input "true"
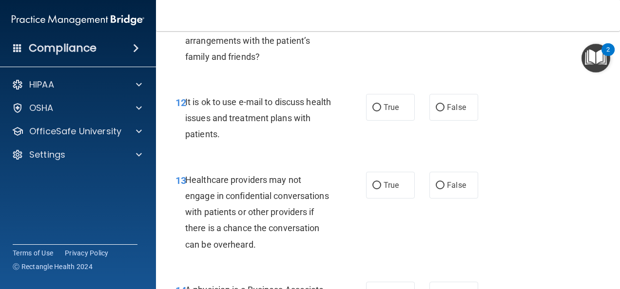
scroll to position [1162, 0]
click at [382, 121] on label "True" at bounding box center [390, 107] width 49 height 27
click at [381, 112] on input "True" at bounding box center [376, 107] width 9 height 7
radio input "true"
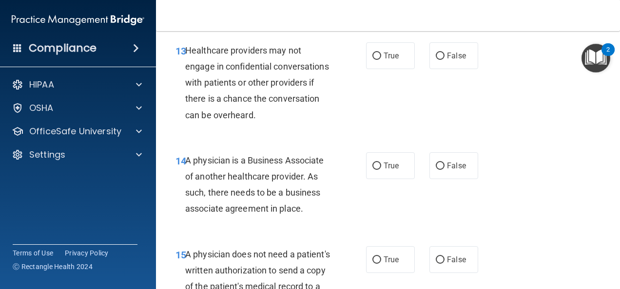
scroll to position [1292, 0]
click at [449, 58] on label "False" at bounding box center [453, 55] width 49 height 27
click at [444, 58] on input "False" at bounding box center [439, 55] width 9 height 7
radio input "true"
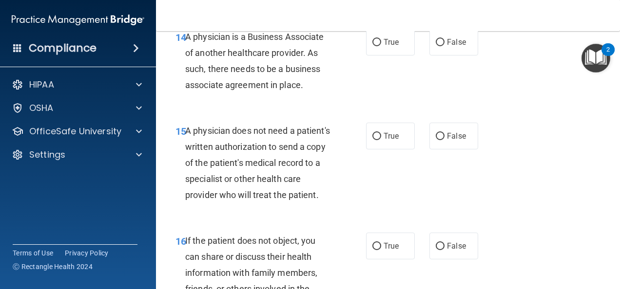
scroll to position [1416, 0]
click at [439, 46] on input "False" at bounding box center [439, 41] width 9 height 7
radio input "true"
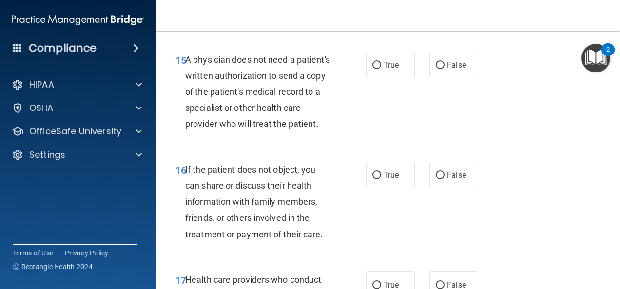
scroll to position [1498, 0]
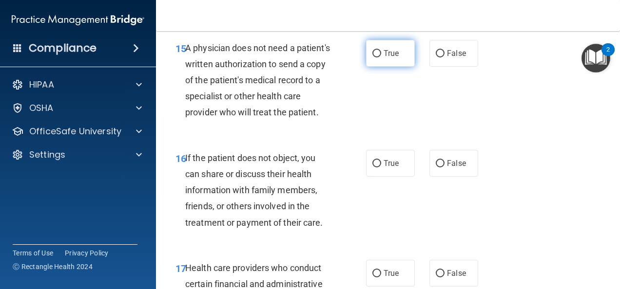
click at [384, 58] on span "True" at bounding box center [390, 53] width 15 height 9
click at [381, 57] on input "True" at bounding box center [376, 53] width 9 height 7
radio input "true"
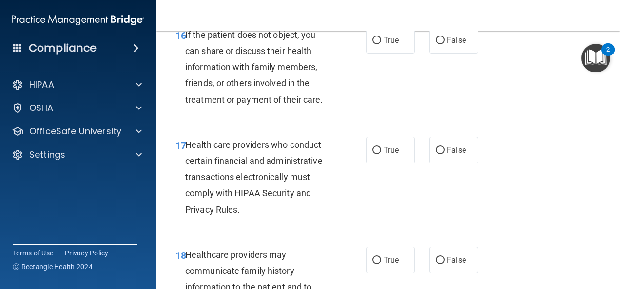
scroll to position [1622, 0]
click at [383, 53] on label "True" at bounding box center [390, 39] width 49 height 27
click at [381, 44] on input "True" at bounding box center [376, 40] width 9 height 7
radio input "true"
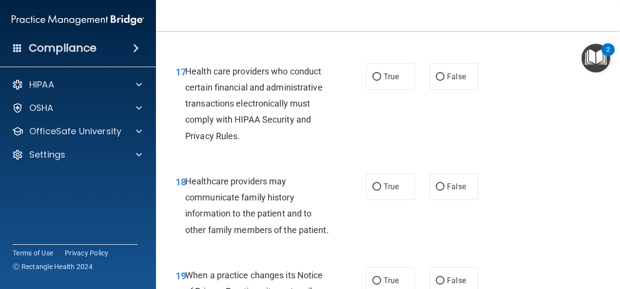
scroll to position [1703, 0]
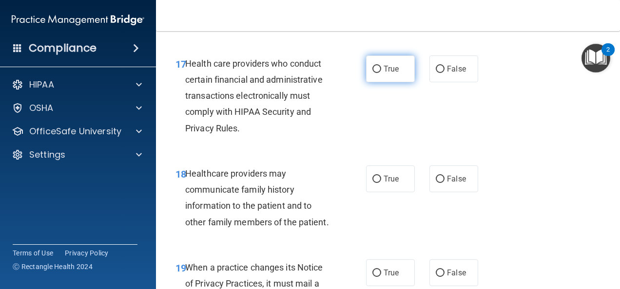
click at [389, 82] on label "True" at bounding box center [390, 69] width 49 height 27
click at [381, 73] on input "True" at bounding box center [376, 69] width 9 height 7
radio input "true"
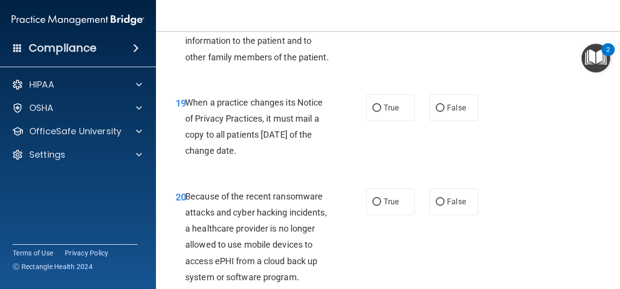
scroll to position [1870, 0]
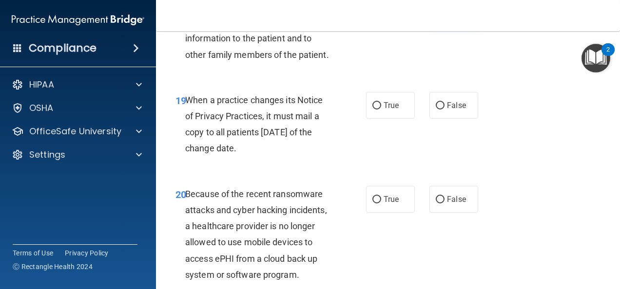
click at [449, 16] on span "False" at bounding box center [456, 11] width 19 height 9
click at [444, 16] on input "False" at bounding box center [439, 11] width 9 height 7
radio input "true"
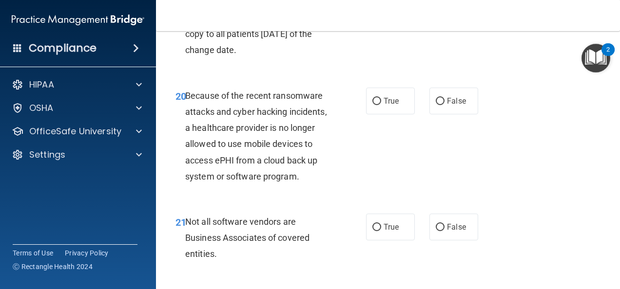
scroll to position [1970, 0]
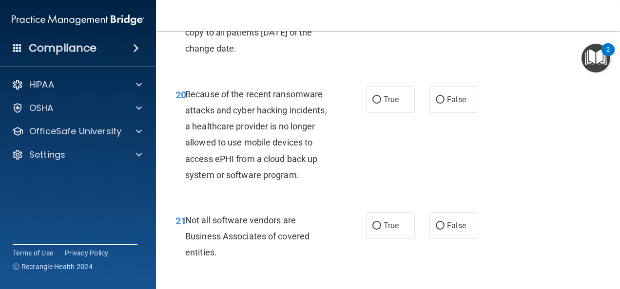
click at [453, 19] on label "False" at bounding box center [453, 5] width 49 height 27
click at [444, 10] on input "False" at bounding box center [439, 5] width 9 height 7
radio input "true"
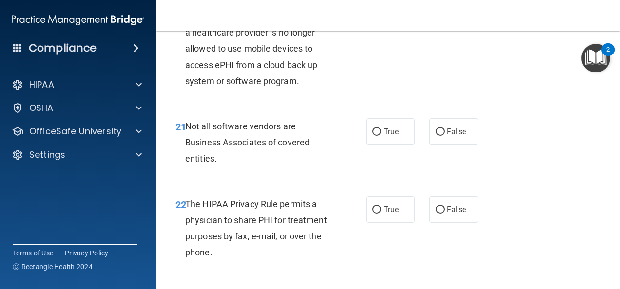
scroll to position [2065, 0]
click at [450, 9] on span "False" at bounding box center [456, 4] width 19 height 9
click at [444, 9] on input "False" at bounding box center [439, 4] width 9 height 7
radio input "true"
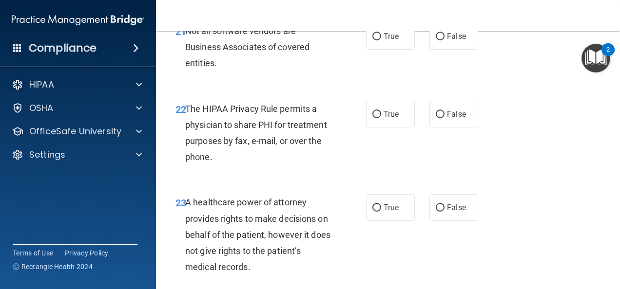
scroll to position [2167, 0]
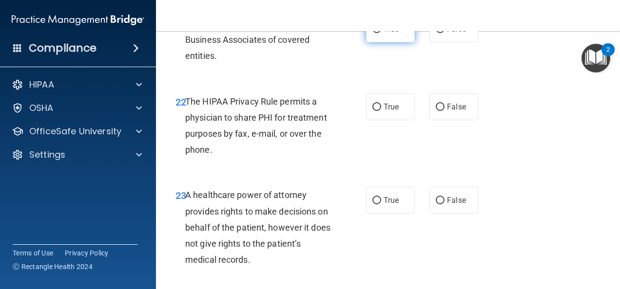
click at [394, 34] on span "True" at bounding box center [390, 28] width 15 height 9
click at [381, 33] on input "True" at bounding box center [376, 29] width 9 height 7
radio input "true"
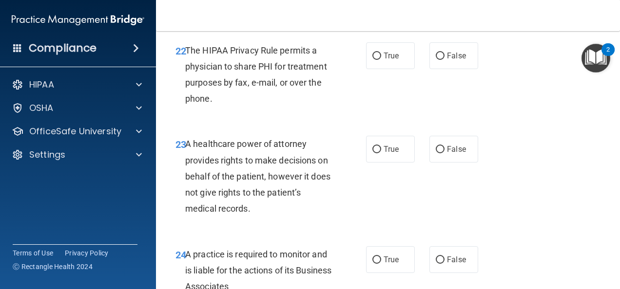
scroll to position [2244, 0]
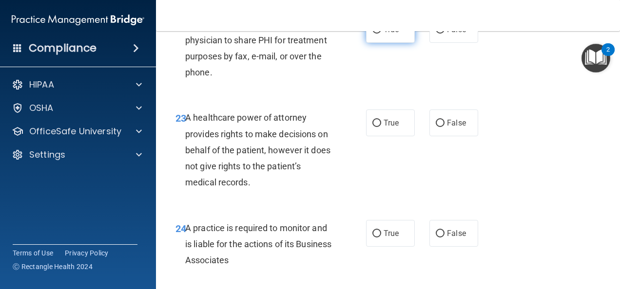
click at [377, 34] on input "True" at bounding box center [376, 29] width 9 height 7
radio input "true"
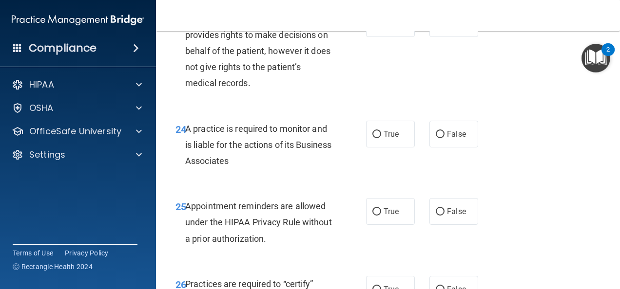
scroll to position [2350, 0]
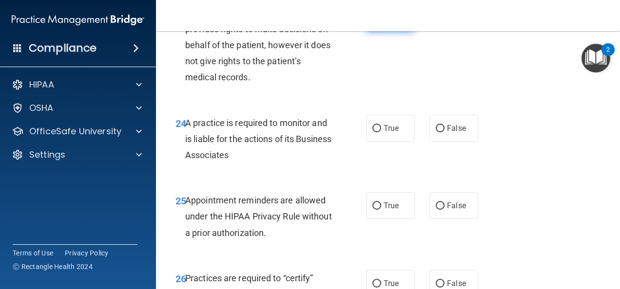
click at [377, 31] on label "True" at bounding box center [390, 17] width 49 height 27
click at [377, 22] on input "True" at bounding box center [376, 18] width 9 height 7
radio input "true"
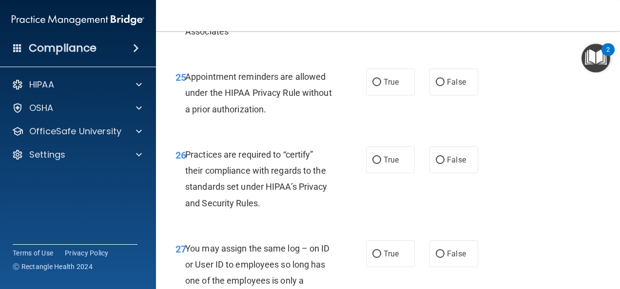
scroll to position [2472, 0]
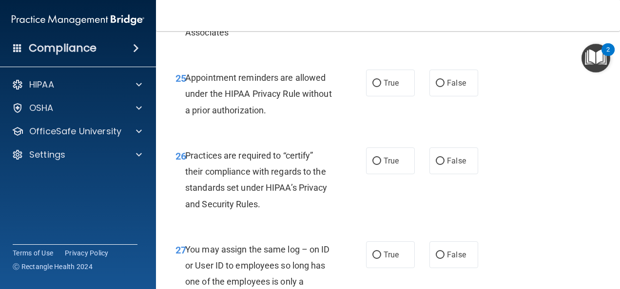
click at [451, 10] on span "False" at bounding box center [456, 5] width 19 height 9
click at [444, 10] on input "False" at bounding box center [439, 5] width 9 height 7
radio input "true"
click at [375, 87] on input "True" at bounding box center [376, 83] width 9 height 7
radio input "true"
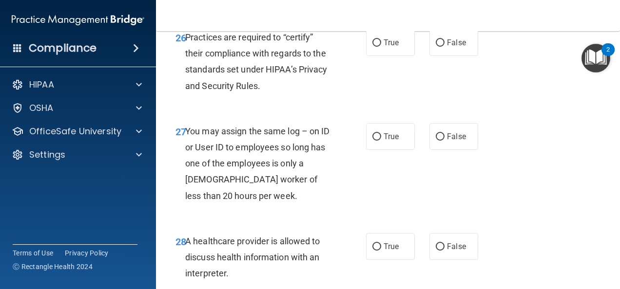
scroll to position [2597, 0]
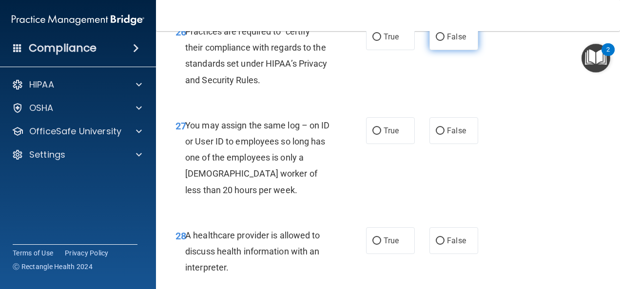
click at [446, 50] on label "False" at bounding box center [453, 36] width 49 height 27
click at [444, 41] on input "False" at bounding box center [439, 37] width 9 height 7
radio input "true"
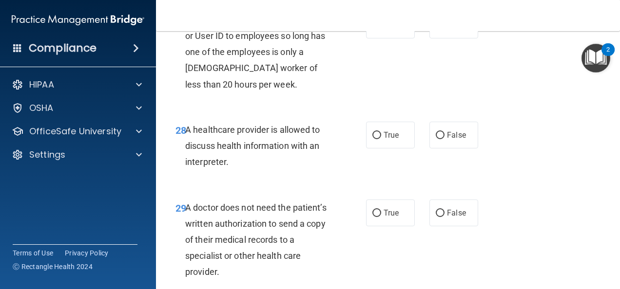
scroll to position [2703, 0]
click at [465, 38] on label "False" at bounding box center [453, 24] width 49 height 27
click at [444, 29] on input "False" at bounding box center [439, 24] width 9 height 7
radio input "true"
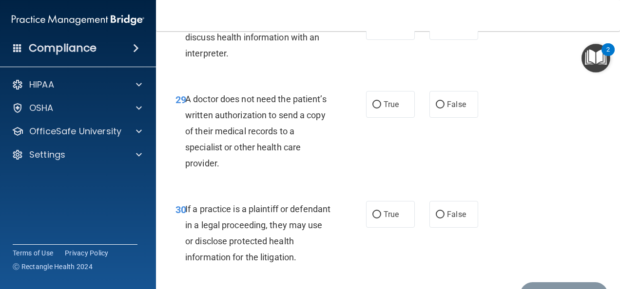
scroll to position [2814, 0]
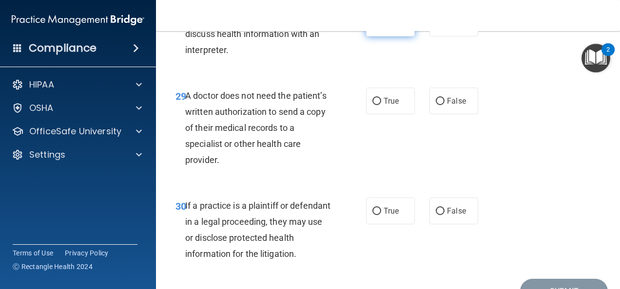
click at [392, 37] on label "True" at bounding box center [390, 23] width 49 height 27
click at [381, 27] on input "True" at bounding box center [376, 23] width 9 height 7
radio input "true"
click at [375, 105] on input "True" at bounding box center [376, 101] width 9 height 7
radio input "true"
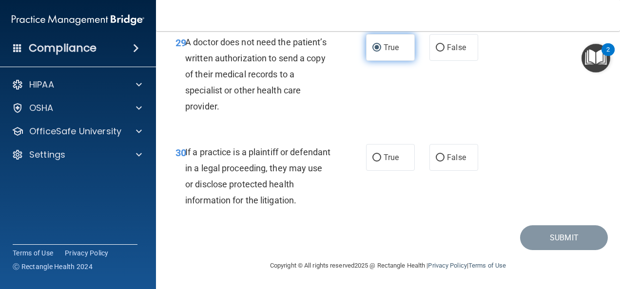
scroll to position [2916, 0]
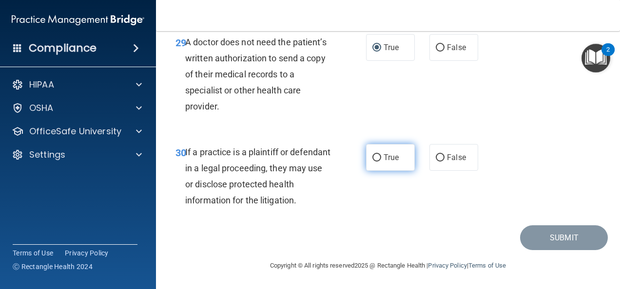
click at [378, 168] on label "True" at bounding box center [390, 157] width 49 height 27
click at [378, 162] on input "True" at bounding box center [376, 157] width 9 height 7
radio input "true"
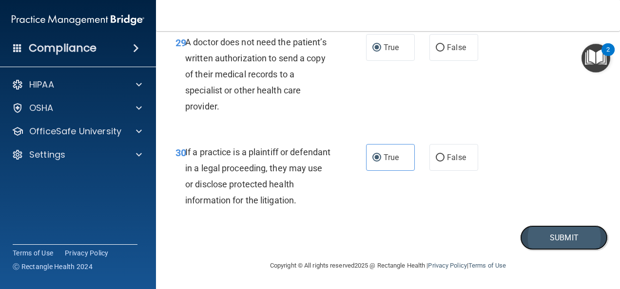
click at [547, 237] on button "Submit" at bounding box center [564, 238] width 88 height 25
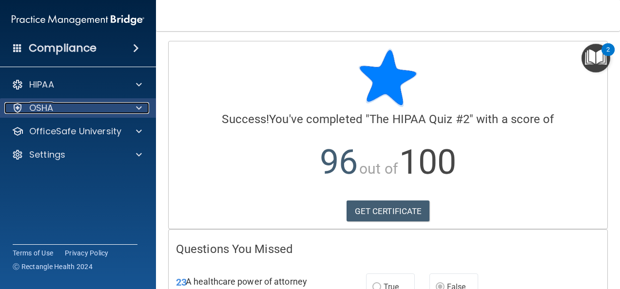
click at [90, 107] on div "OSHA" at bounding box center [64, 108] width 121 height 12
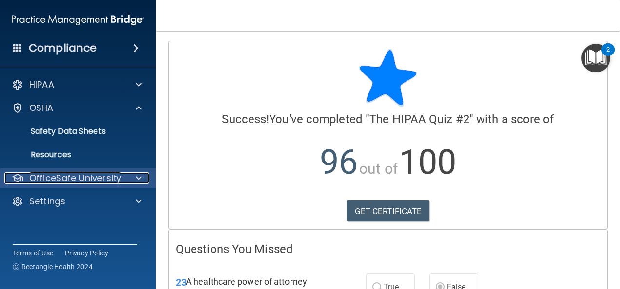
click at [115, 183] on p "OfficeSafe University" at bounding box center [75, 178] width 92 height 12
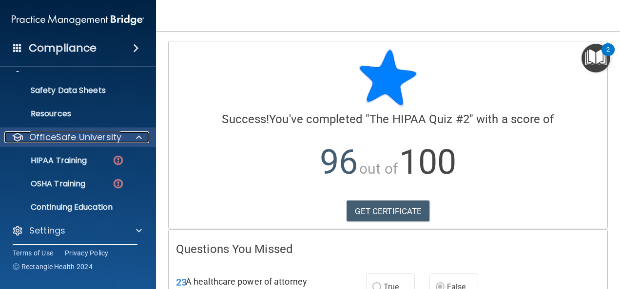
scroll to position [45, 0]
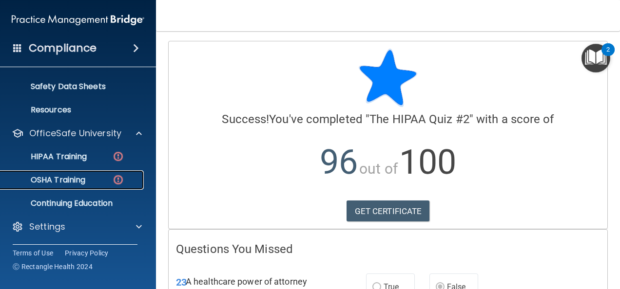
click at [90, 179] on div "OSHA Training" at bounding box center [72, 180] width 133 height 10
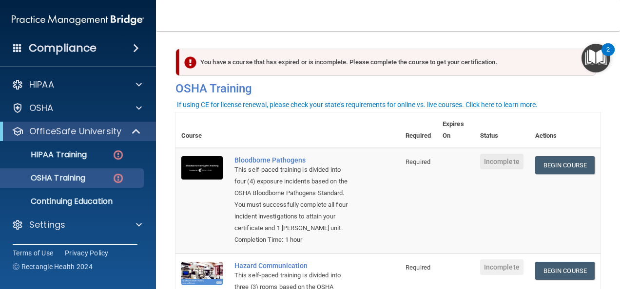
click at [458, 63] on div "You have a course that has expired or is incomplete. Please complete the course…" at bounding box center [387, 62] width 416 height 27
click at [189, 60] on img at bounding box center [190, 63] width 12 height 12
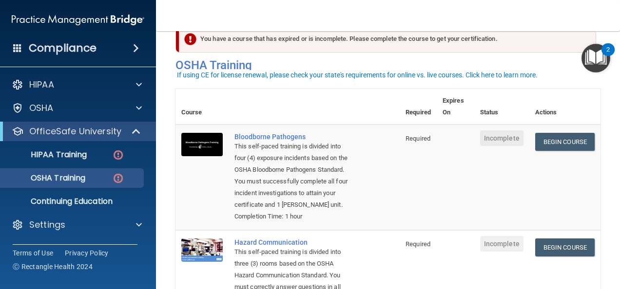
scroll to position [32, 0]
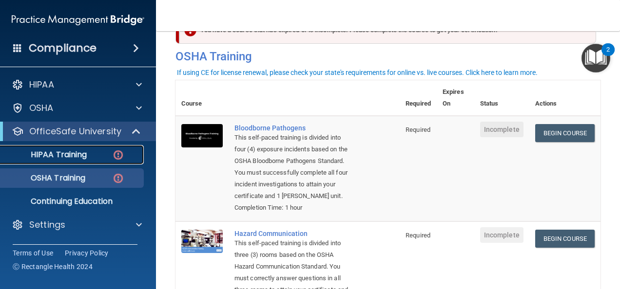
click at [117, 156] on img at bounding box center [118, 155] width 12 height 12
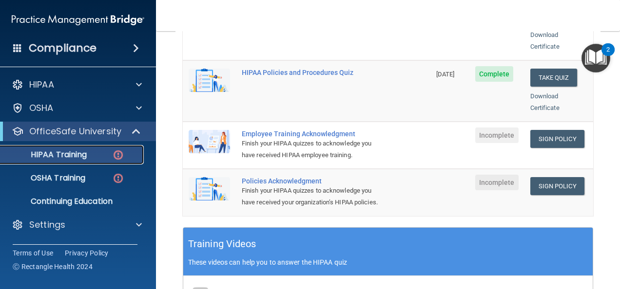
scroll to position [246, 0]
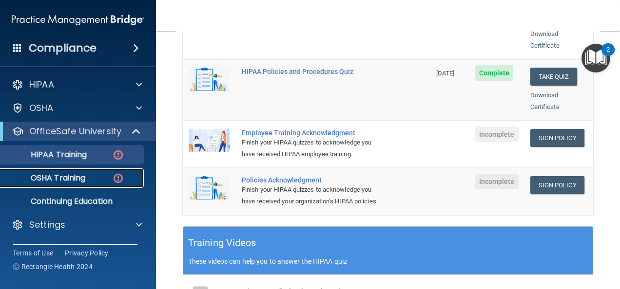
click at [103, 181] on div "OSHA Training" at bounding box center [72, 178] width 133 height 10
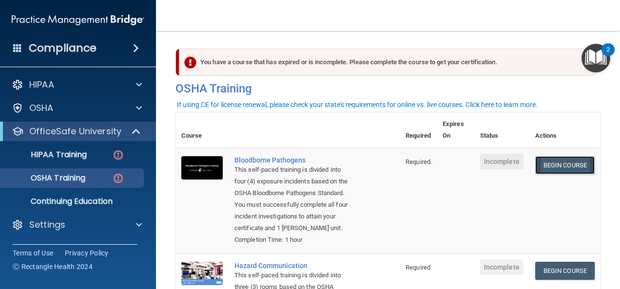
click at [558, 169] on link "Begin Course" at bounding box center [564, 165] width 59 height 18
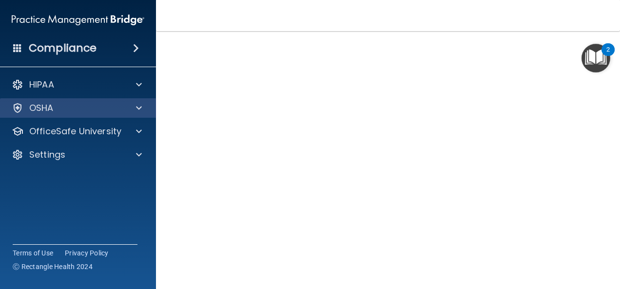
click at [129, 116] on div "OSHA" at bounding box center [78, 107] width 156 height 19
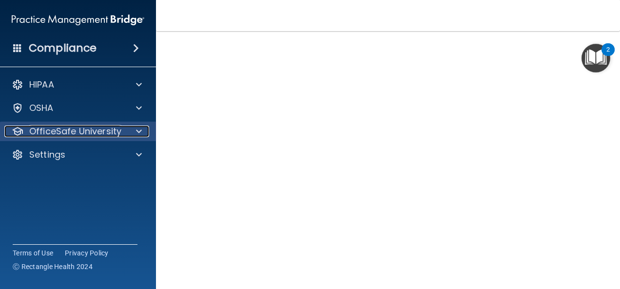
click at [131, 137] on div at bounding box center [137, 132] width 24 height 12
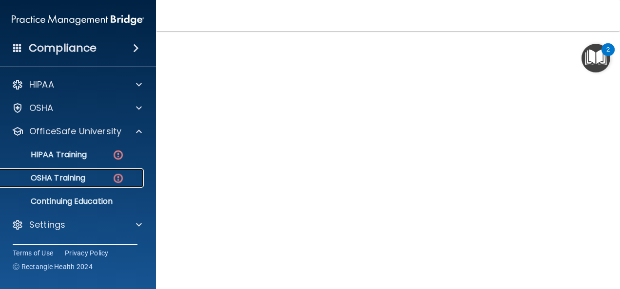
click at [85, 178] on p "OSHA Training" at bounding box center [45, 178] width 79 height 10
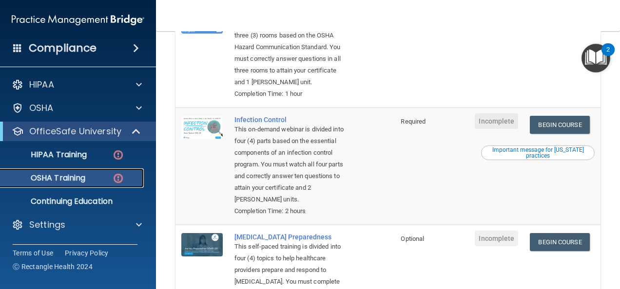
scroll to position [379, 0]
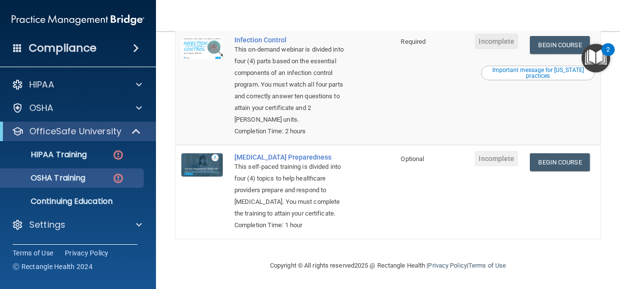
click at [567, 187] on td "Begin Course Download Certificate" at bounding box center [562, 192] width 76 height 94
click at [107, 156] on div "HIPAA Training" at bounding box center [72, 155] width 133 height 10
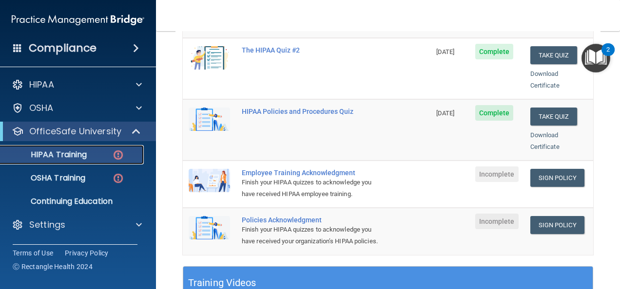
scroll to position [203, 0]
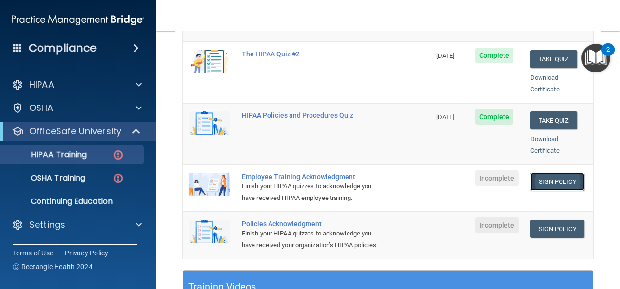
click at [547, 173] on link "Sign Policy" at bounding box center [557, 182] width 54 height 18
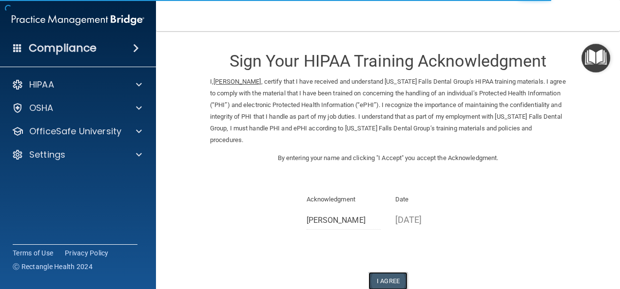
click at [396, 283] on button "I Agree" at bounding box center [387, 281] width 39 height 18
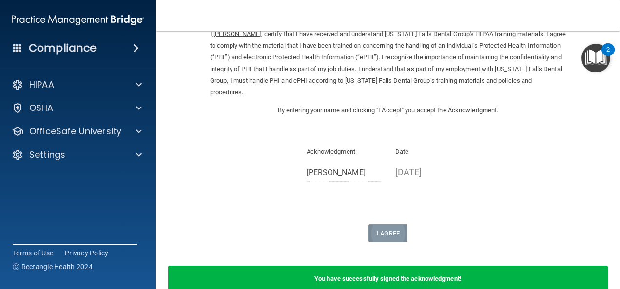
scroll to position [49, 0]
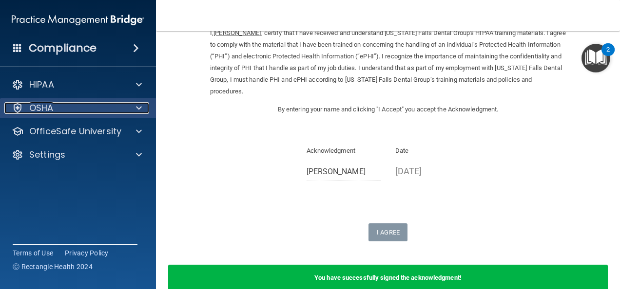
click at [130, 103] on div at bounding box center [137, 108] width 24 height 12
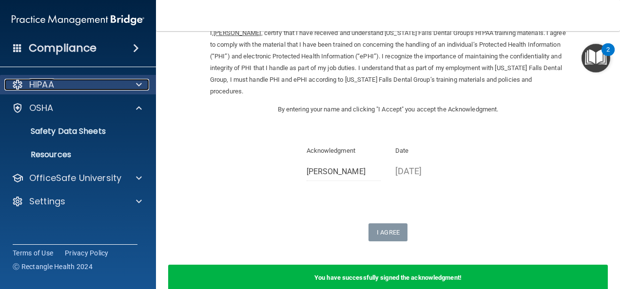
click at [147, 88] on div at bounding box center [137, 85] width 24 height 12
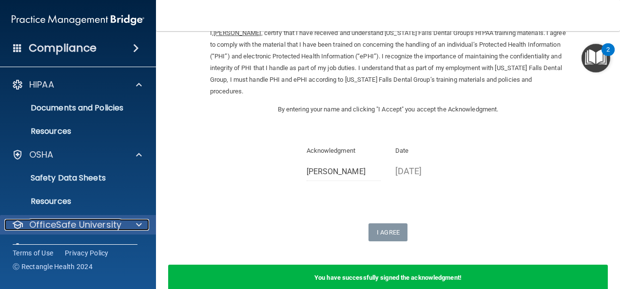
click at [128, 229] on div at bounding box center [137, 225] width 24 height 12
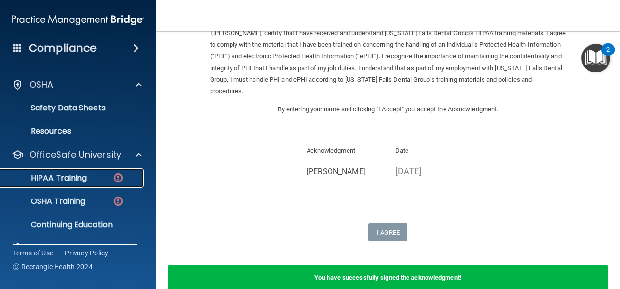
click at [123, 177] on img at bounding box center [118, 178] width 12 height 12
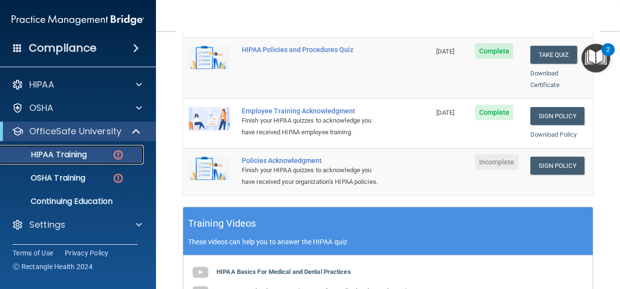
scroll to position [258, 0]
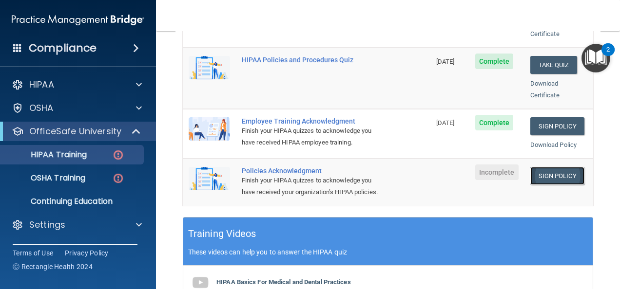
click at [552, 167] on link "Sign Policy" at bounding box center [557, 176] width 54 height 18
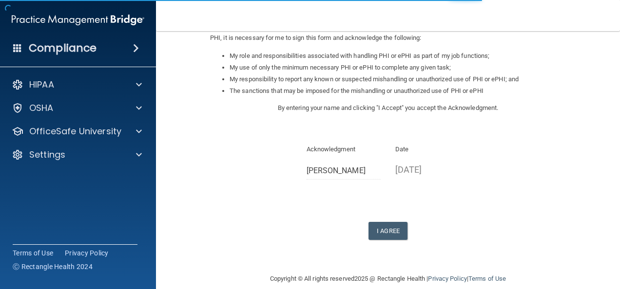
scroll to position [144, 0]
click at [388, 235] on button "I Agree" at bounding box center [387, 231] width 39 height 18
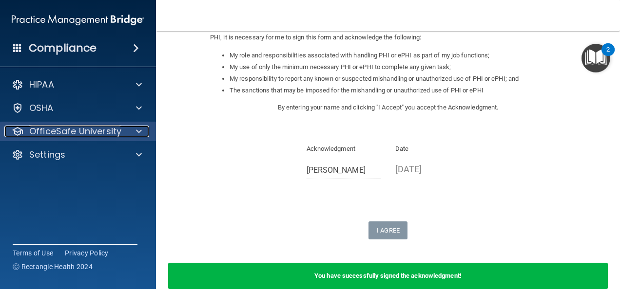
click at [147, 132] on div at bounding box center [137, 132] width 24 height 12
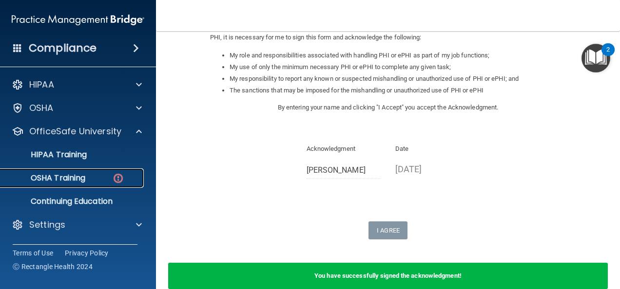
click at [107, 180] on div "OSHA Training" at bounding box center [72, 178] width 133 height 10
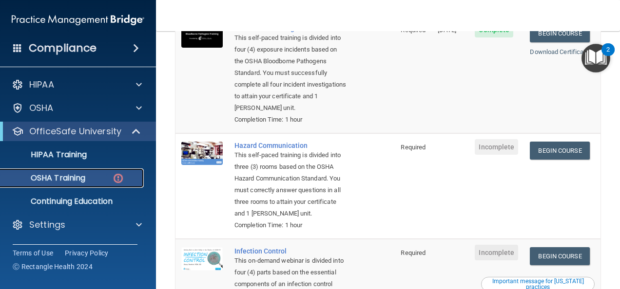
scroll to position [142, 0]
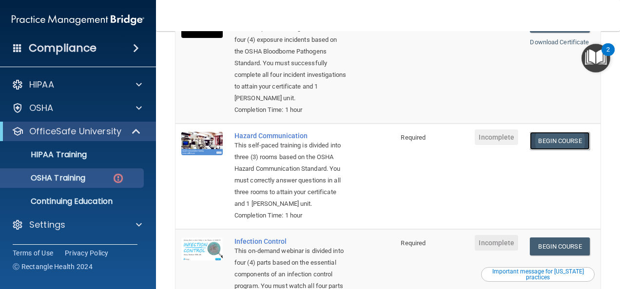
click at [556, 145] on link "Begin Course" at bounding box center [558, 141] width 59 height 18
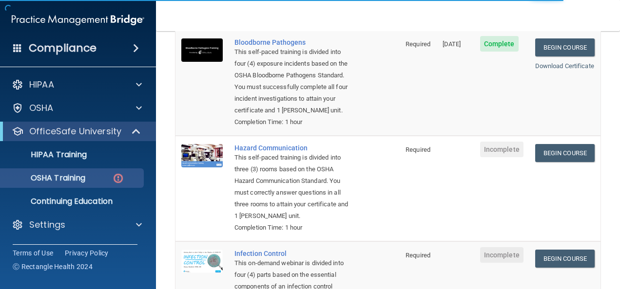
scroll to position [119, 0]
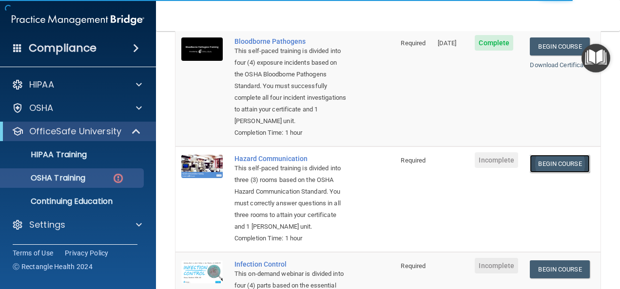
click at [555, 164] on link "Begin Course" at bounding box center [558, 164] width 59 height 18
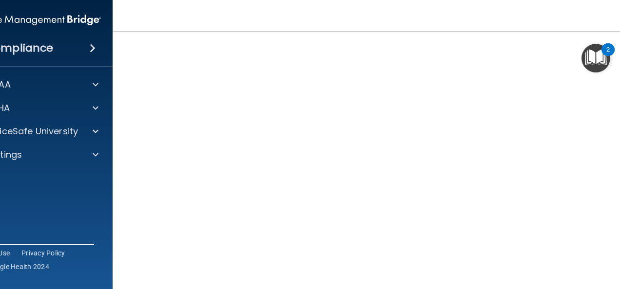
scroll to position [61, 0]
drag, startPoint x: 341, startPoint y: 28, endPoint x: 369, endPoint y: -2, distance: 41.0
click at [369, 0] on html "Compliance HIPAA Documents and Policies Report an Incident Business Associates …" at bounding box center [310, 144] width 620 height 289
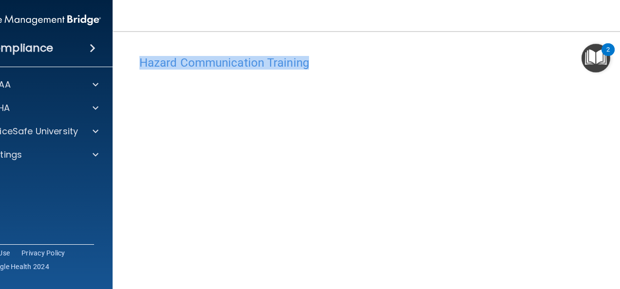
drag, startPoint x: 474, startPoint y: 21, endPoint x: 475, endPoint y: -9, distance: 30.2
click at [475, 0] on html "Compliance HIPAA Documents and Policies Report an Incident Business Associates …" at bounding box center [310, 144] width 620 height 289
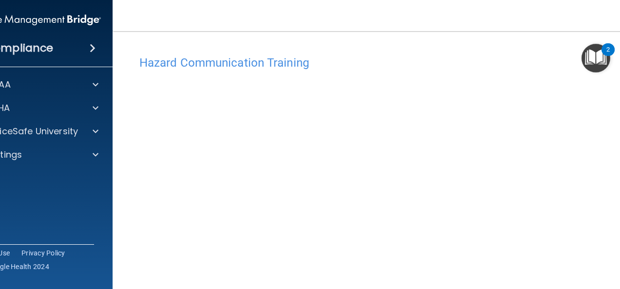
click at [114, 109] on main "Hazard Communication Training This course doesn’t expire until . Are you sure y…" at bounding box center [388, 160] width 550 height 258
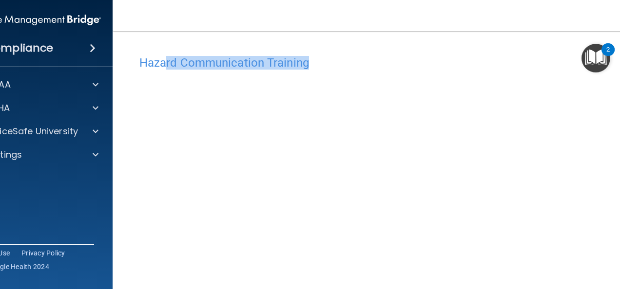
drag, startPoint x: 123, startPoint y: 122, endPoint x: 160, endPoint y: 38, distance: 91.4
click at [160, 38] on main "Hazard Communication Training This course doesn’t expire until . Are you sure y…" at bounding box center [388, 160] width 550 height 258
drag, startPoint x: 160, startPoint y: 38, endPoint x: 119, endPoint y: 133, distance: 103.9
click at [119, 133] on main "Hazard Communication Training This course doesn’t expire until . Are you sure y…" at bounding box center [388, 160] width 550 height 258
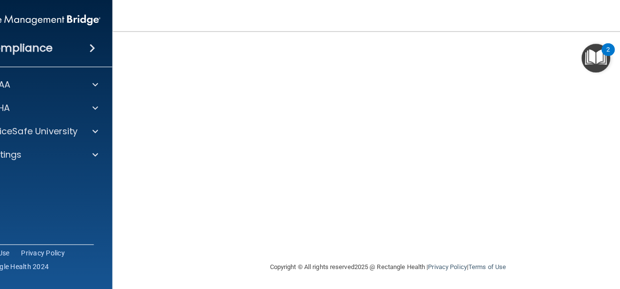
scroll to position [150, 0]
click at [121, 142] on main "Hazard Communication Training This course doesn’t expire until . Are you sure y…" at bounding box center [388, 160] width 550 height 258
click at [126, 163] on main "Hazard Communication Training This course doesn’t expire until . Are you sure y…" at bounding box center [388, 160] width 550 height 258
click at [118, 125] on main "Hazard Communication Training This course doesn’t expire until . Are you sure y…" at bounding box center [388, 160] width 550 height 258
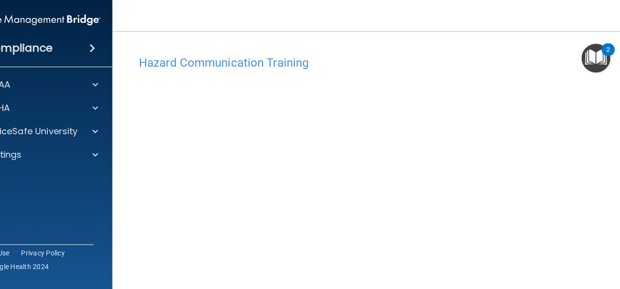
scroll to position [0, 0]
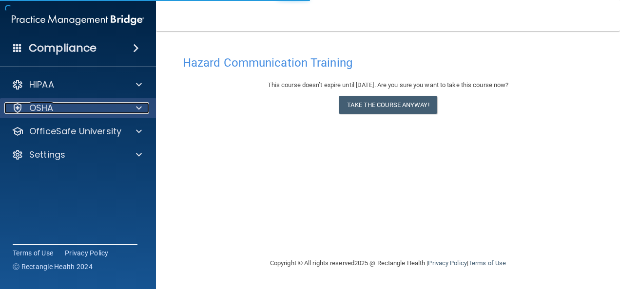
click at [73, 111] on div "OSHA" at bounding box center [64, 108] width 121 height 12
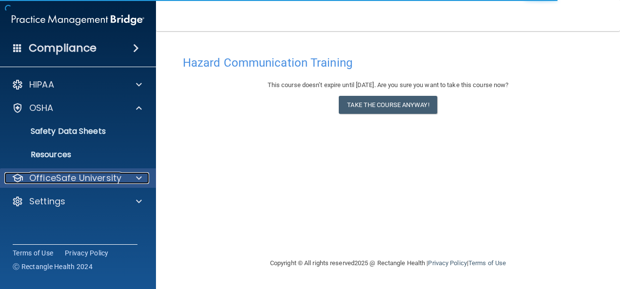
click at [60, 182] on p "OfficeSafe University" at bounding box center [75, 178] width 92 height 12
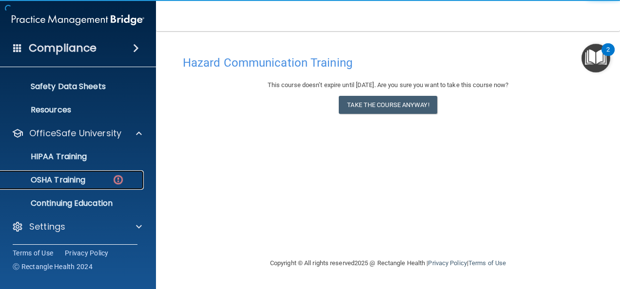
click at [57, 184] on p "OSHA Training" at bounding box center [45, 180] width 79 height 10
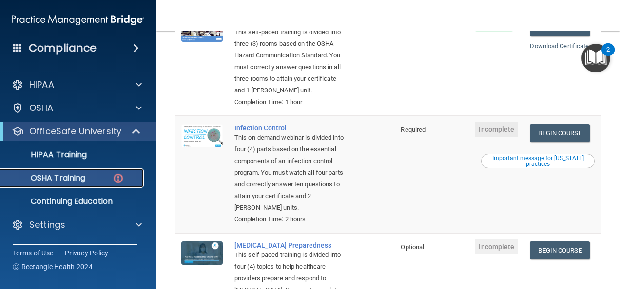
scroll to position [249, 0]
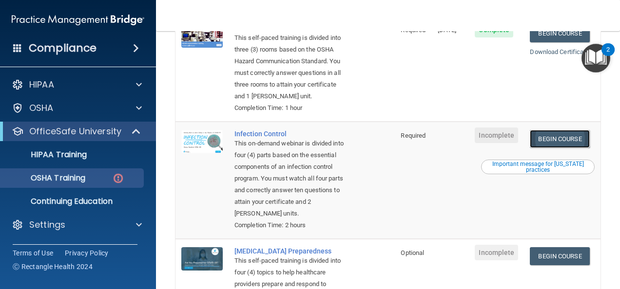
click at [555, 147] on link "Begin Course" at bounding box center [558, 139] width 59 height 18
click at [110, 179] on div "OSHA Training" at bounding box center [72, 178] width 133 height 10
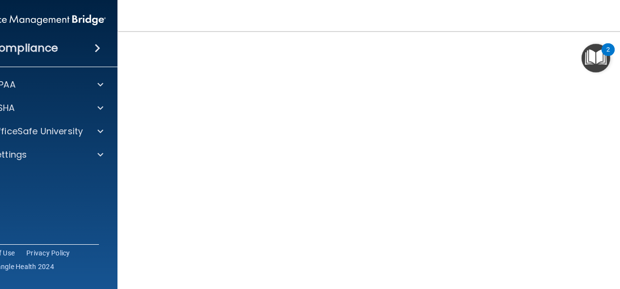
scroll to position [93, 0]
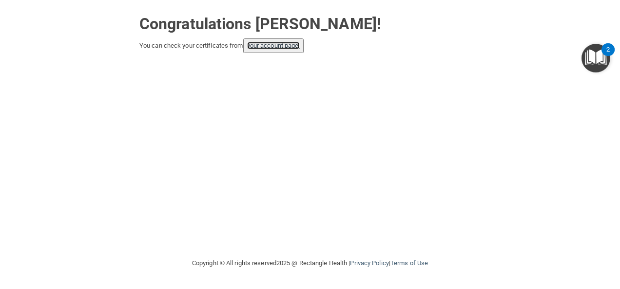
click at [288, 48] on link "your account page!" at bounding box center [273, 45] width 53 height 7
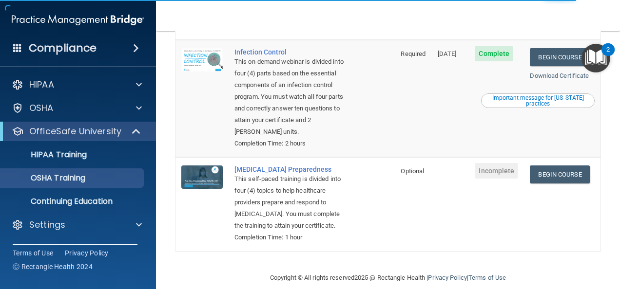
scroll to position [352, 0]
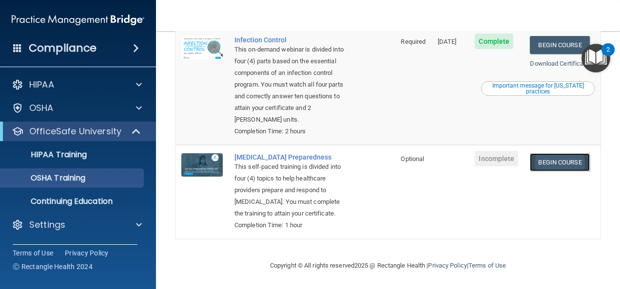
click at [547, 153] on link "Begin Course" at bounding box center [558, 162] width 59 height 18
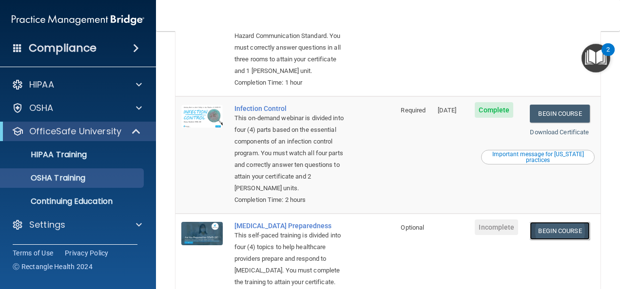
scroll to position [0, 0]
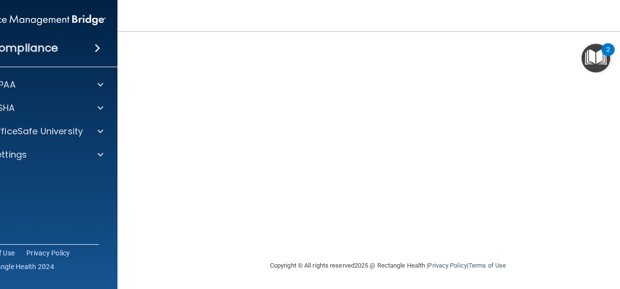
scroll to position [50, 0]
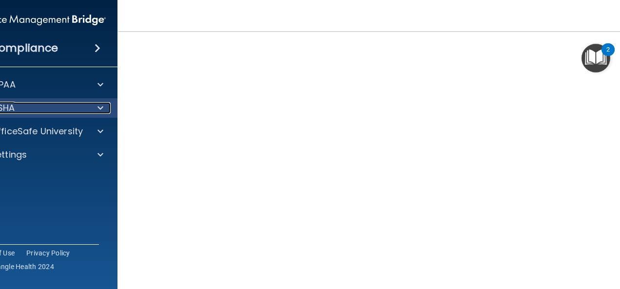
click at [90, 106] on div at bounding box center [99, 108] width 24 height 12
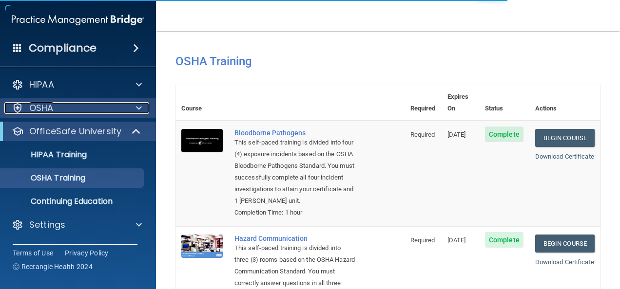
click at [136, 110] on span at bounding box center [139, 108] width 6 height 12
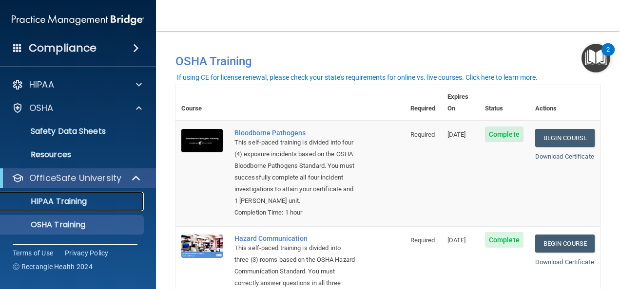
click at [112, 204] on div "HIPAA Training" at bounding box center [72, 202] width 133 height 10
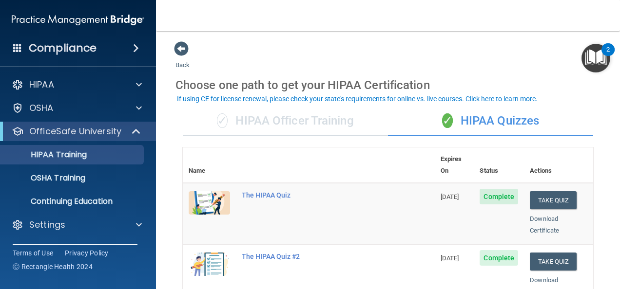
click at [133, 52] on span at bounding box center [136, 48] width 6 height 12
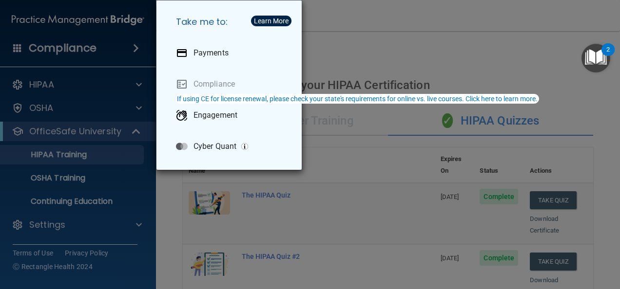
click at [101, 91] on div "Take me to: Payments Compliance Engagement Cyber Quant" at bounding box center [310, 144] width 620 height 289
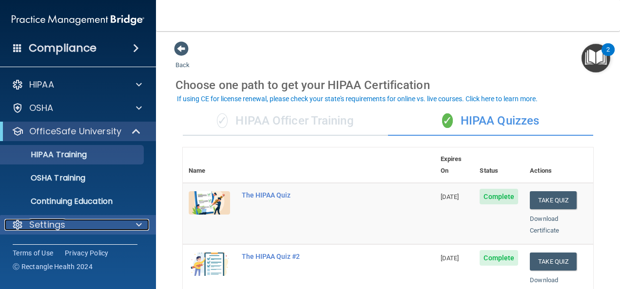
click at [137, 227] on span at bounding box center [139, 225] width 6 height 12
click at [49, 226] on p "Settings" at bounding box center [47, 225] width 36 height 12
click at [18, 226] on div at bounding box center [18, 225] width 12 height 12
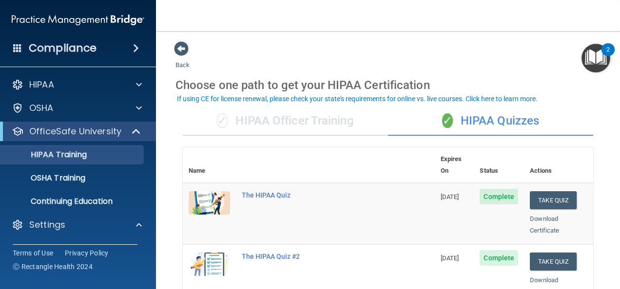
click at [22, 54] on div "Compliance" at bounding box center [78, 48] width 156 height 21
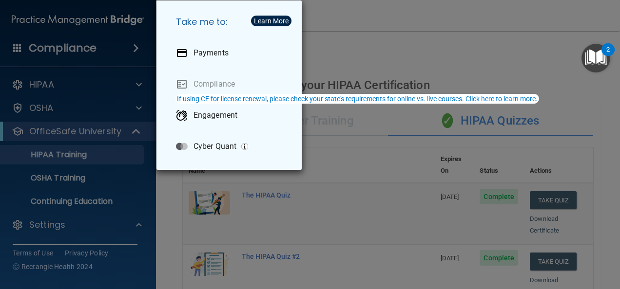
click at [22, 50] on div "Take me to: Payments Compliance Engagement Cyber Quant" at bounding box center [310, 144] width 620 height 289
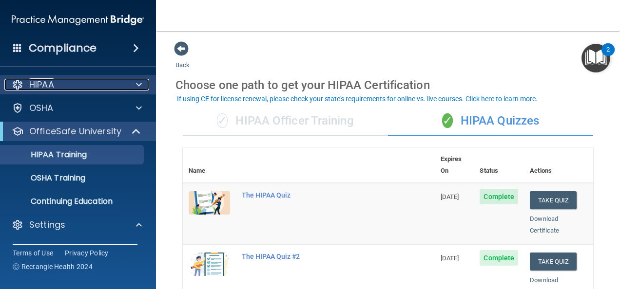
click at [38, 87] on p "HIPAA" at bounding box center [41, 85] width 25 height 12
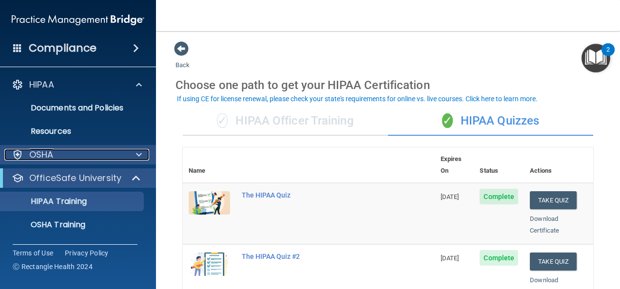
click at [20, 160] on div at bounding box center [18, 155] width 12 height 12
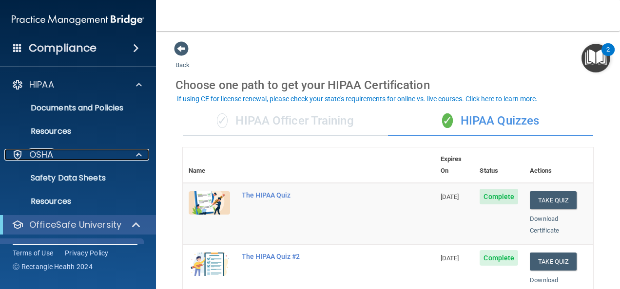
click at [26, 0] on div "Compliance" at bounding box center [78, 29] width 136 height 59
click at [188, 51] on span at bounding box center [181, 48] width 15 height 15
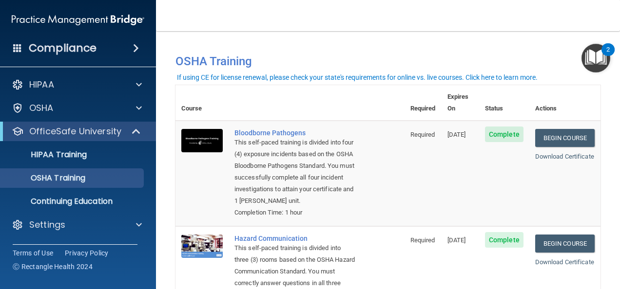
click at [143, 54] on div "Compliance" at bounding box center [78, 48] width 156 height 21
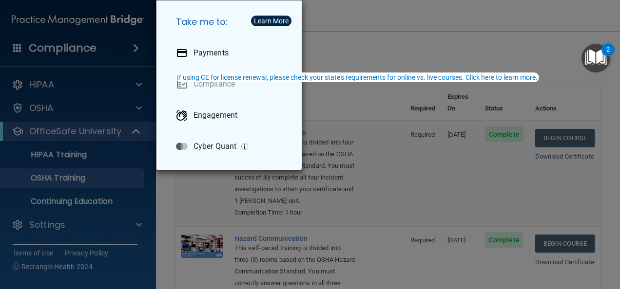
click at [139, 220] on div "Take me to: Payments Compliance Engagement Cyber Quant" at bounding box center [310, 144] width 620 height 289
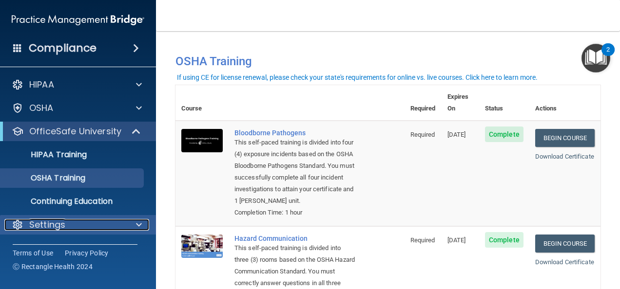
click at [28, 226] on div "Settings" at bounding box center [64, 225] width 121 height 12
click at [145, 226] on div at bounding box center [137, 225] width 24 height 12
click at [137, 227] on span at bounding box center [139, 225] width 6 height 12
click at [134, 229] on div at bounding box center [137, 225] width 24 height 12
click at [132, 230] on div at bounding box center [137, 225] width 24 height 12
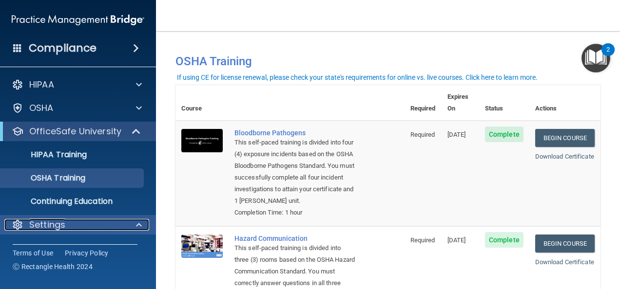
click at [17, 229] on div at bounding box center [18, 225] width 12 height 12
click at [22, 225] on div at bounding box center [18, 225] width 12 height 12
click at [27, 228] on div "Settings" at bounding box center [64, 225] width 121 height 12
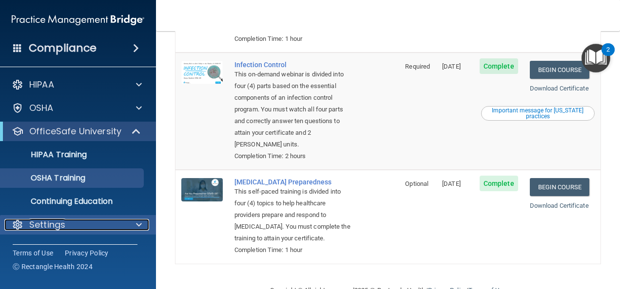
scroll to position [282, 0]
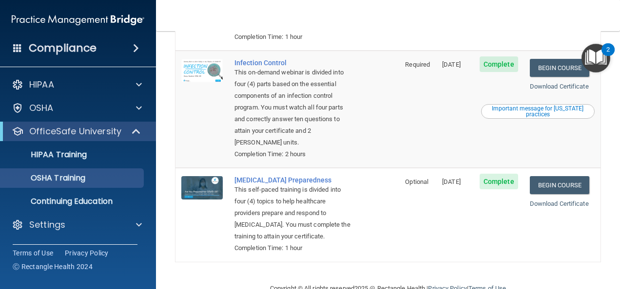
click at [595, 54] on img "Open Resource Center, 2 new notifications" at bounding box center [595, 58] width 29 height 29
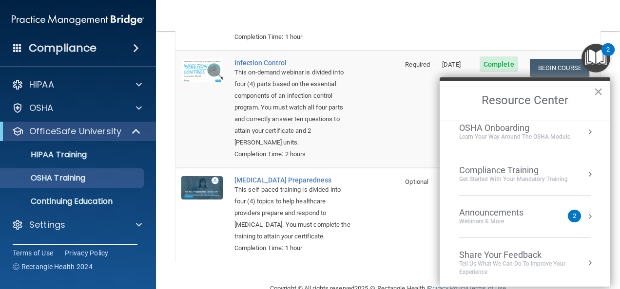
scroll to position [0, 0]
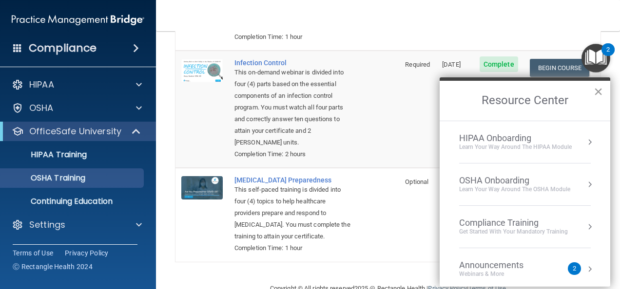
click at [600, 98] on button "×" at bounding box center [597, 92] width 9 height 16
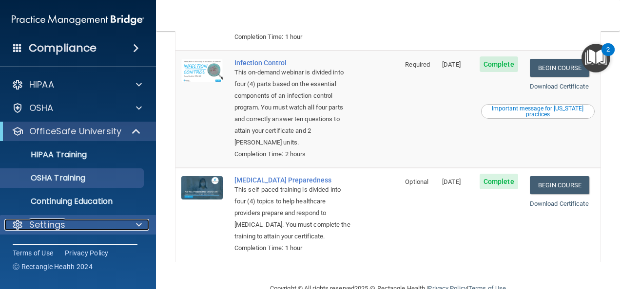
click at [85, 229] on div "Settings" at bounding box center [64, 225] width 121 height 12
click at [140, 221] on span at bounding box center [139, 225] width 6 height 12
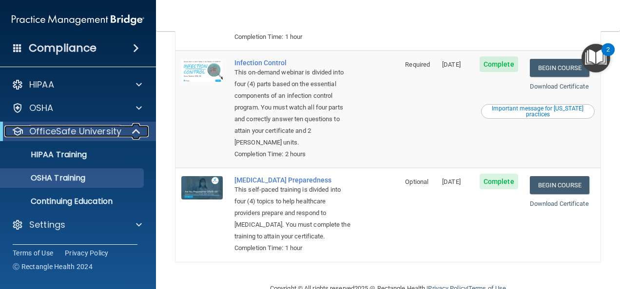
click at [134, 134] on span at bounding box center [137, 132] width 8 height 12
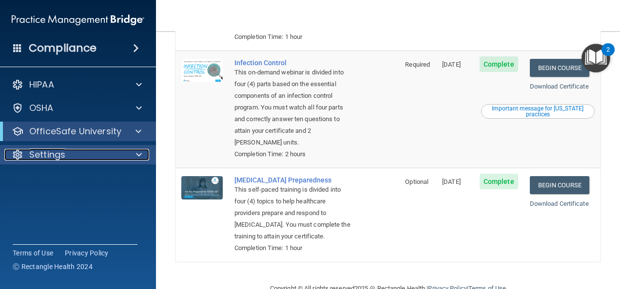
click at [52, 160] on p "Settings" at bounding box center [47, 155] width 36 height 12
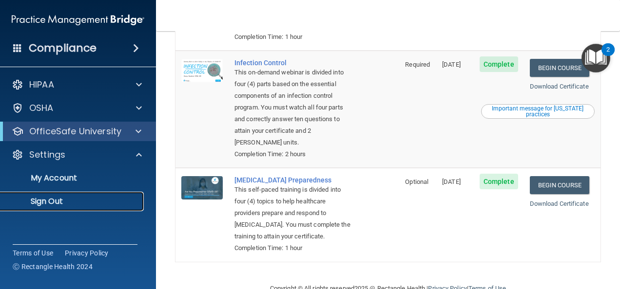
click at [60, 203] on p "Sign Out" at bounding box center [72, 202] width 133 height 10
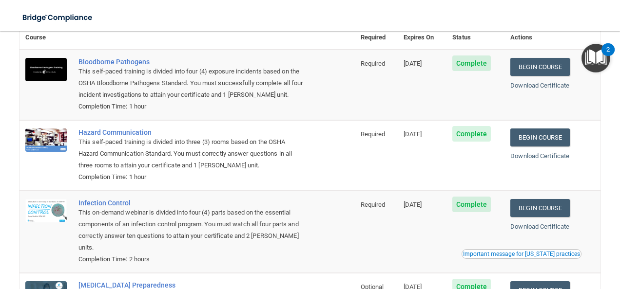
scroll to position [59, 0]
